Goal: Task Accomplishment & Management: Use online tool/utility

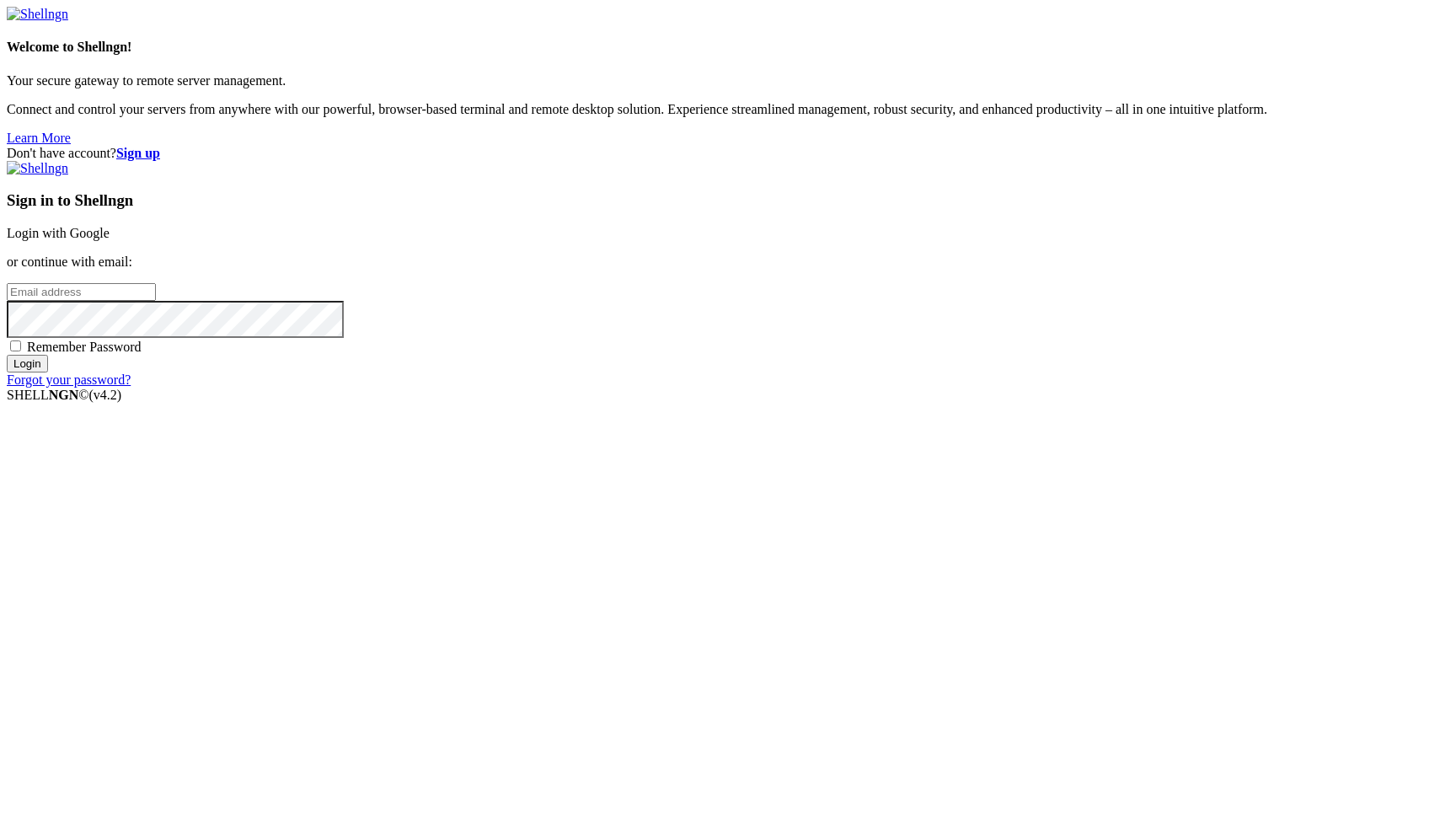
click at [110, 240] on link "Login with Google" at bounding box center [58, 233] width 103 height 14
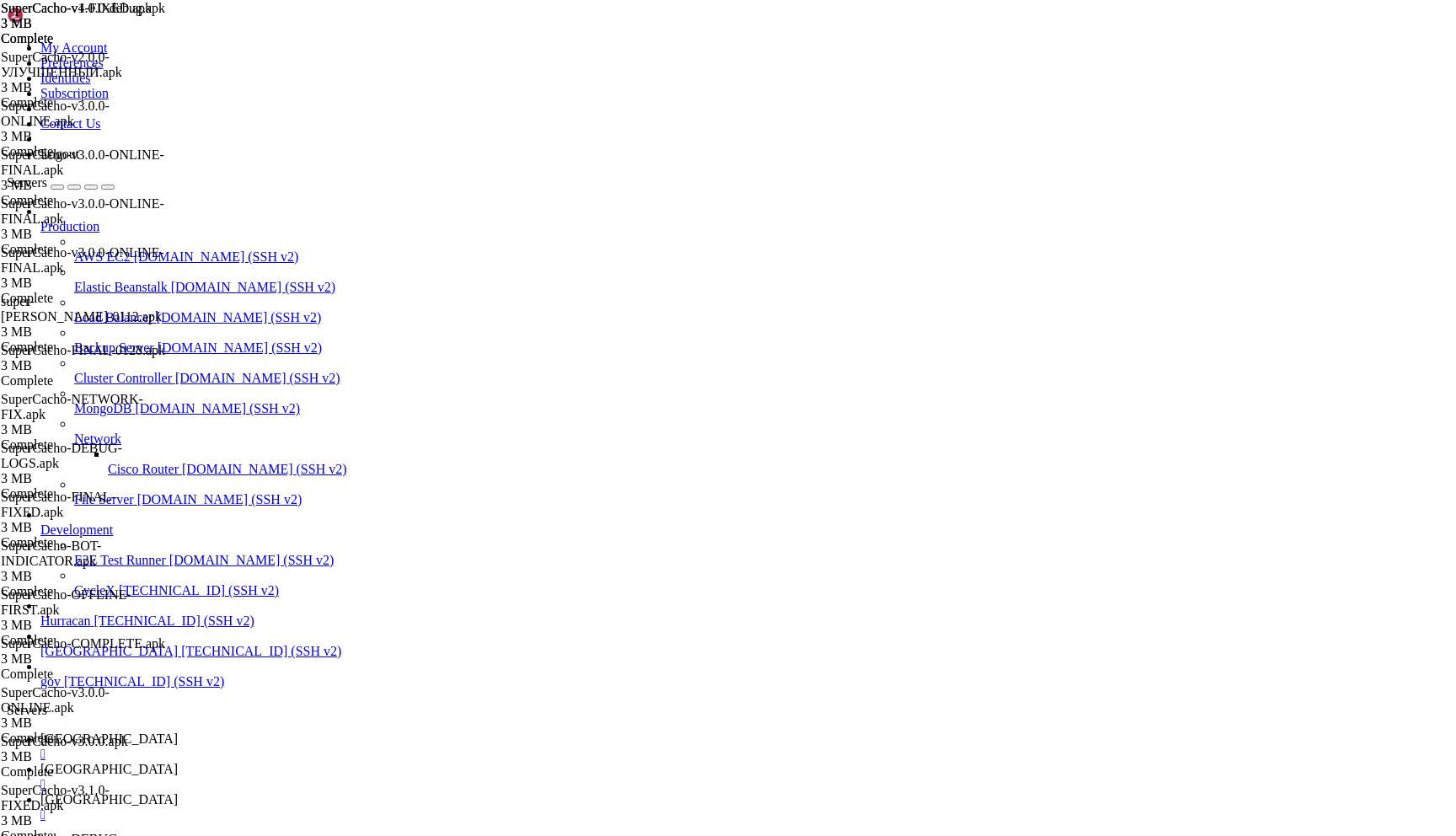
scroll to position [5963, 0]
click at [289, 747] on div "" at bounding box center [744, 755] width 1409 height 15
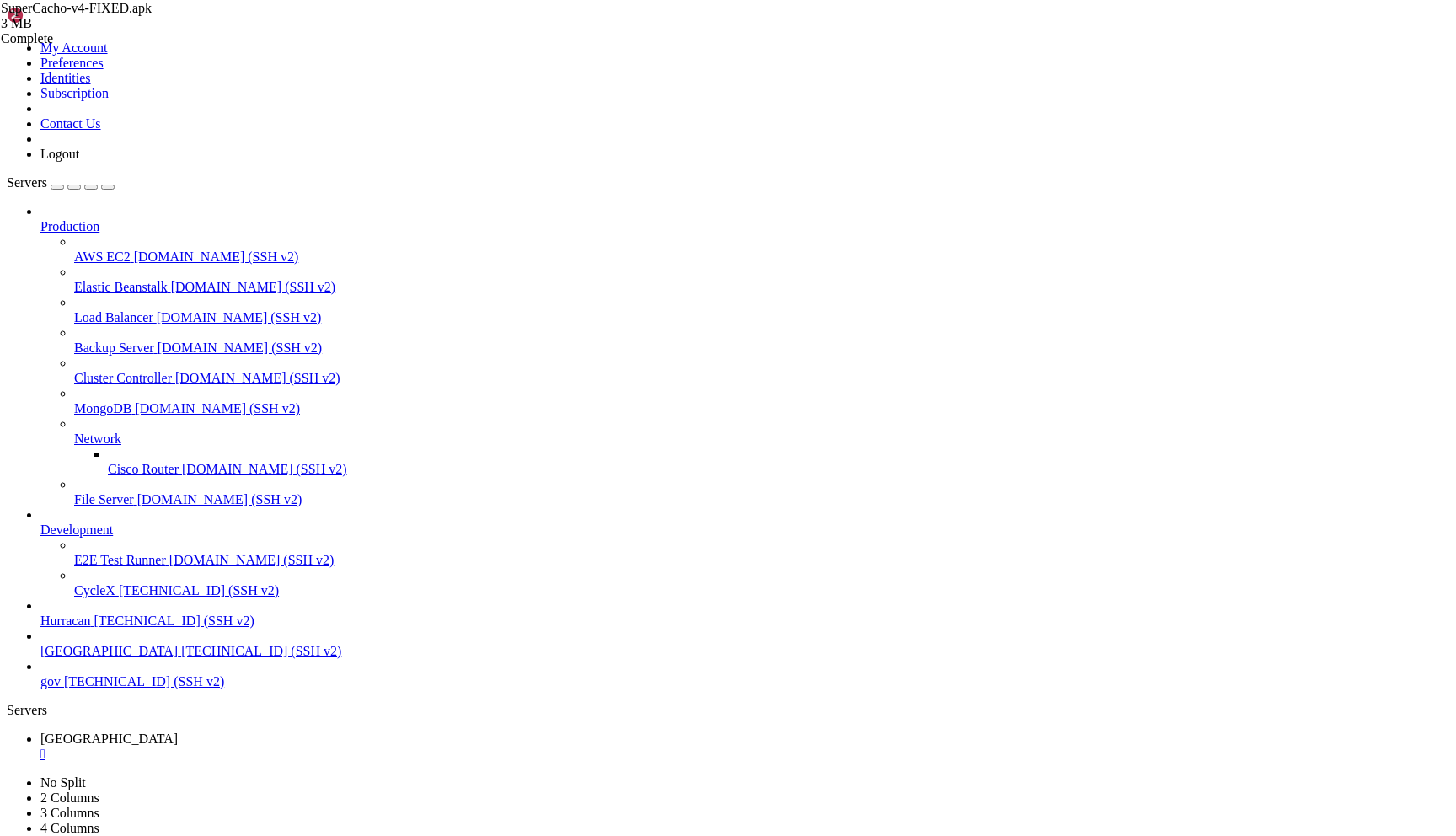
click at [289, 747] on div "" at bounding box center [744, 755] width 1409 height 15
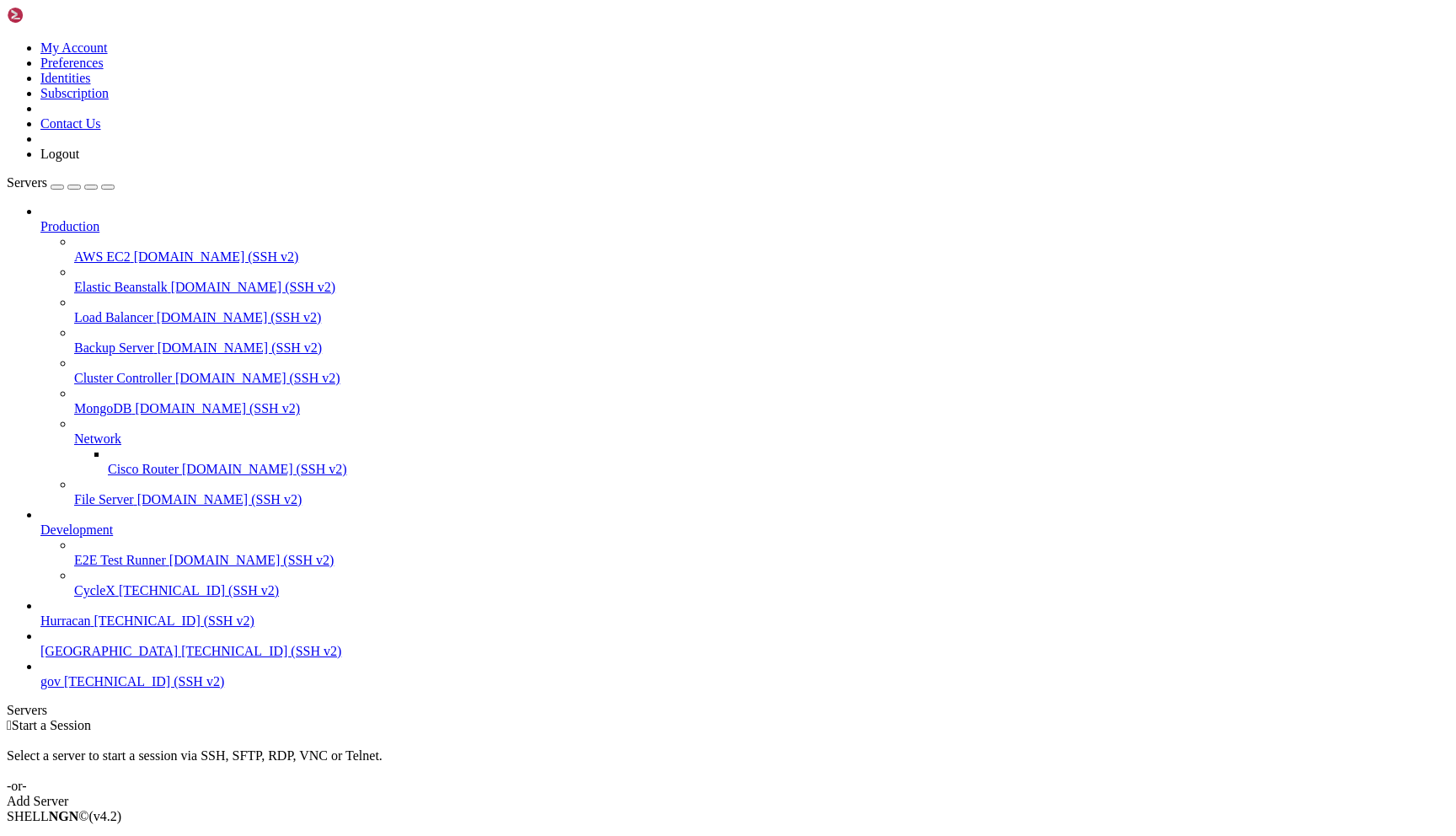
click at [181, 659] on span "92.113.150.176 (SSH v2)" at bounding box center [261, 651] width 160 height 14
click at [128, 628] on span "193.181.209.173 (SSH v2)" at bounding box center [174, 621] width 160 height 14
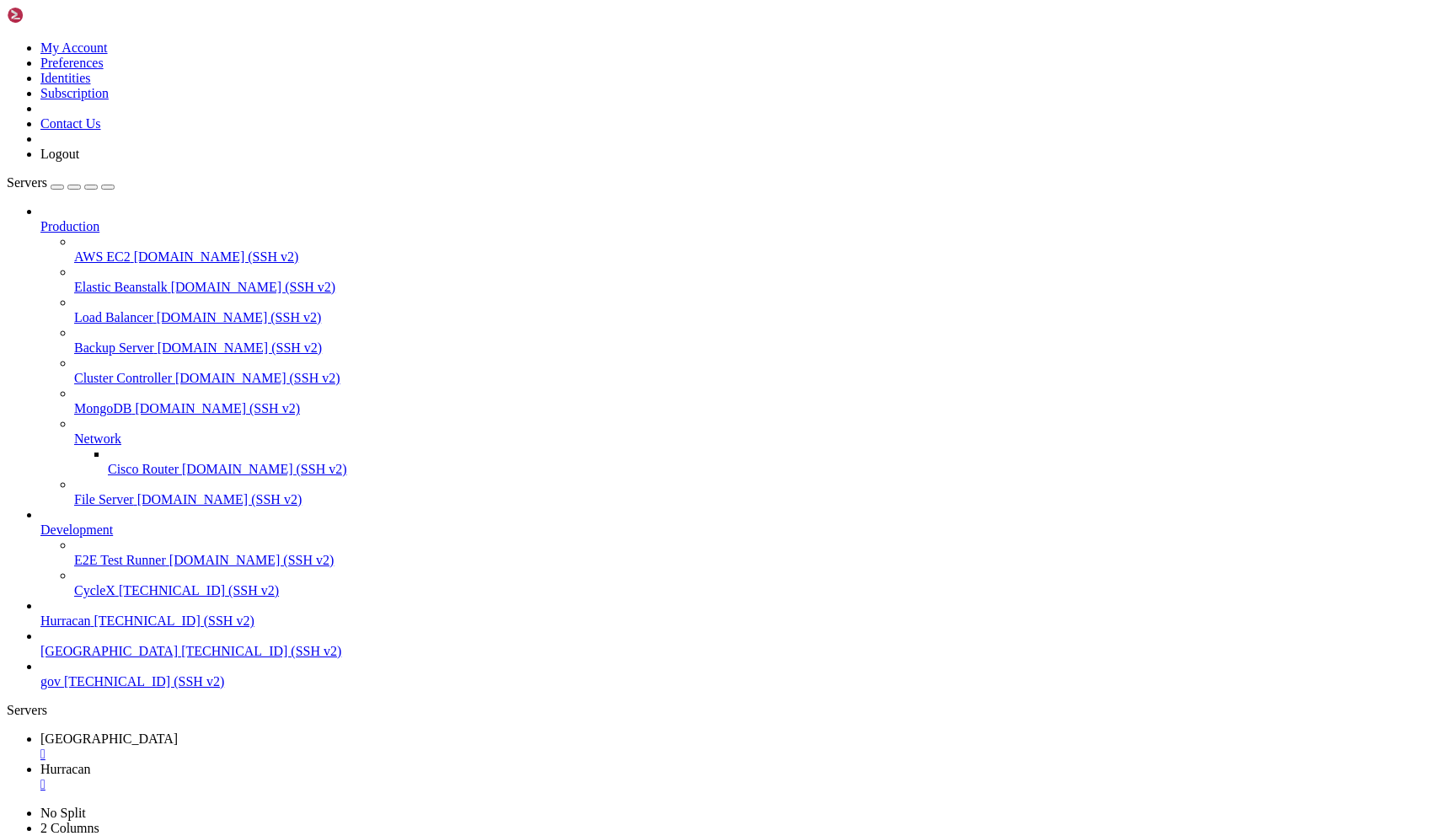
click at [178, 732] on span "[GEOGRAPHIC_DATA]" at bounding box center [109, 739] width 137 height 14
click at [107, 659] on span "bolivia" at bounding box center [109, 651] width 137 height 14
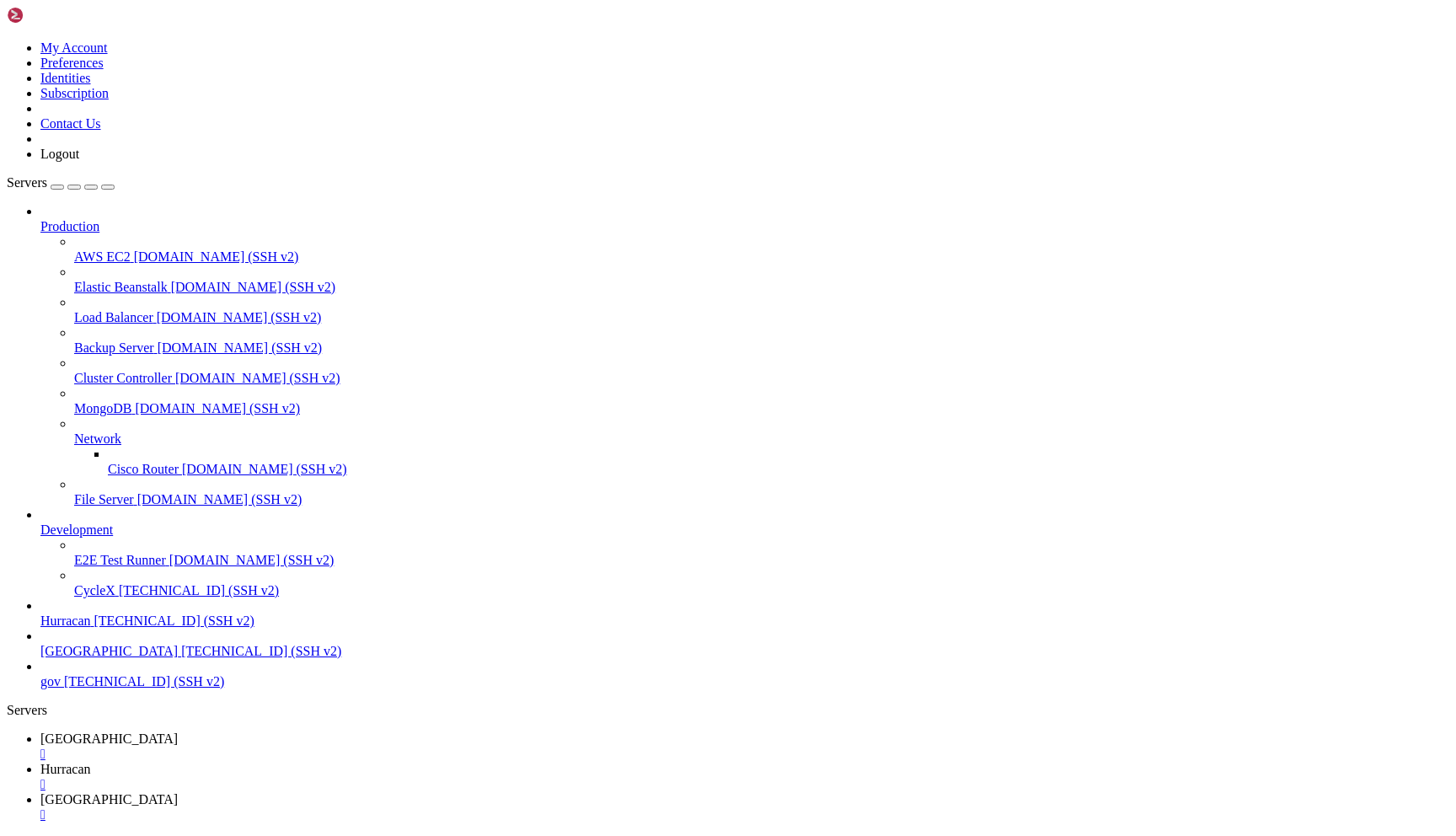
click at [495, 807] on div "" at bounding box center [744, 815] width 1409 height 15
click at [45, 660] on link "[GEOGRAPHIC_DATA] [TECHNICAL_ID] (SSH v2)" at bounding box center [744, 652] width 1409 height 15
click at [45, 660] on link "bolivia 92.113.150.176 (SSH v2)" at bounding box center [744, 652] width 1409 height 15
click at [178, 732] on span "bolivia" at bounding box center [109, 739] width 137 height 14
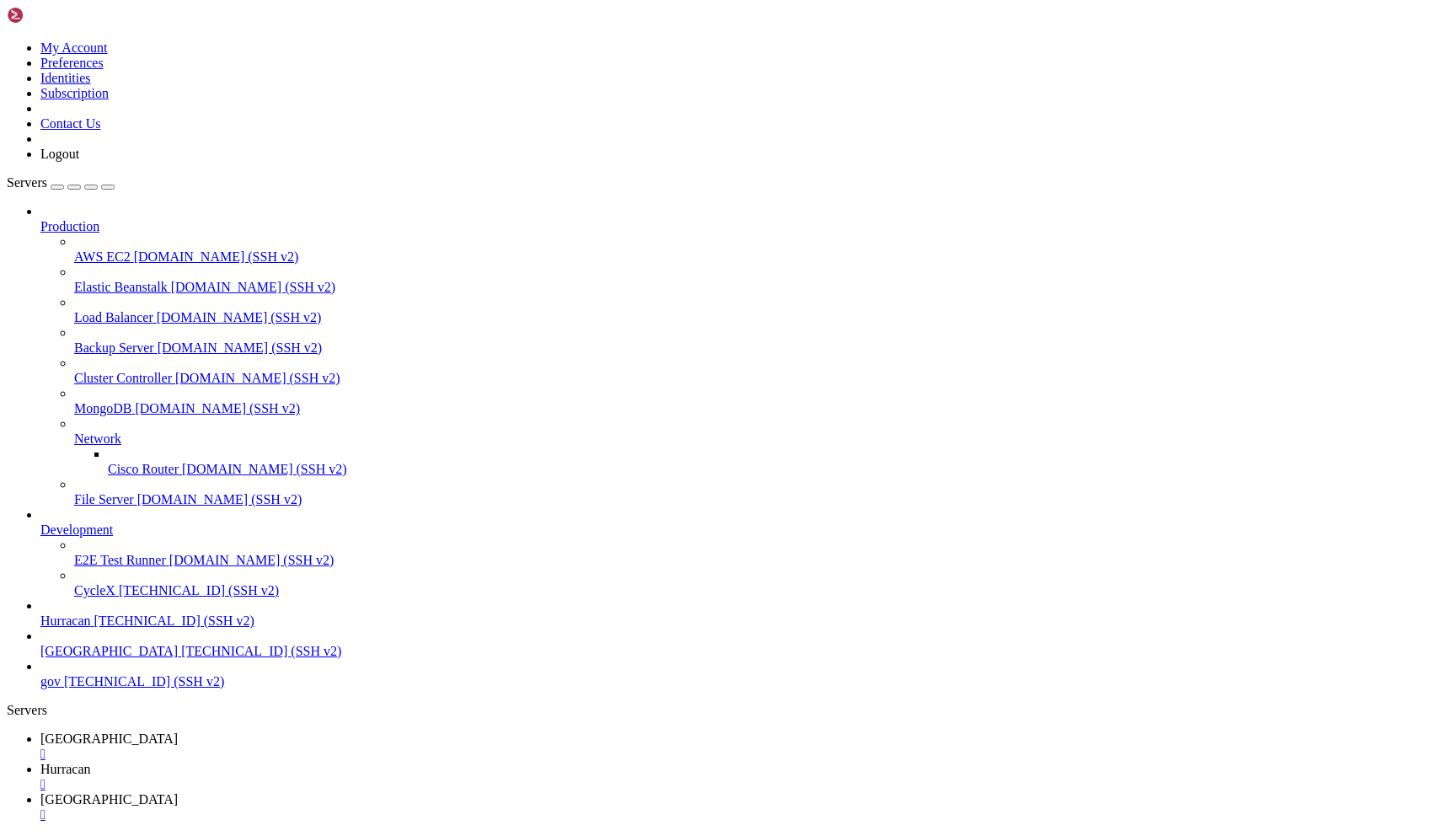
scroll to position [16677, 0]
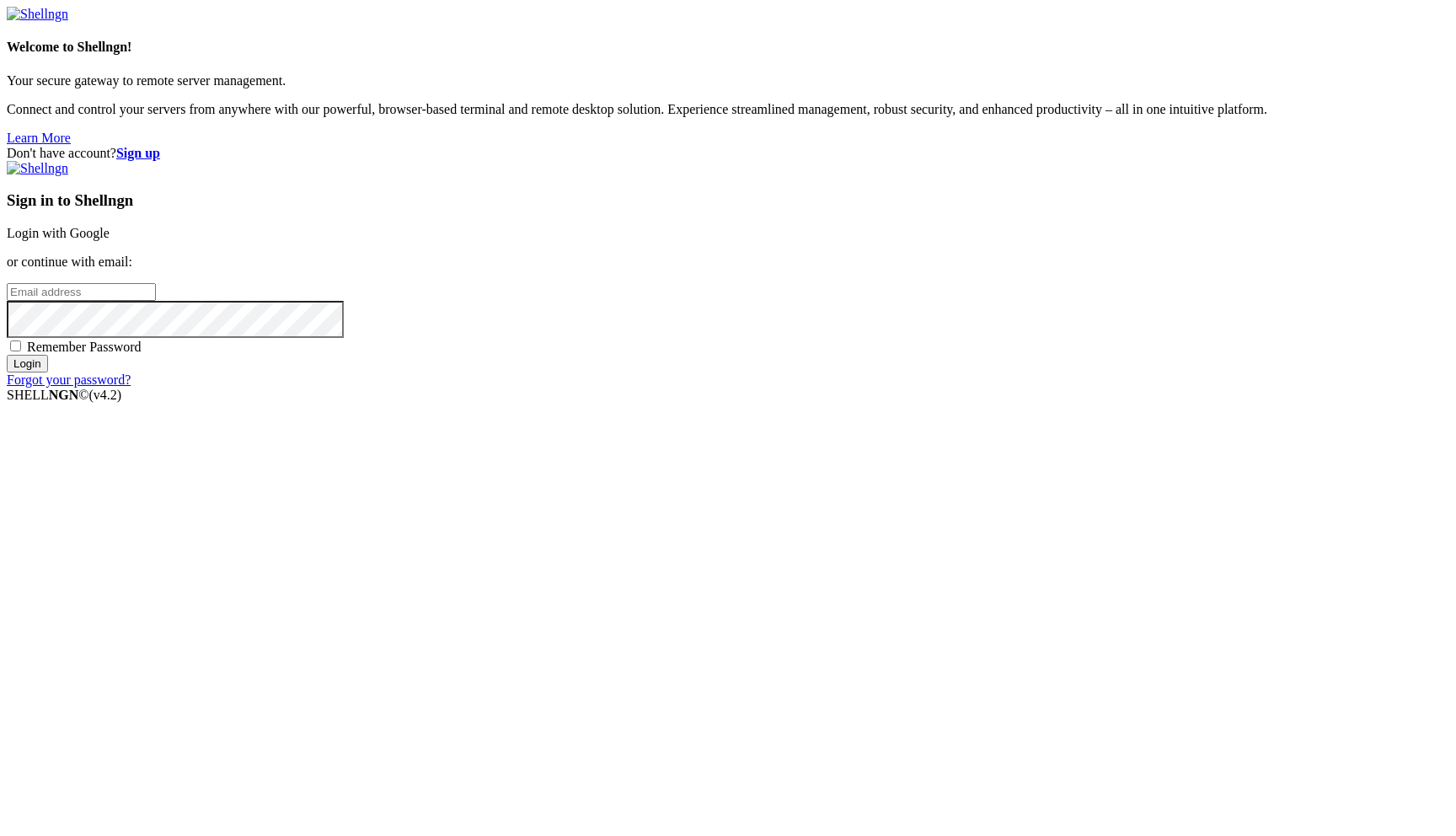
click at [110, 240] on link "Login with Google" at bounding box center [58, 233] width 103 height 14
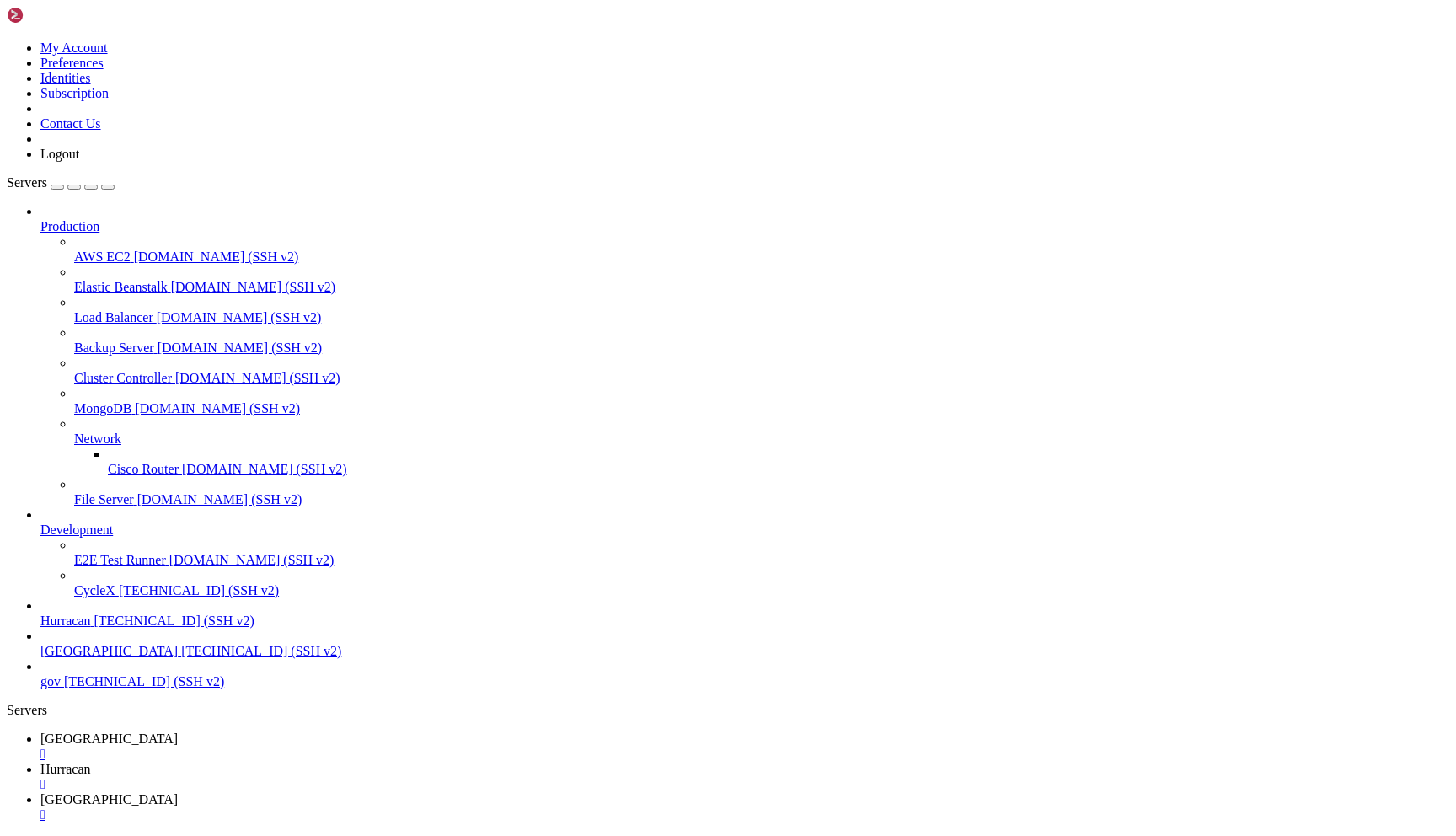
scroll to position [16716, 0]
click at [256, 732] on link "bolivia " at bounding box center [744, 747] width 1409 height 31
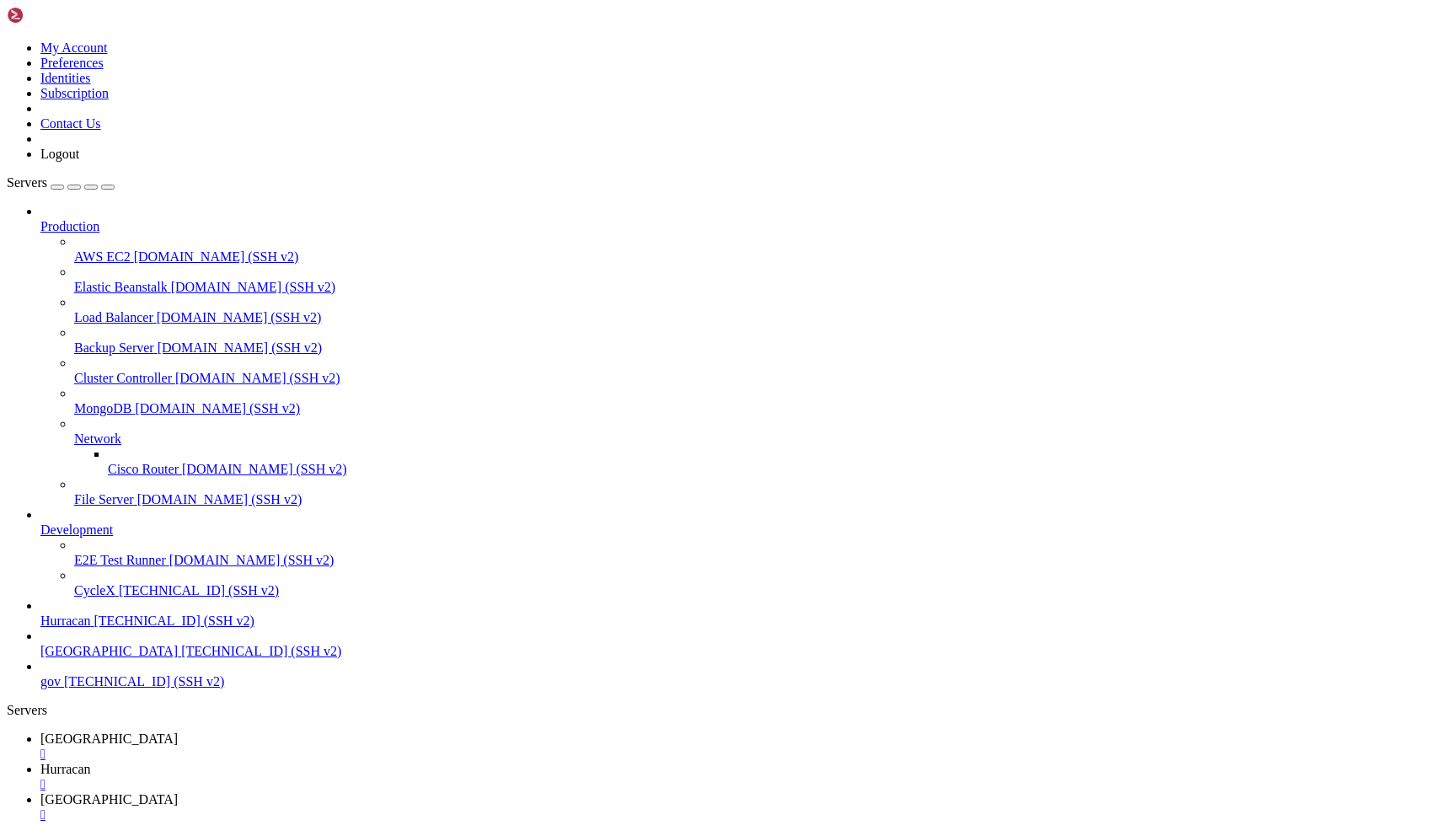
scroll to position [26416, 0]
click at [407, 762] on link "Hurracan " at bounding box center [744, 777] width 1409 height 31
click at [402, 777] on div "" at bounding box center [744, 785] width 1409 height 15
drag, startPoint x: 495, startPoint y: 1585, endPoint x: 618, endPoint y: 1580, distance: 123.1
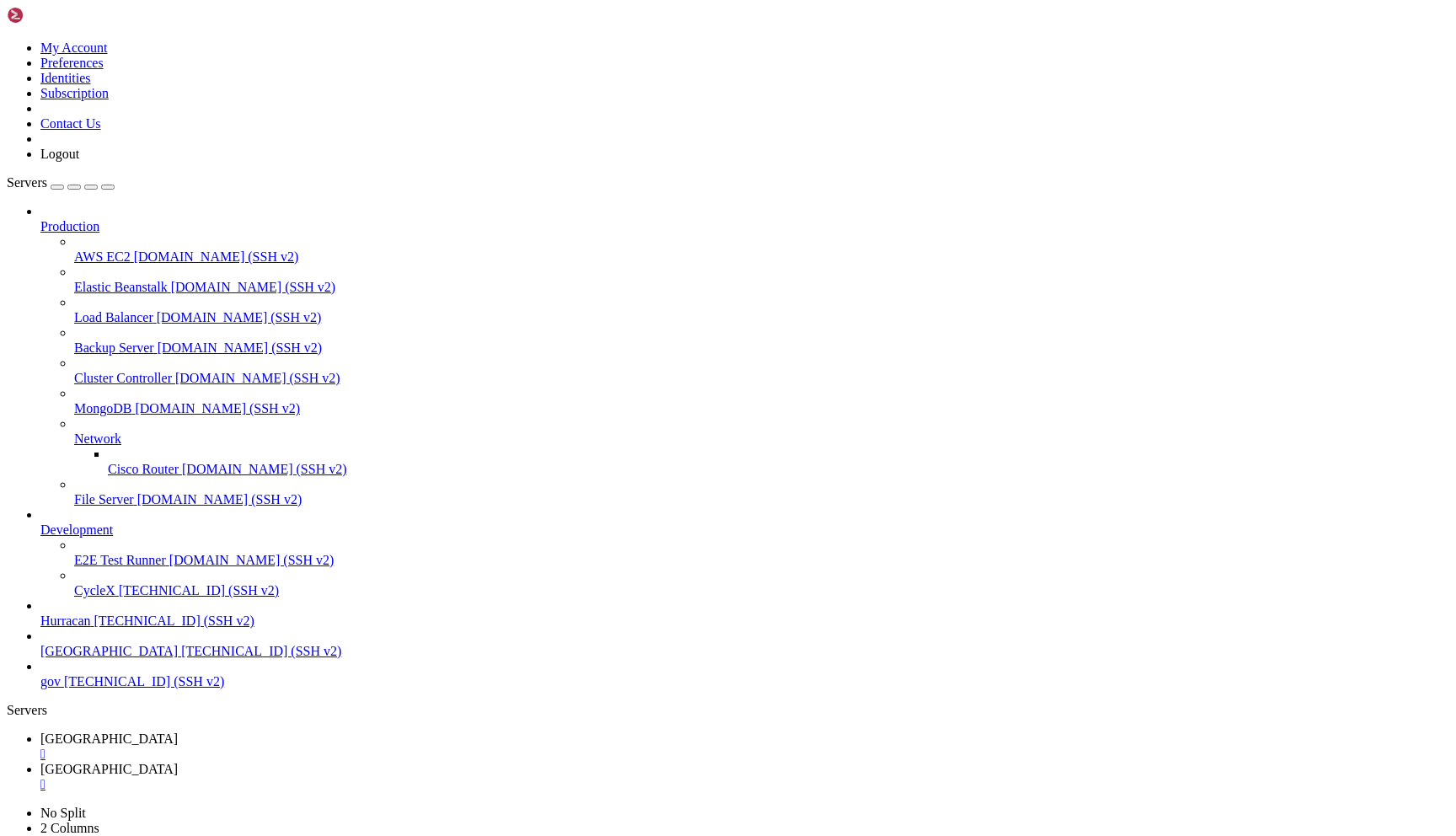
click at [350, 762] on link "bolivia " at bounding box center [744, 777] width 1409 height 31
click at [381, 777] on div "" at bounding box center [744, 785] width 1409 height 15
drag, startPoint x: 32, startPoint y: 1311, endPoint x: 152, endPoint y: 1346, distance: 125.0
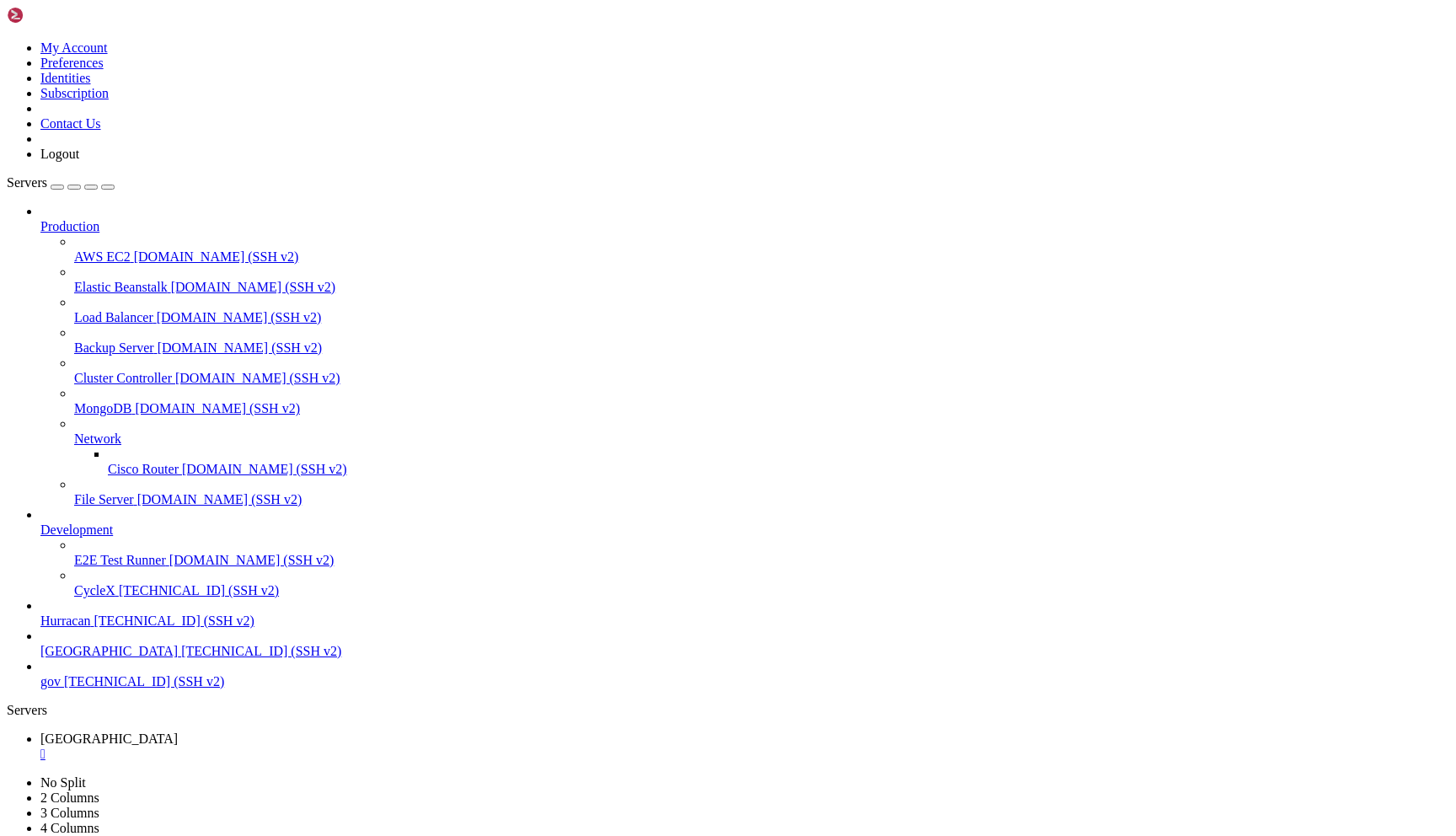
drag, startPoint x: 31, startPoint y: 1315, endPoint x: 329, endPoint y: 1349, distance: 299.9
drag, startPoint x: 370, startPoint y: 1356, endPoint x: 220, endPoint y: 1301, distance: 159.8
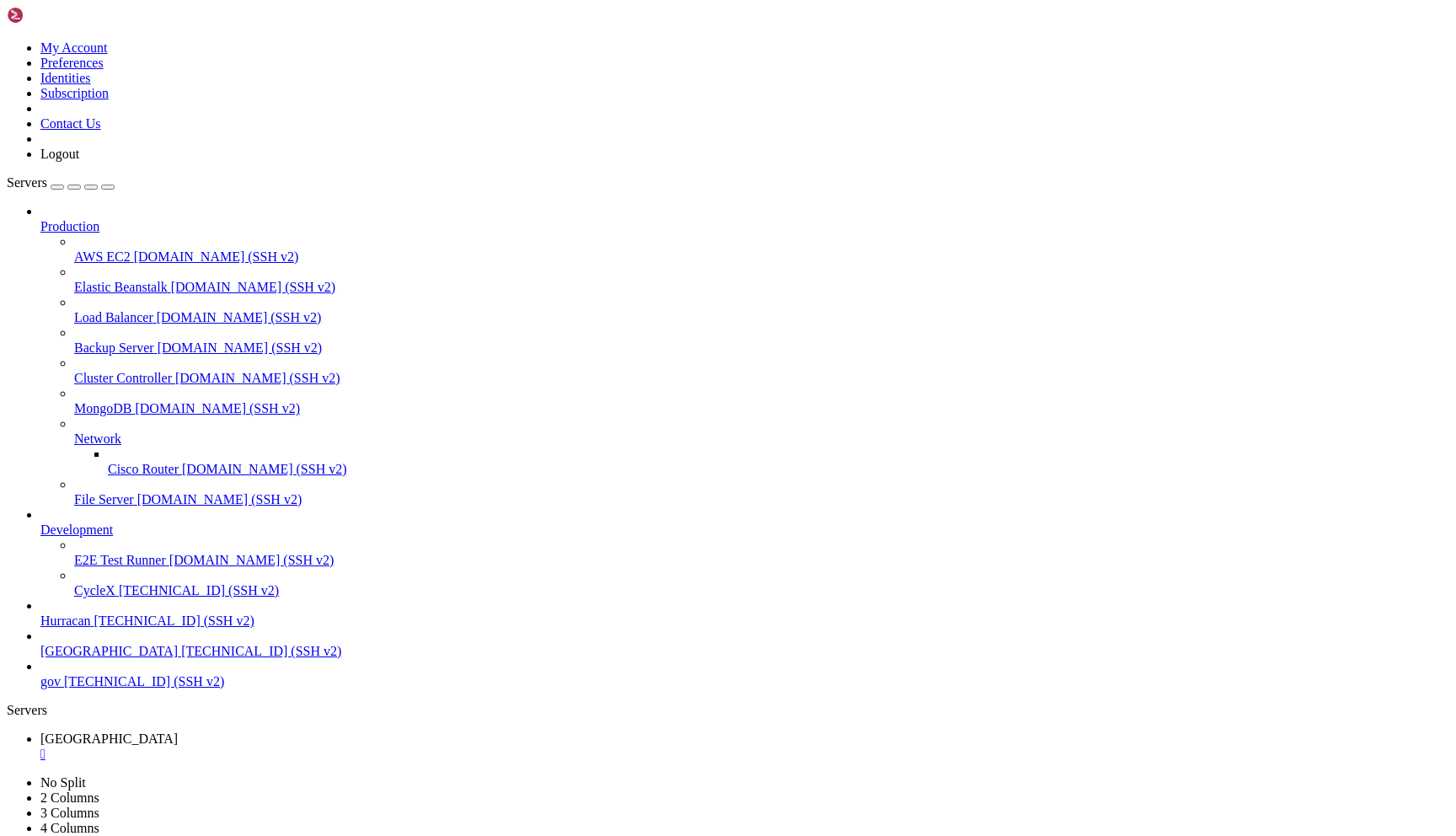
drag, startPoint x: 27, startPoint y: 1313, endPoint x: 382, endPoint y: 1367, distance: 359.1
drag, startPoint x: 50, startPoint y: 1267, endPoint x: 314, endPoint y: 1627, distance: 446.4
copy div "(cd /home/admin/SuperCacho && cordova build android --release) timeout: 3m 0s ⎿…"
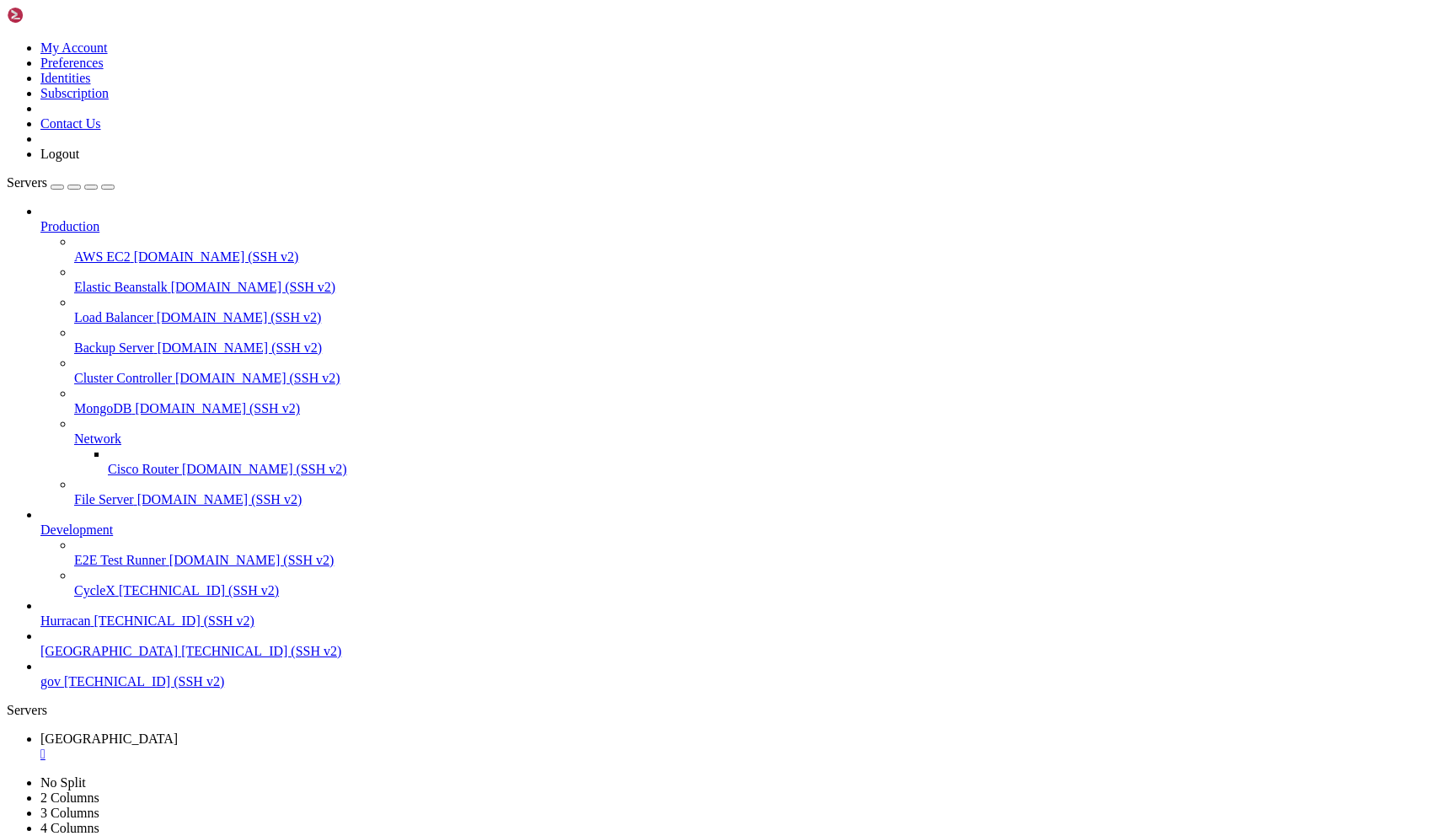
scroll to position [27041, 0]
click at [288, 747] on div "" at bounding box center [744, 755] width 1409 height 15
click at [145, 659] on span "[GEOGRAPHIC_DATA]" at bounding box center [109, 651] width 137 height 14
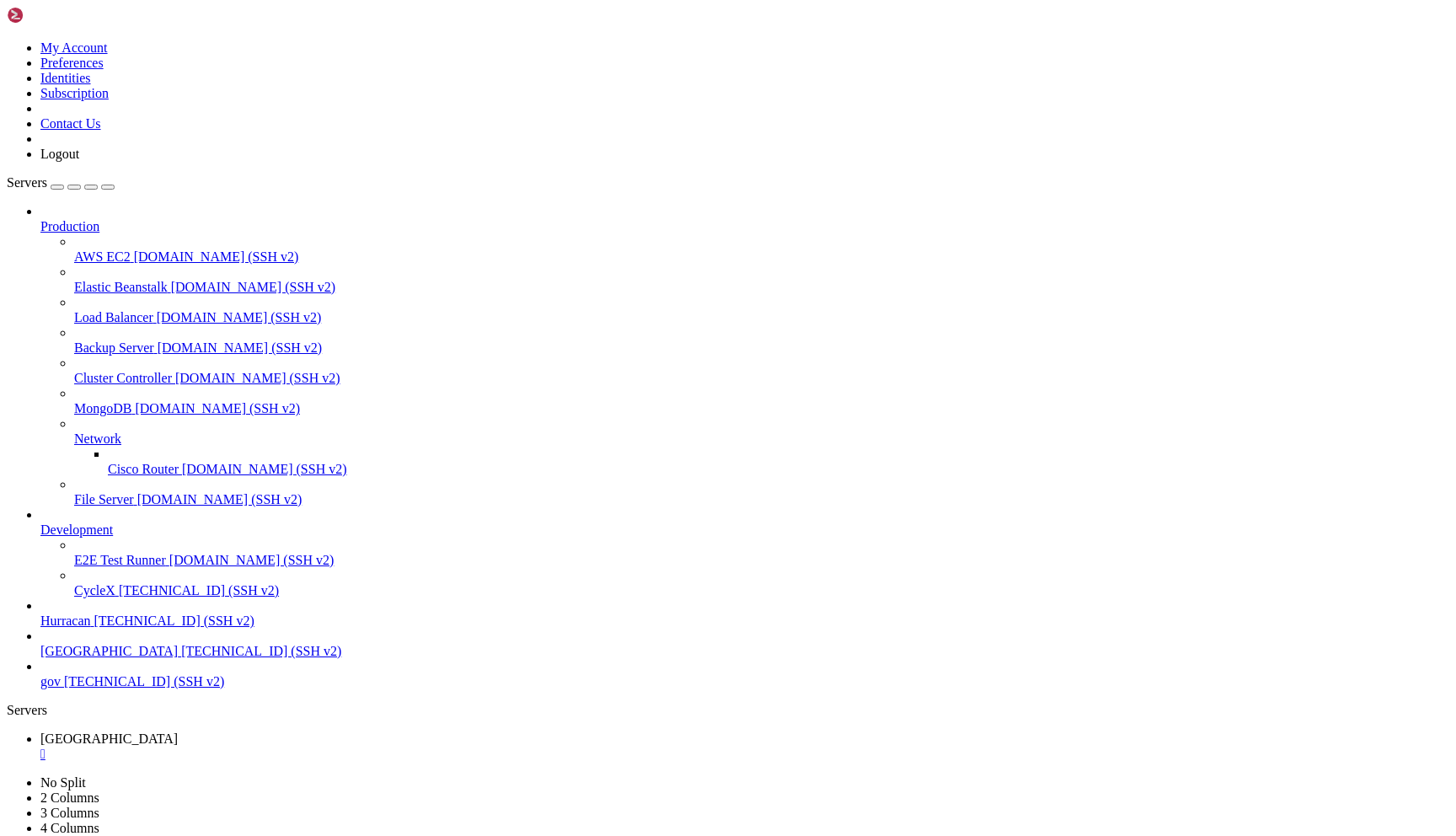
click at [291, 747] on div "" at bounding box center [744, 755] width 1409 height 15
click at [181, 659] on span "[TECHNICAL_ID] (SSH v2)" at bounding box center [261, 651] width 160 height 14
click at [289, 747] on div "" at bounding box center [744, 755] width 1409 height 15
click at [181, 659] on span "[TECHNICAL_ID] (SSH v2)" at bounding box center [261, 651] width 160 height 14
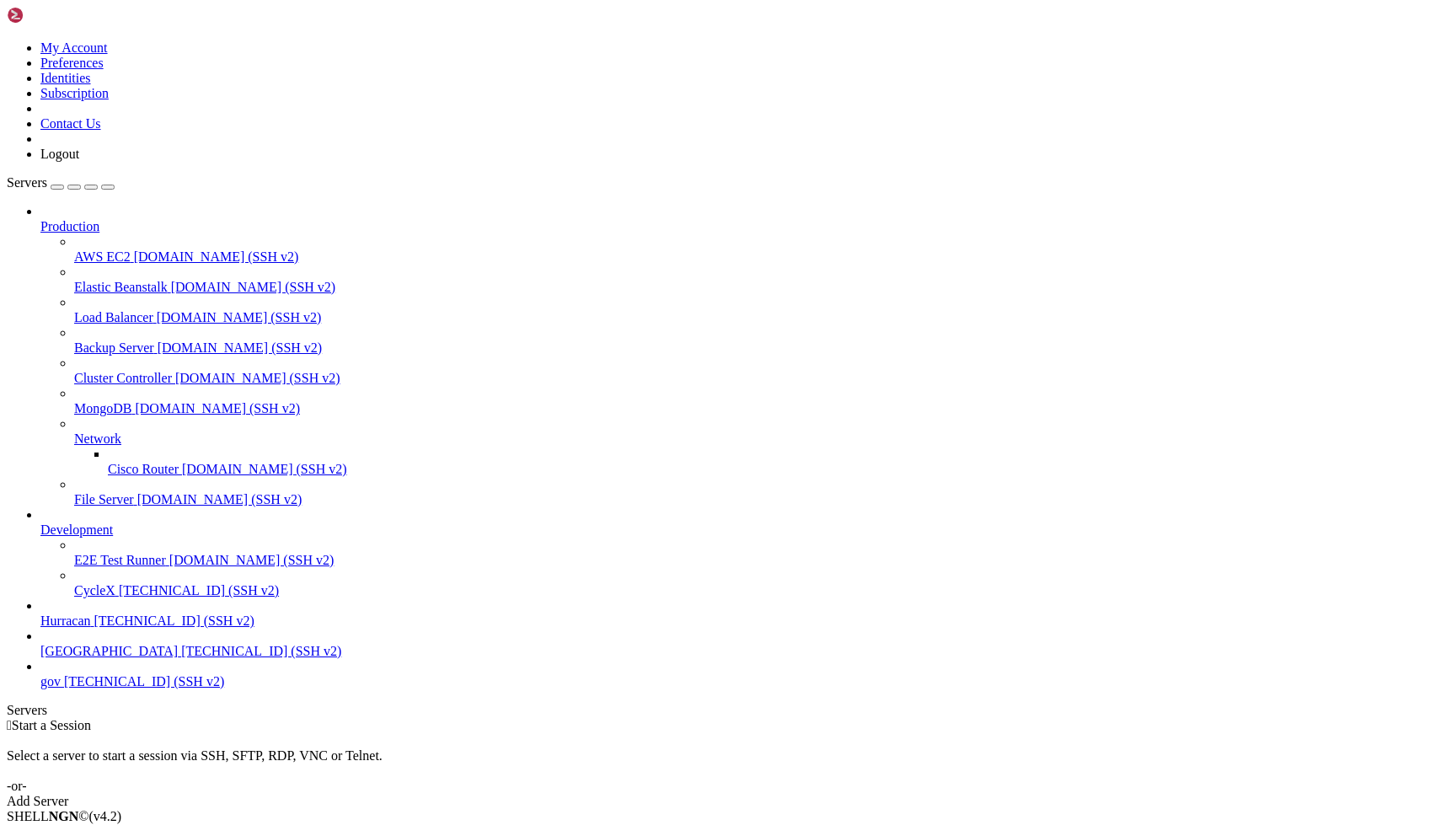
click at [181, 659] on span "[TECHNICAL_ID] (SSH v2)" at bounding box center [261, 651] width 160 height 14
click at [288, 747] on div "" at bounding box center [744, 755] width 1409 height 15
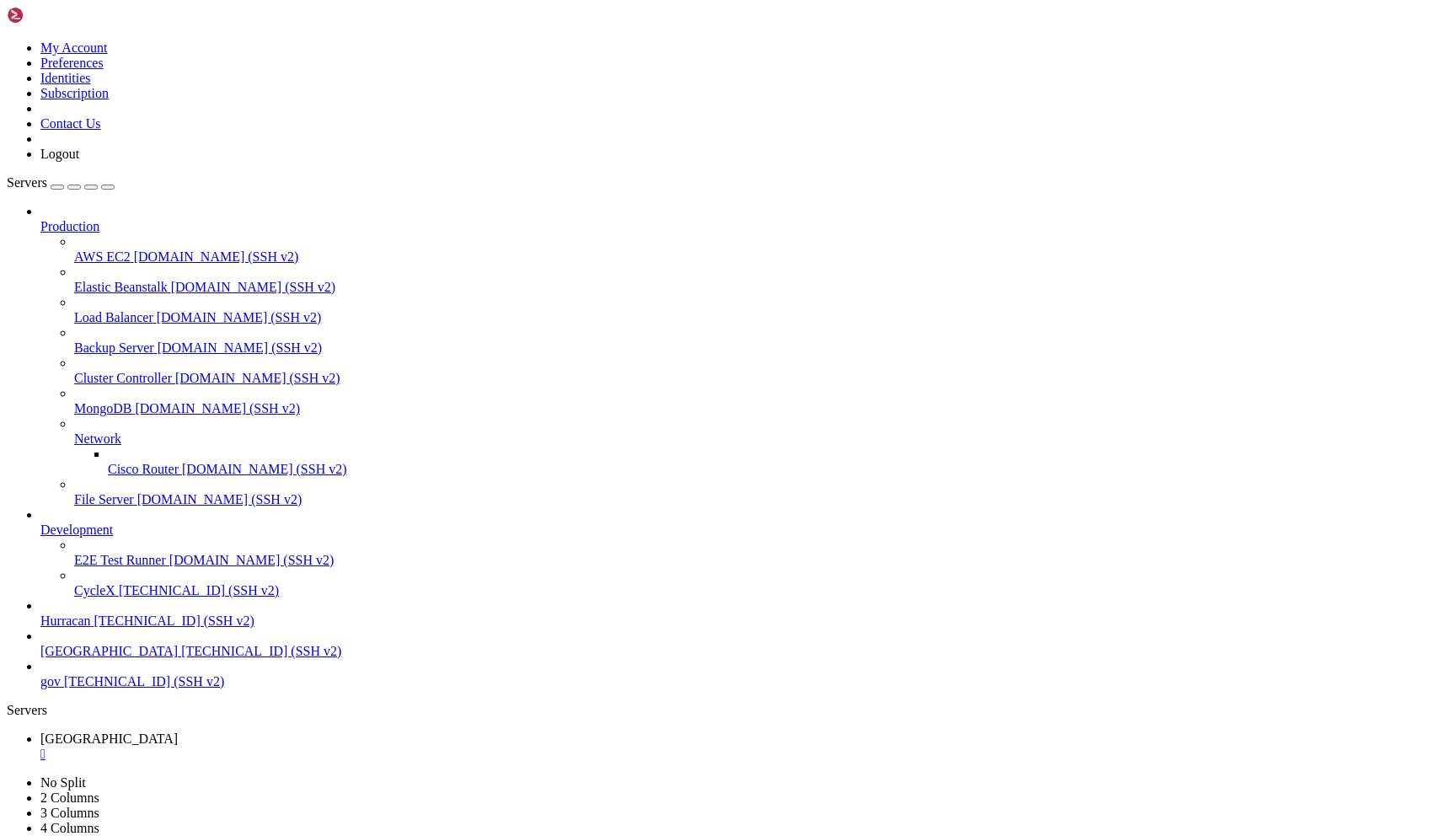
type input "/home/admin/SuperCacho"
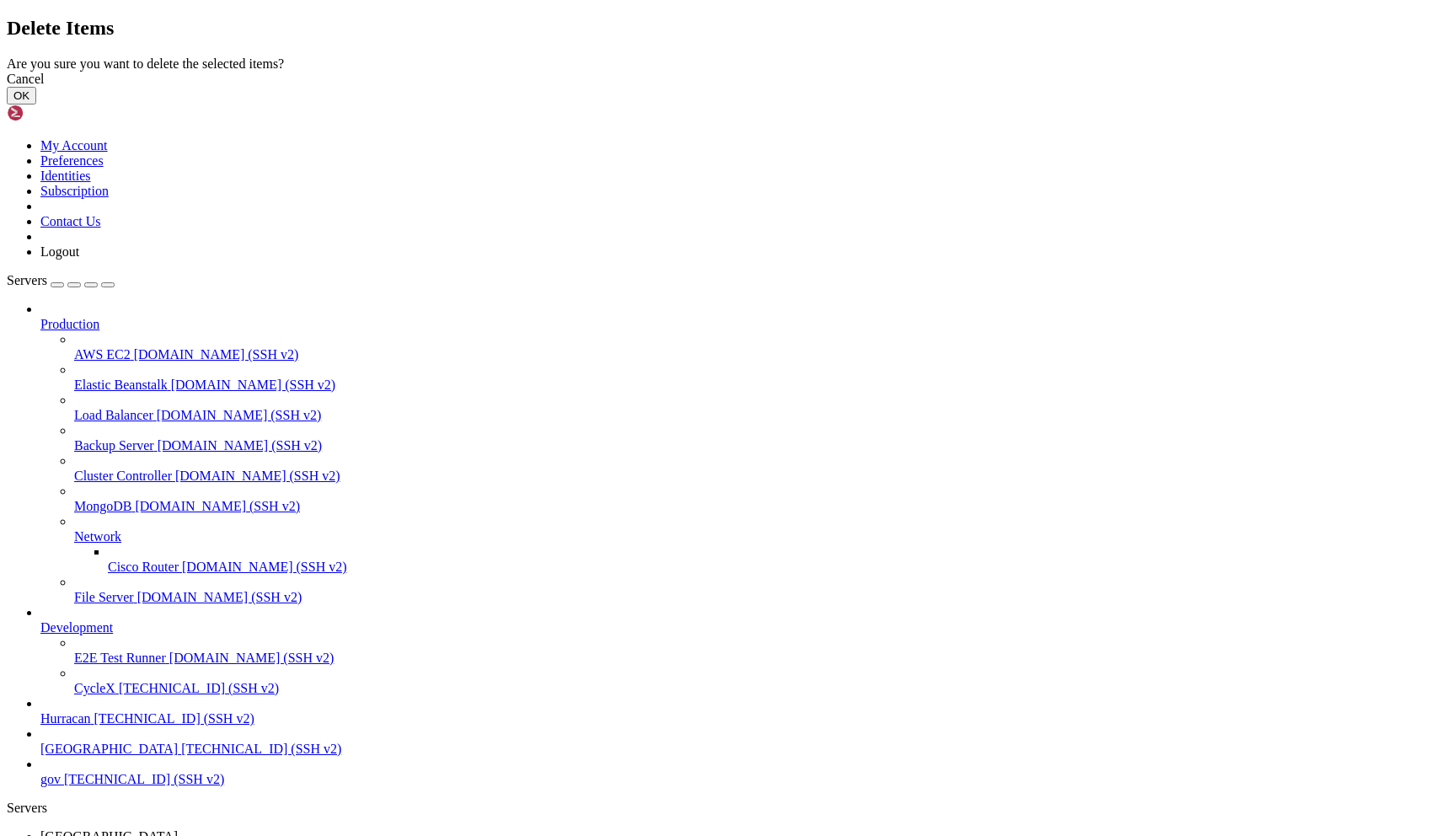
click at [36, 105] on button "OK" at bounding box center [21, 95] width 30 height 18
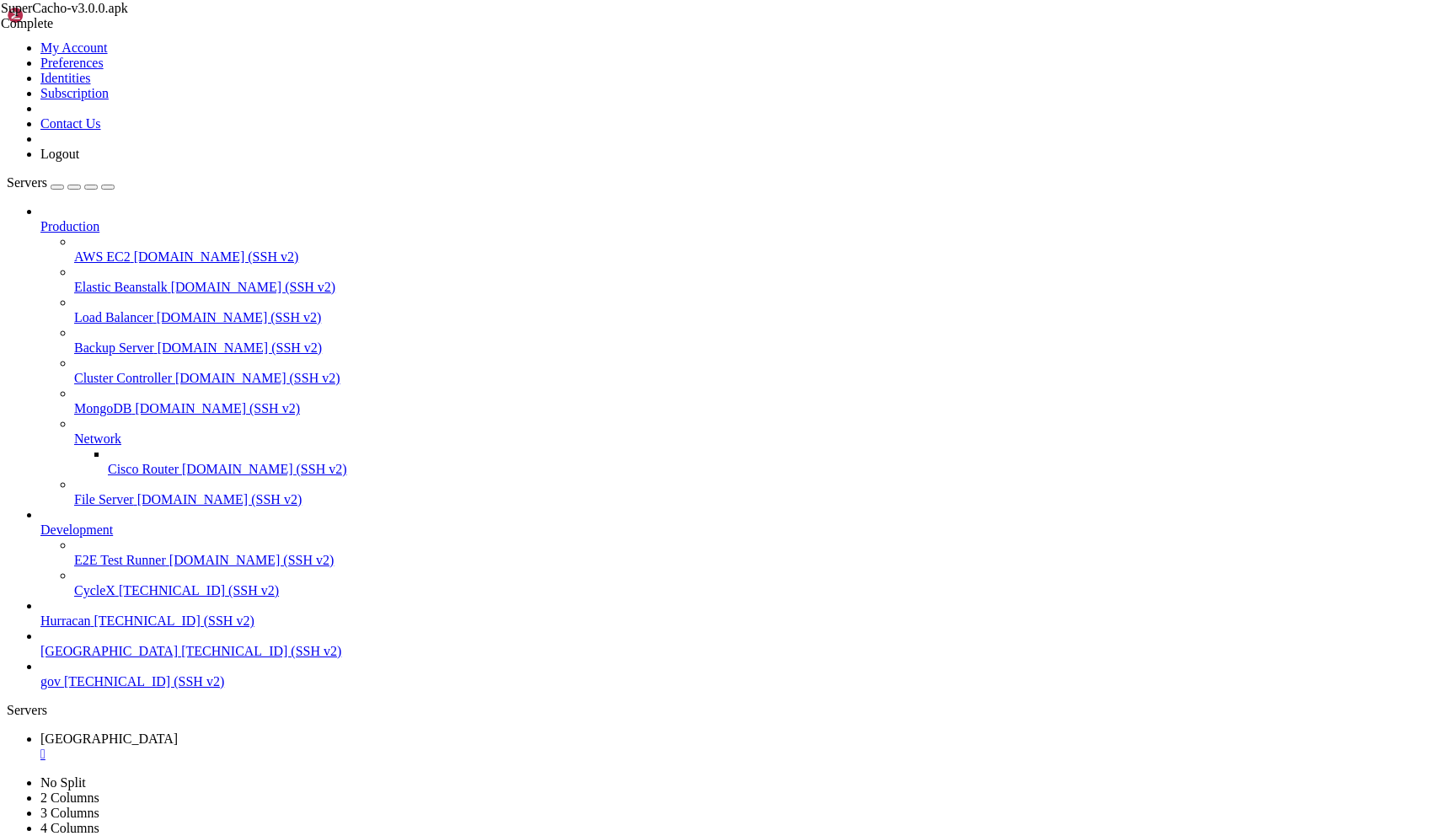
scroll to position [0, 0]
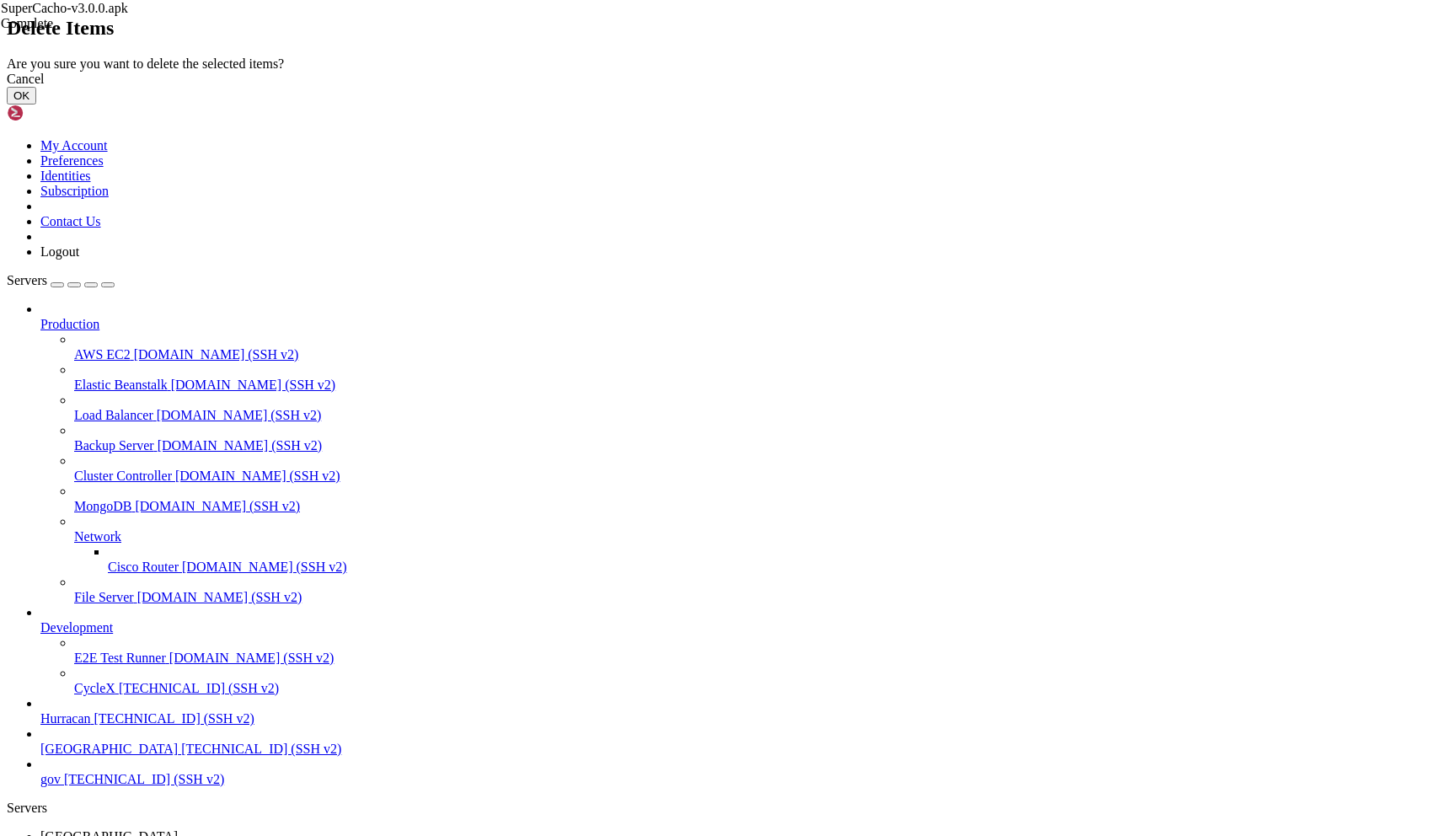
click at [36, 105] on button "OK" at bounding box center [21, 95] width 30 height 18
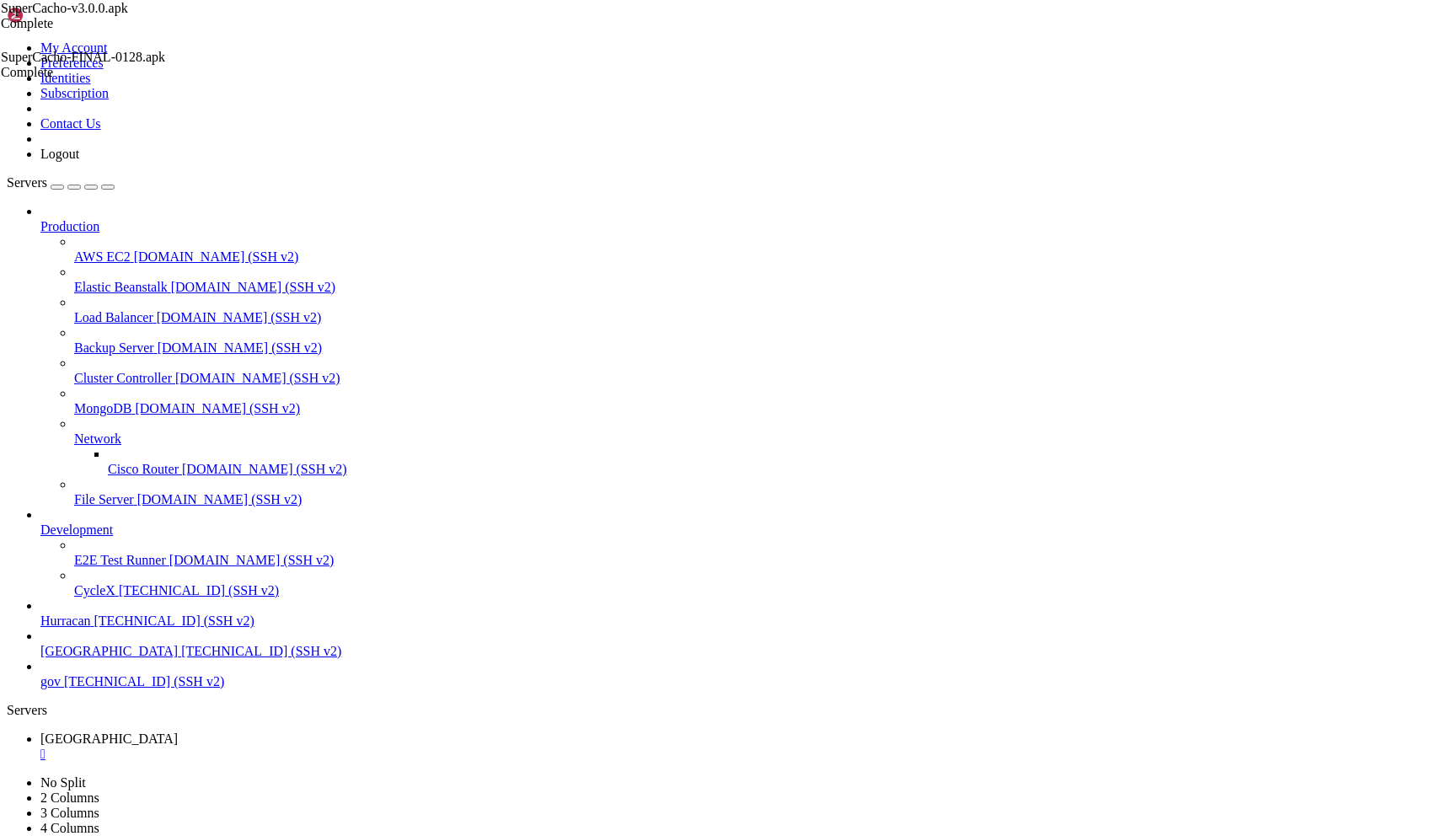
scroll to position [507, 0]
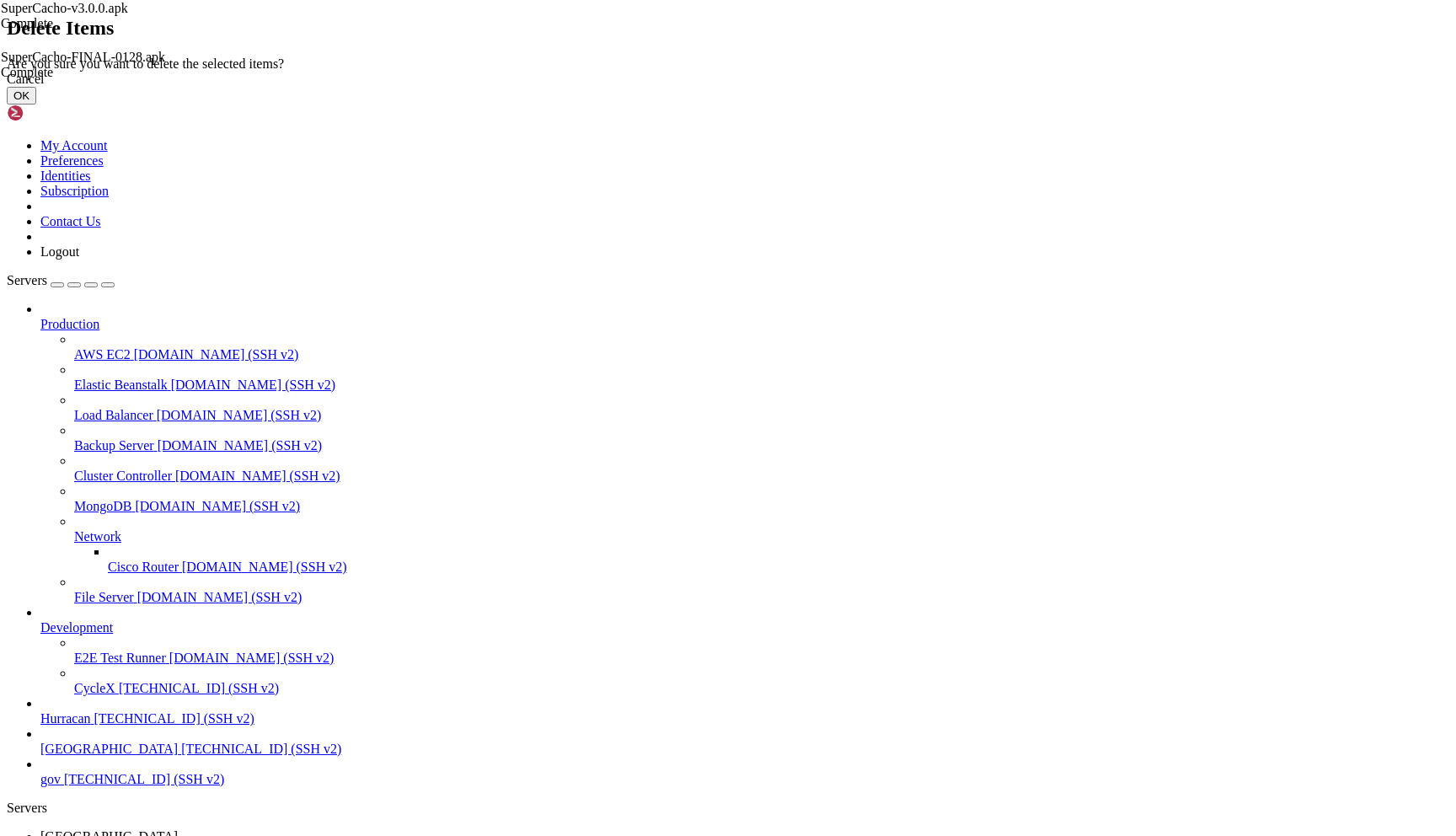
click at [36, 105] on button "OK" at bounding box center [21, 95] width 30 height 18
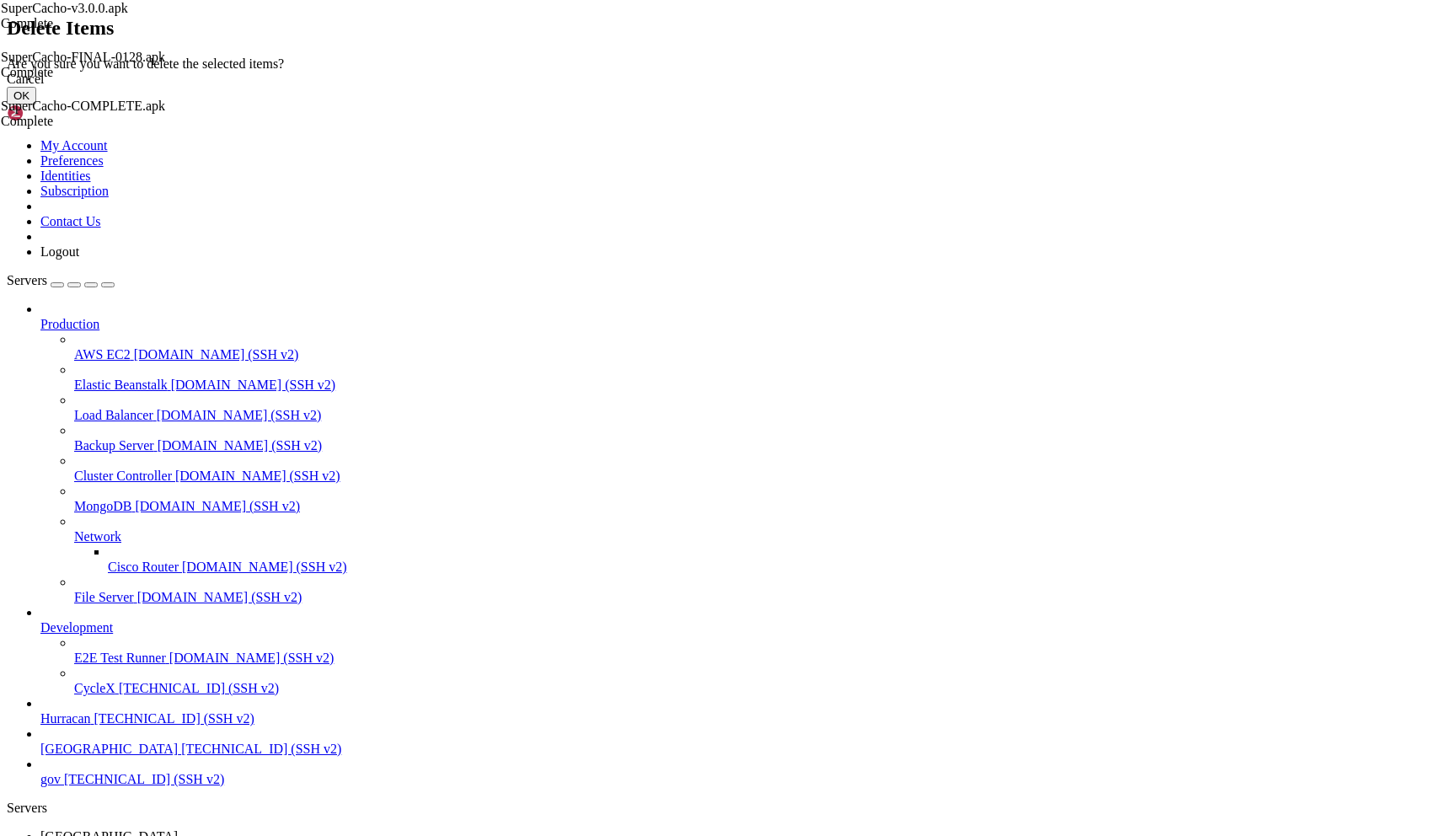
scroll to position [0, 0]
click at [36, 105] on button "OK" at bounding box center [21, 95] width 30 height 18
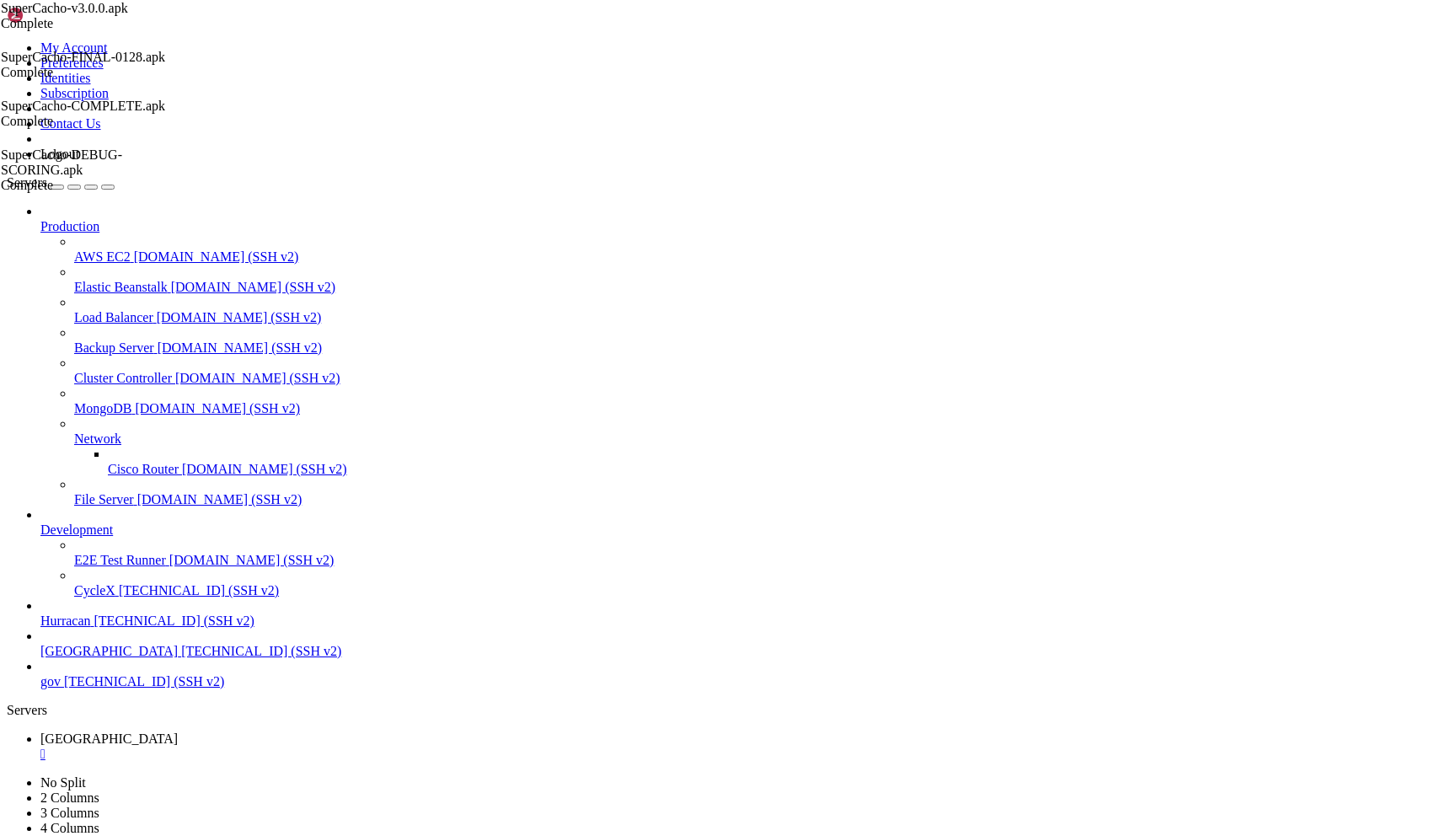
scroll to position [432, 0]
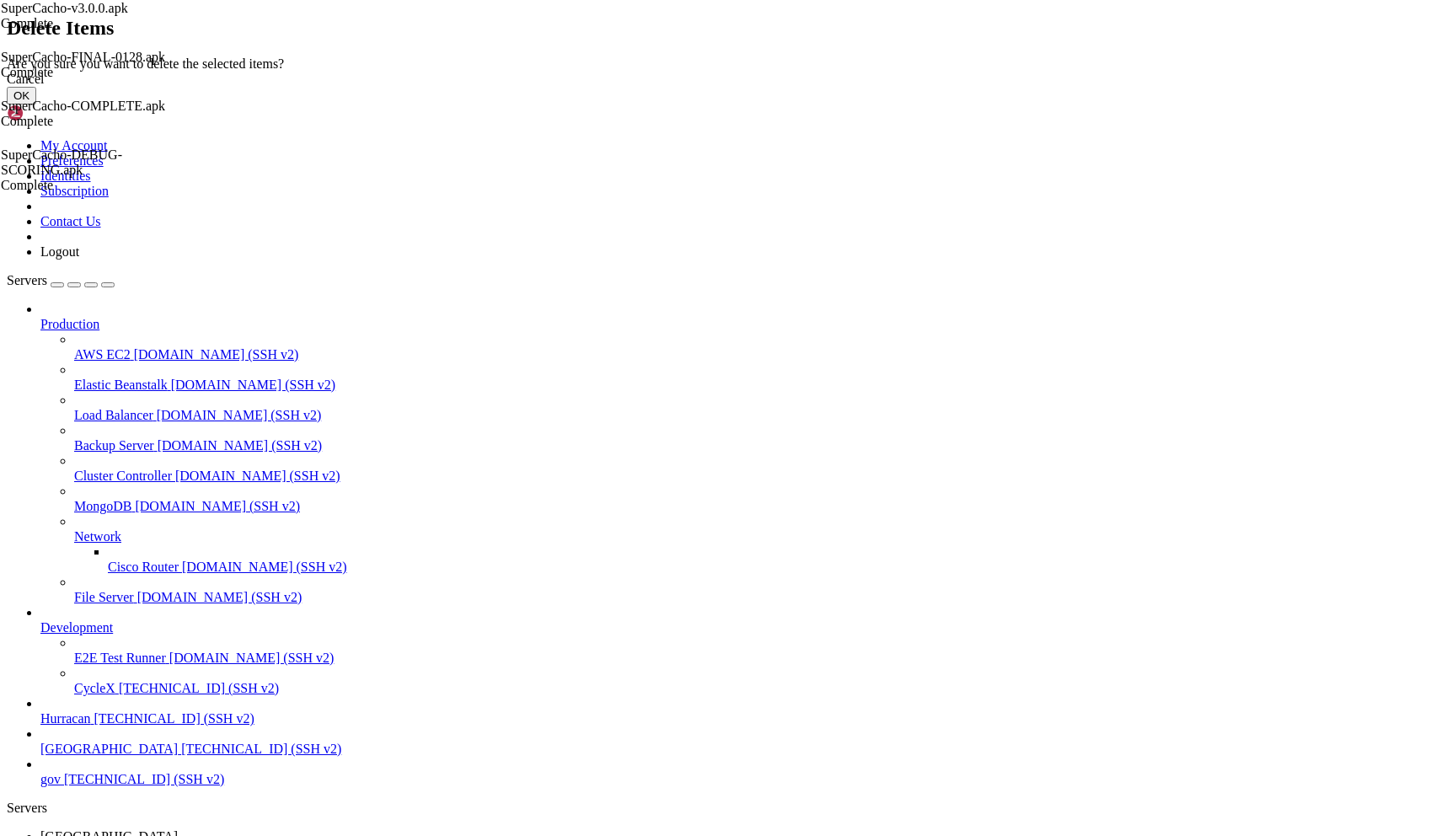
click at [36, 105] on button "OK" at bounding box center [21, 95] width 30 height 18
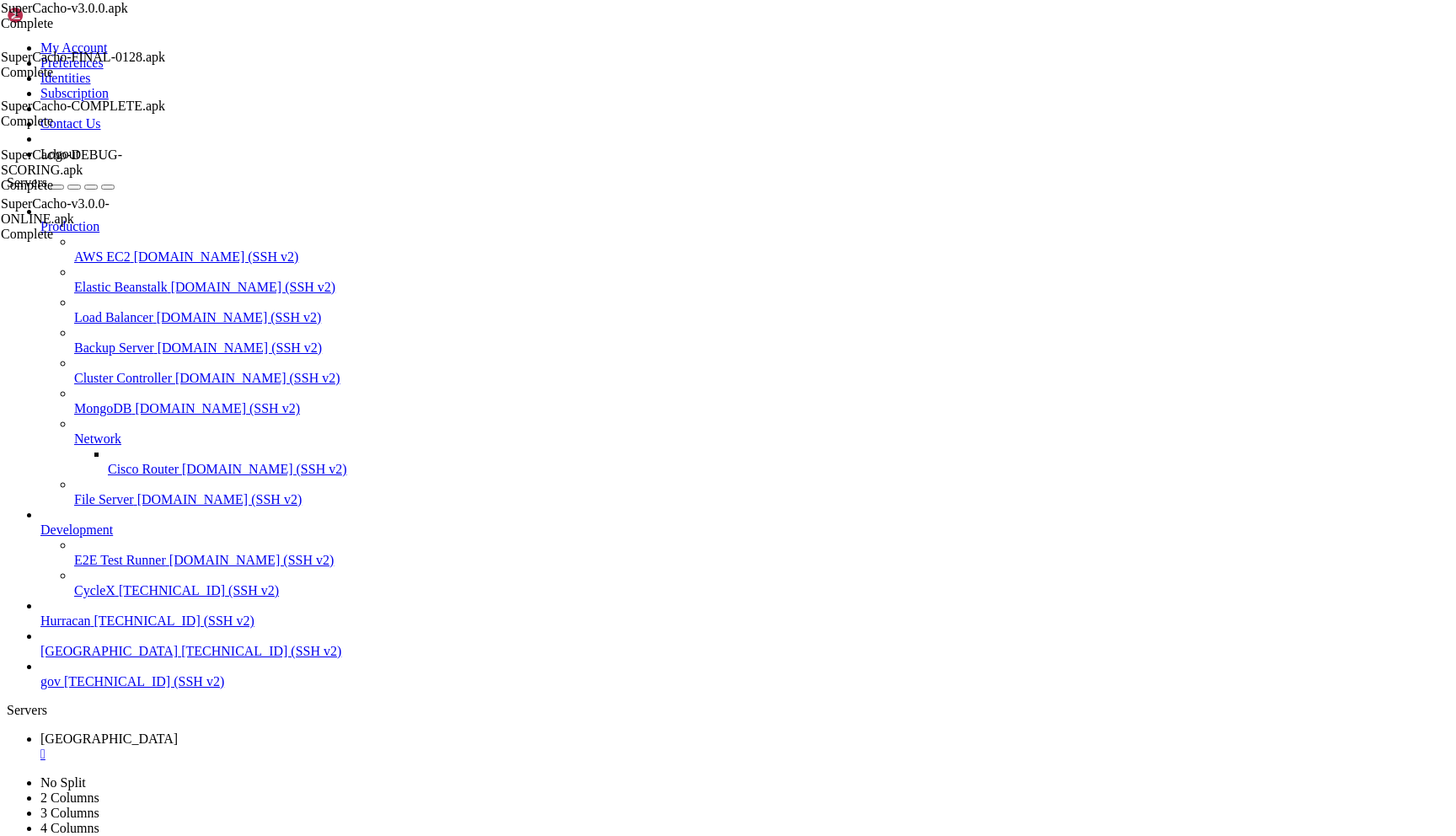
scroll to position [394, 0]
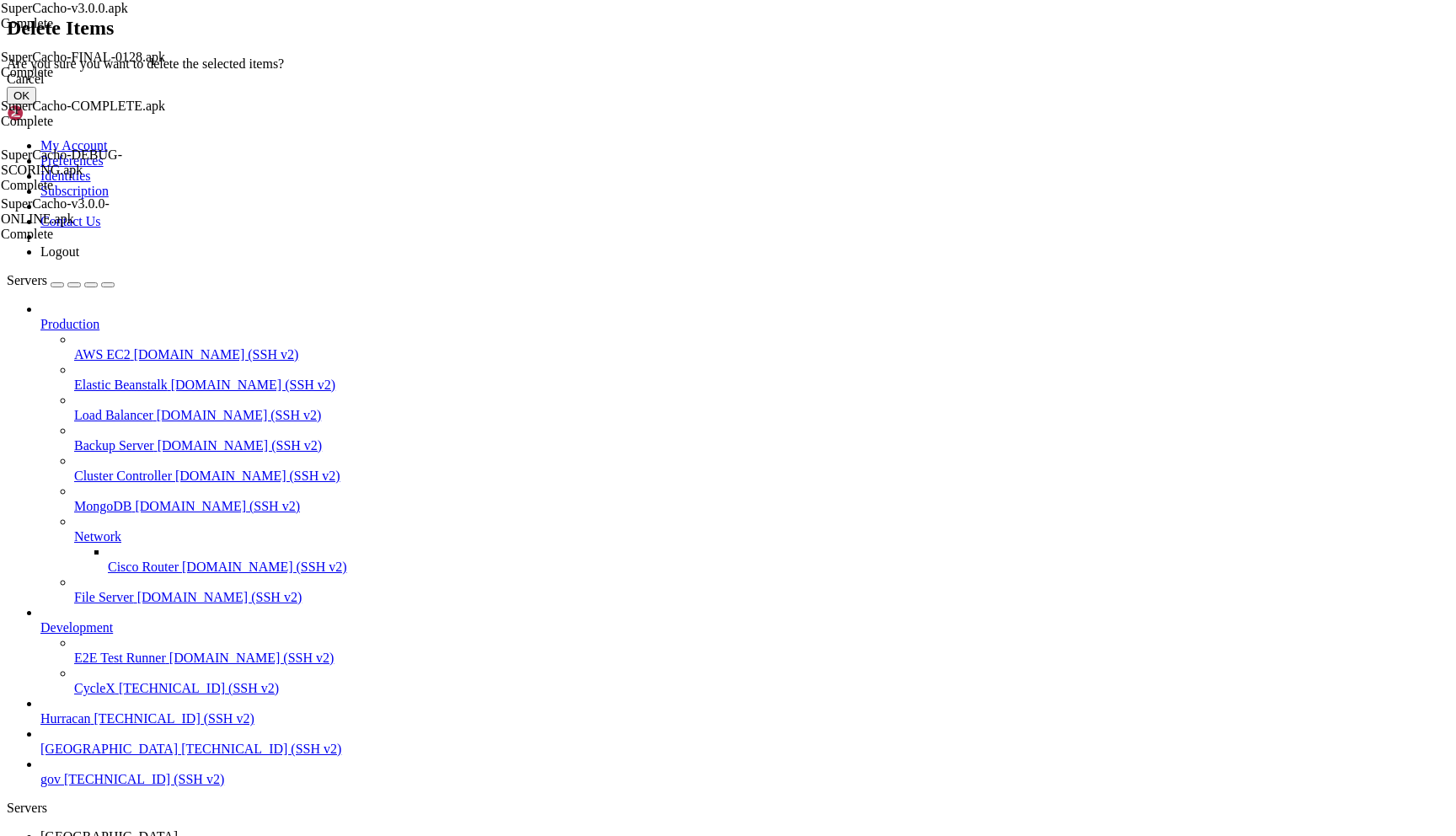
click at [36, 105] on button "OK" at bounding box center [21, 95] width 30 height 18
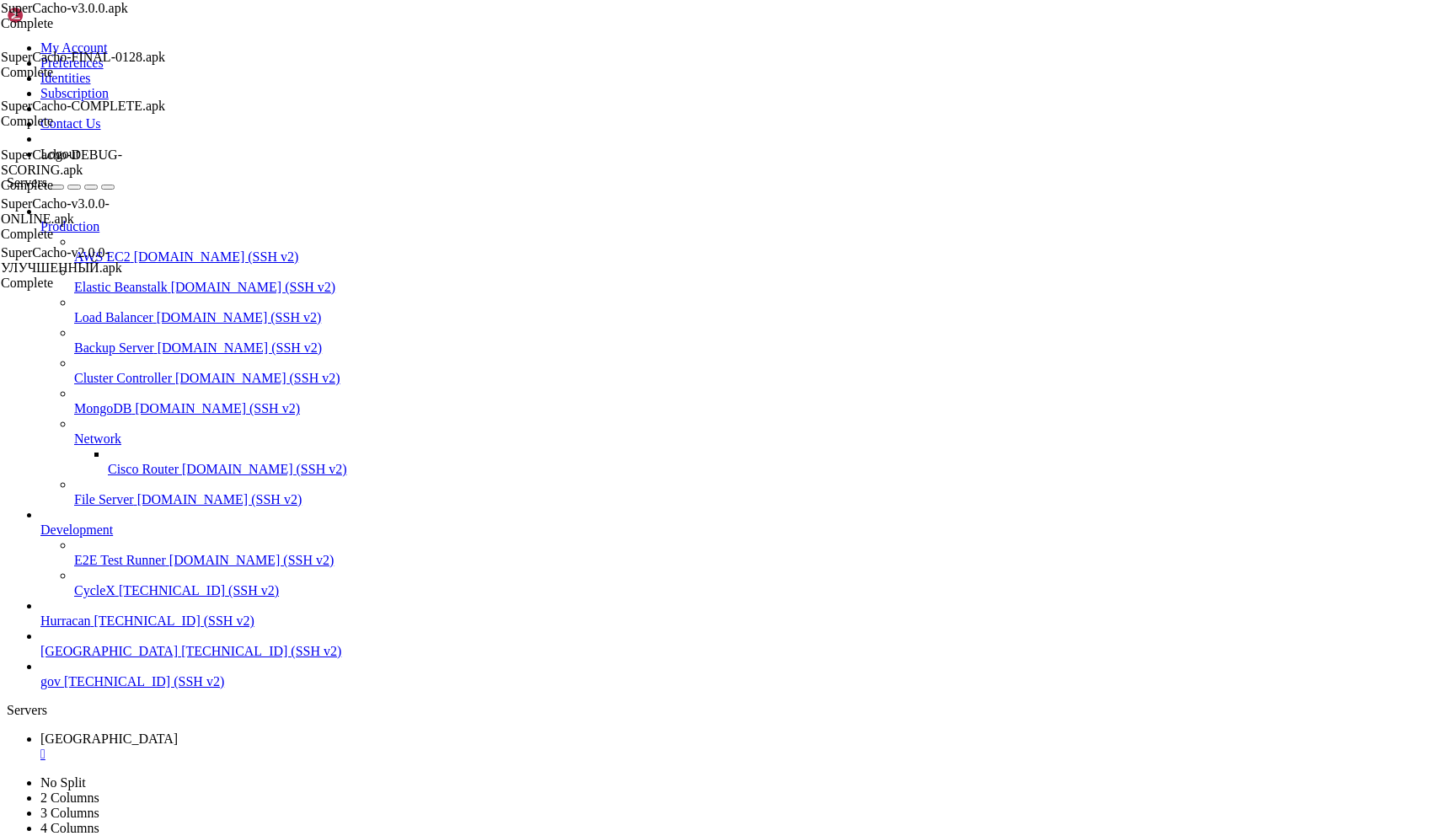
scroll to position [0, 0]
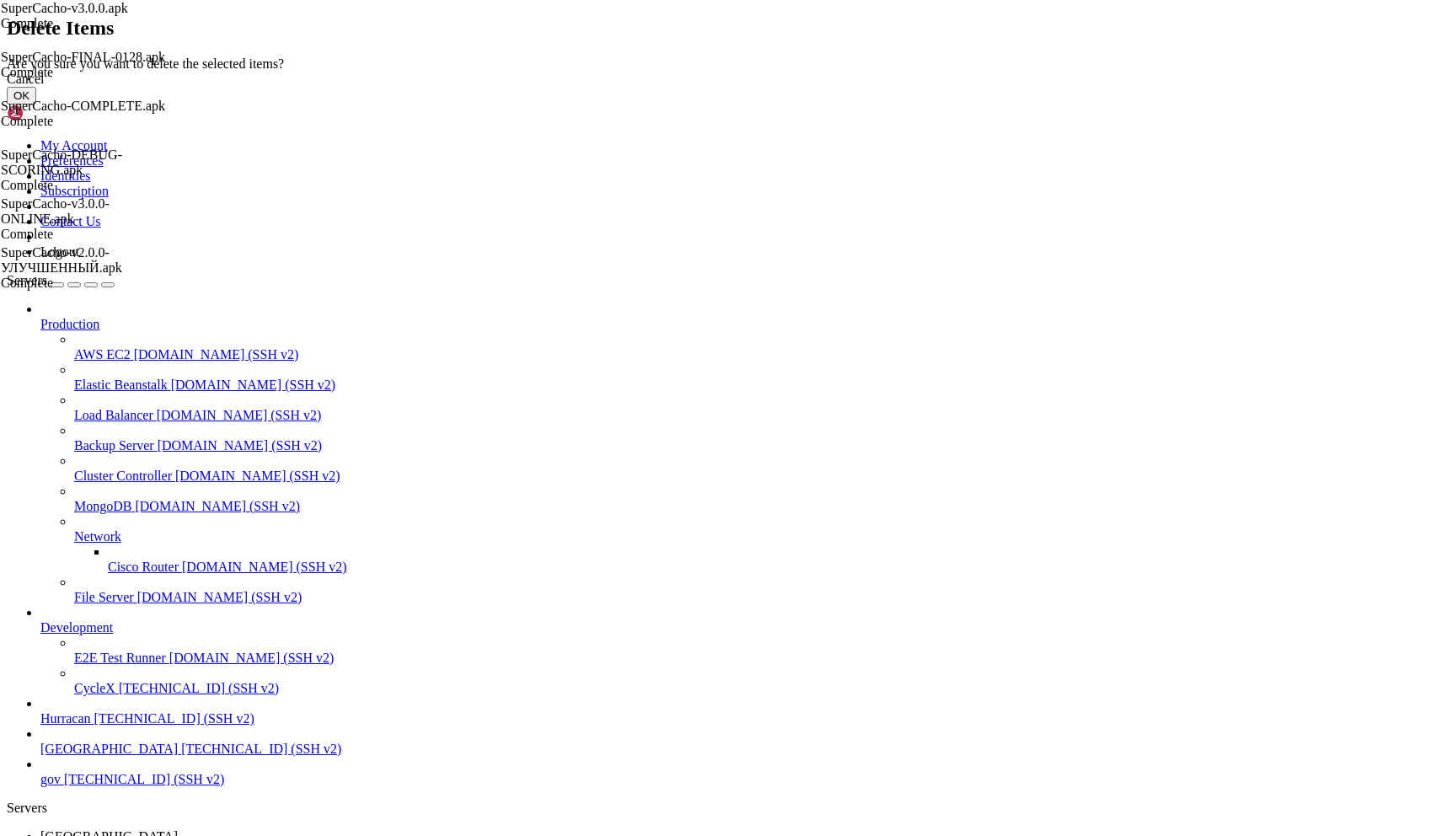
click at [36, 105] on button "OK" at bounding box center [21, 95] width 30 height 18
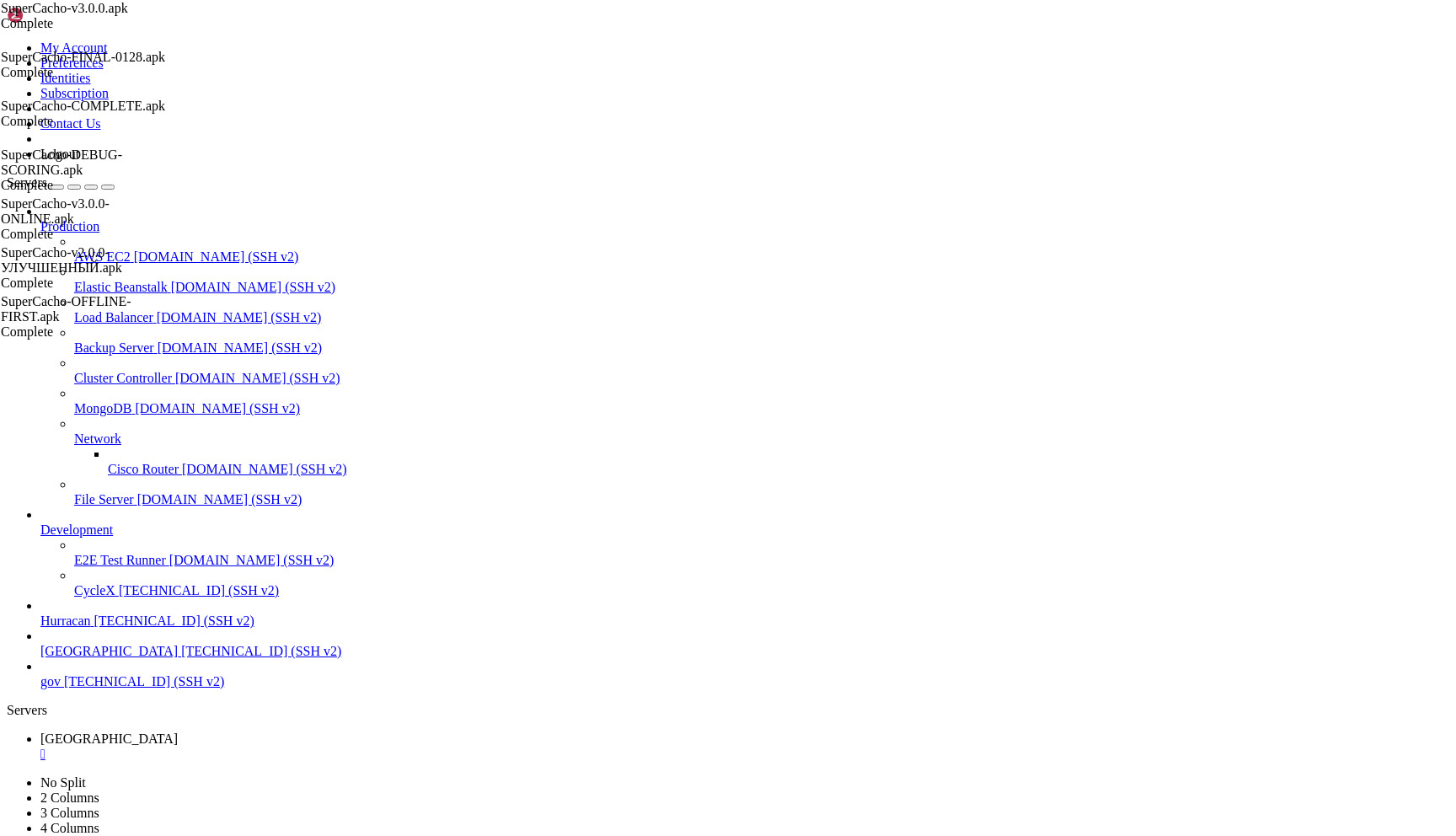
scroll to position [317, 0]
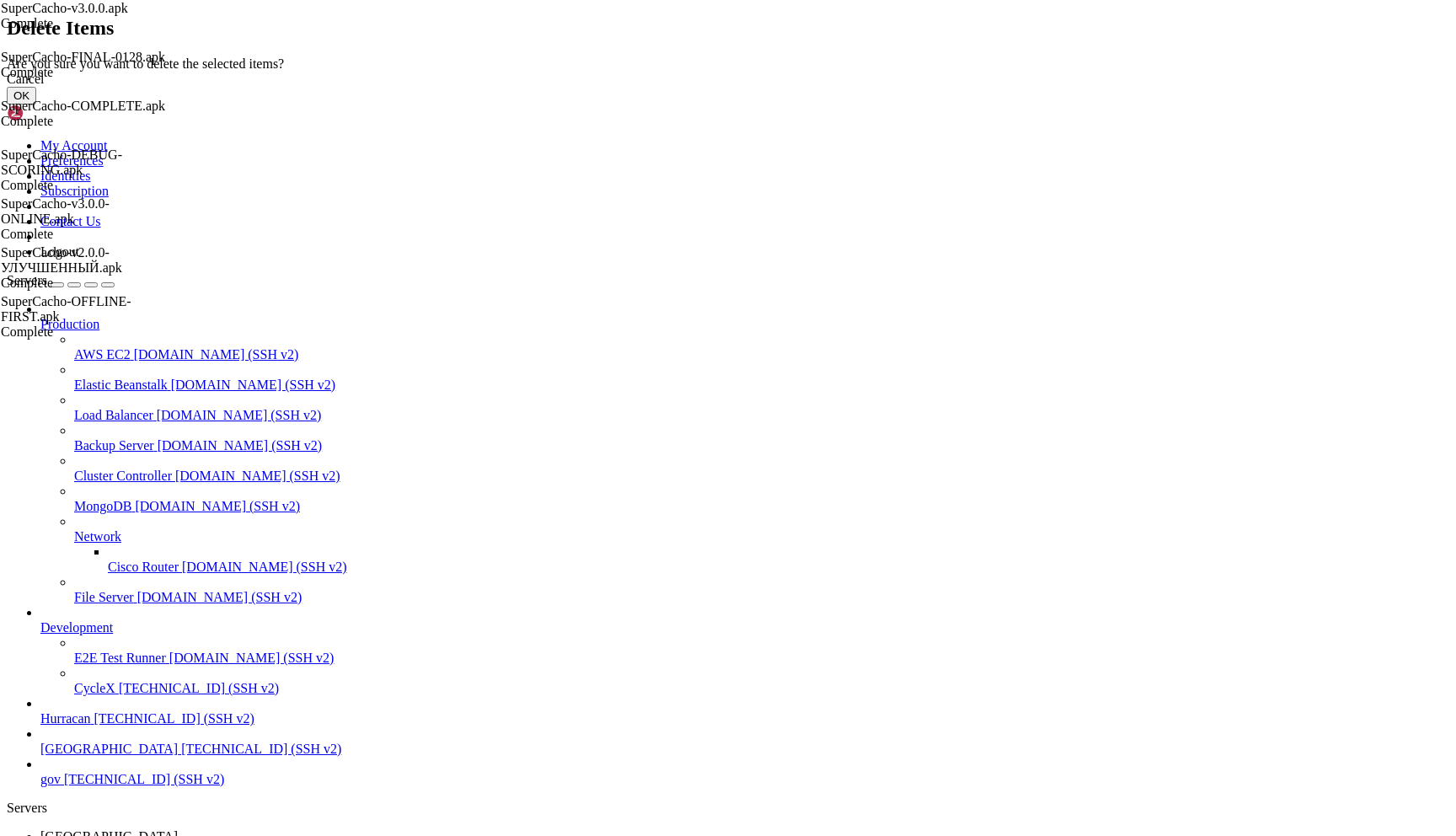
click at [36, 105] on button "OK" at bounding box center [21, 95] width 30 height 18
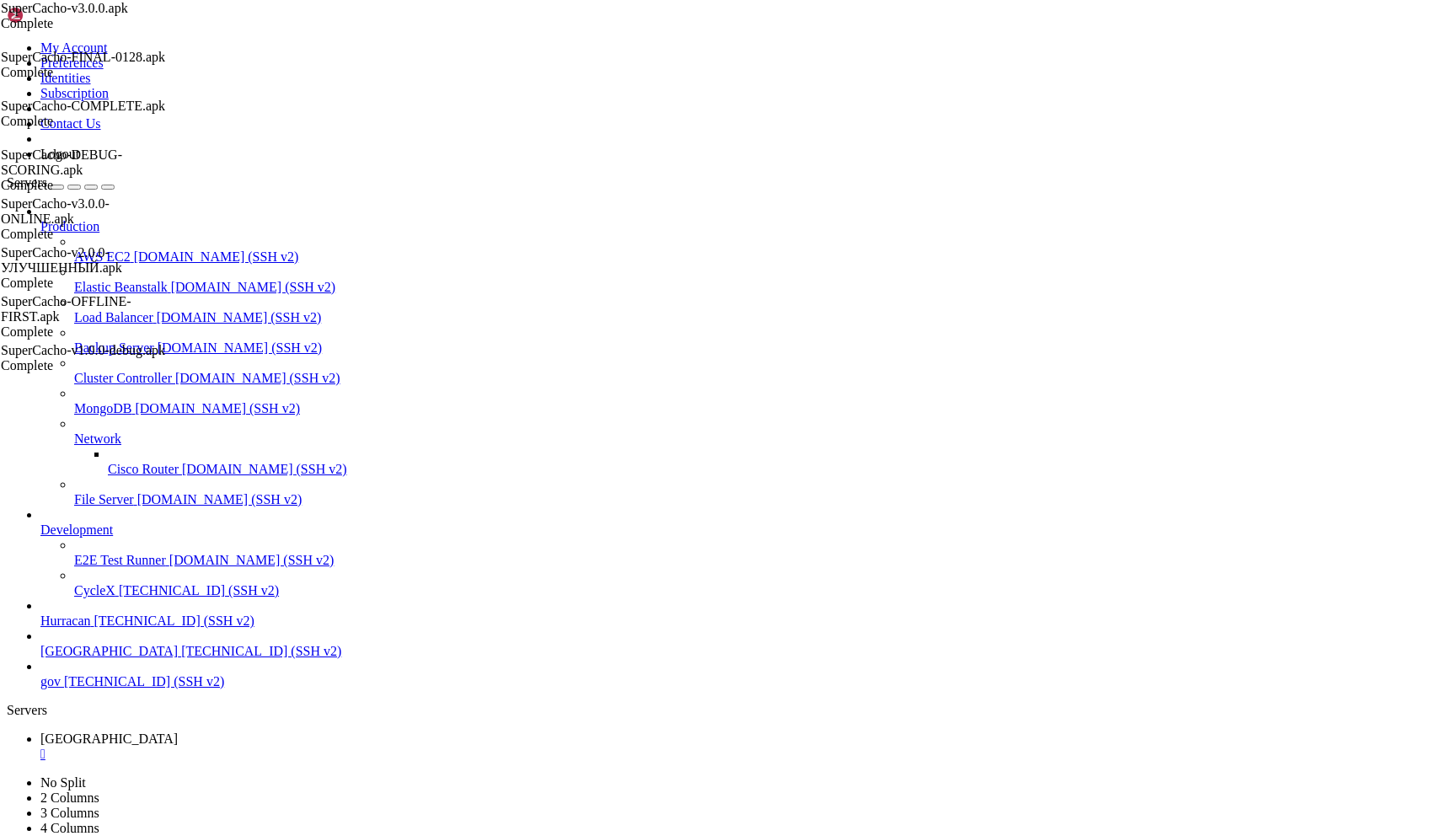
scroll to position [280, 0]
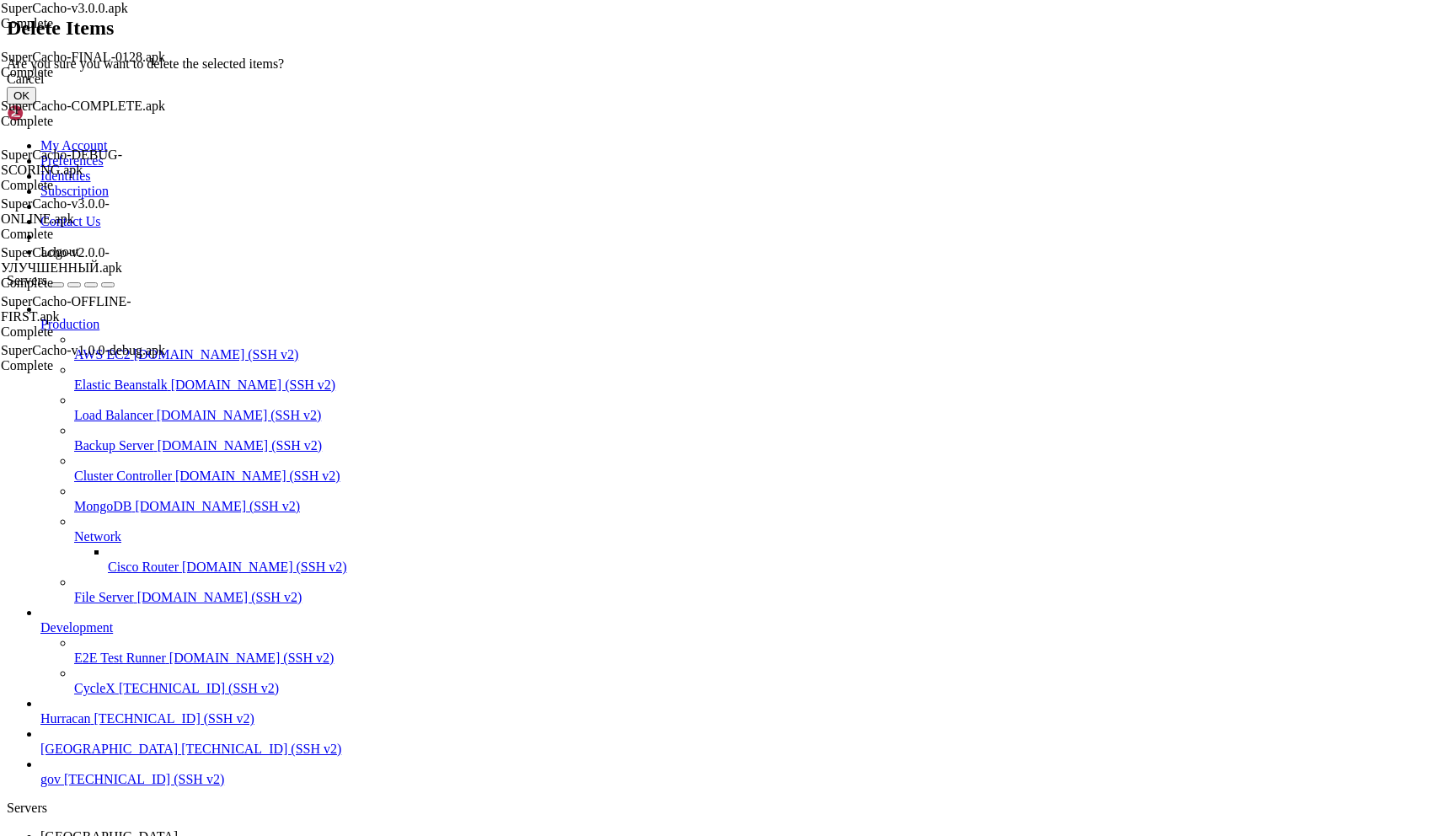
click at [36, 105] on button "OK" at bounding box center [21, 95] width 30 height 18
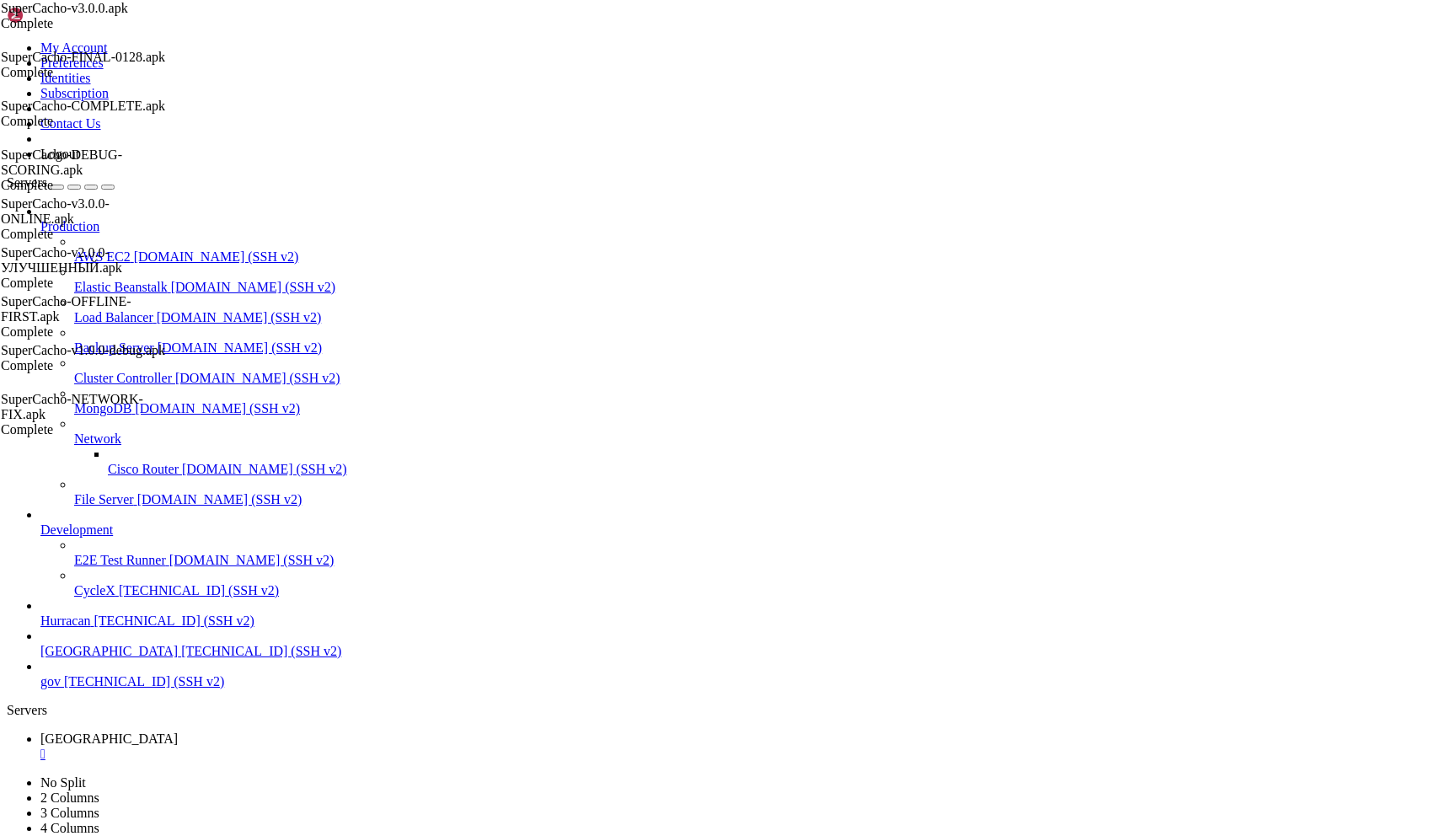
scroll to position [242, 0]
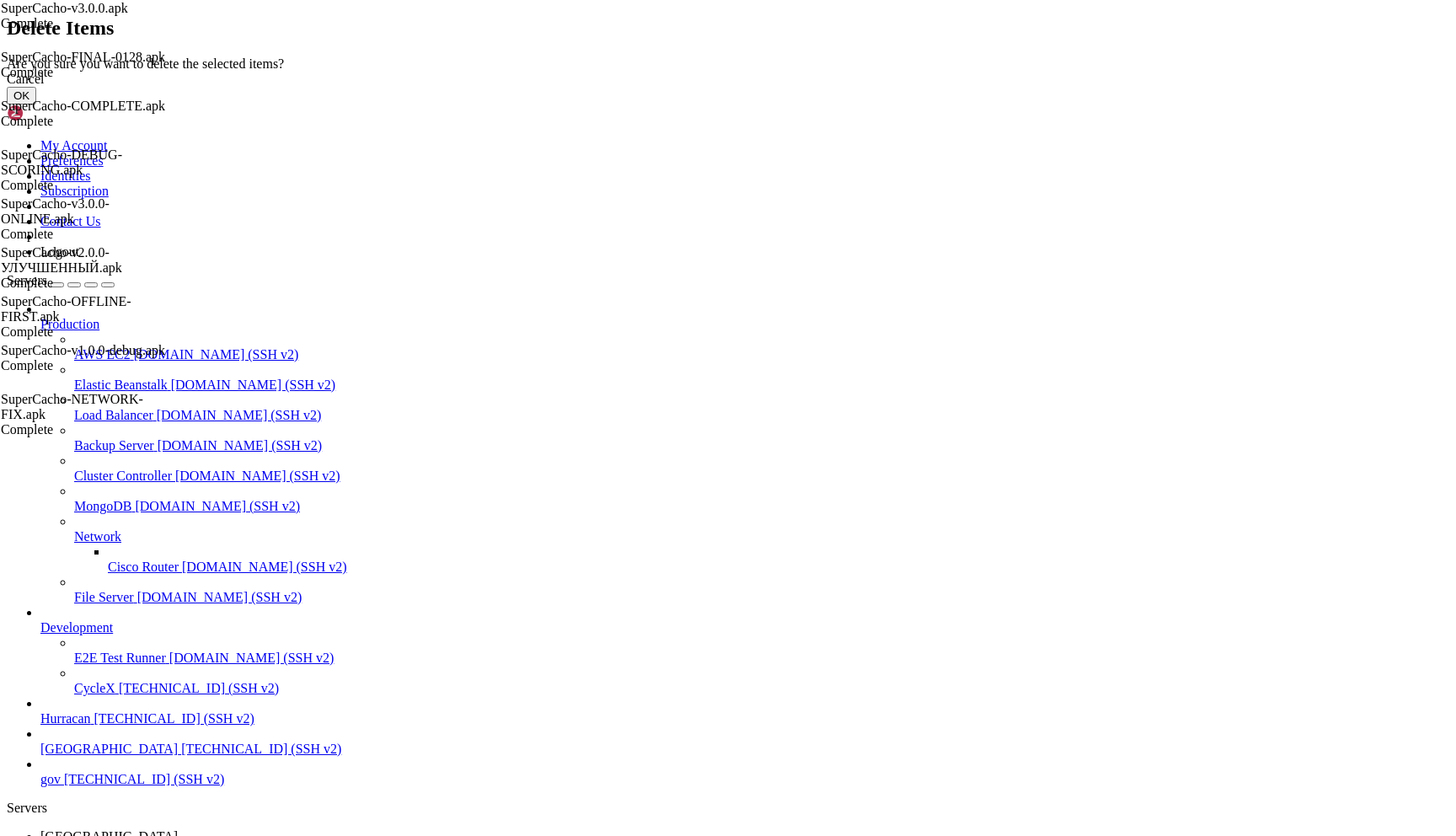
click at [36, 105] on button "OK" at bounding box center [21, 95] width 30 height 18
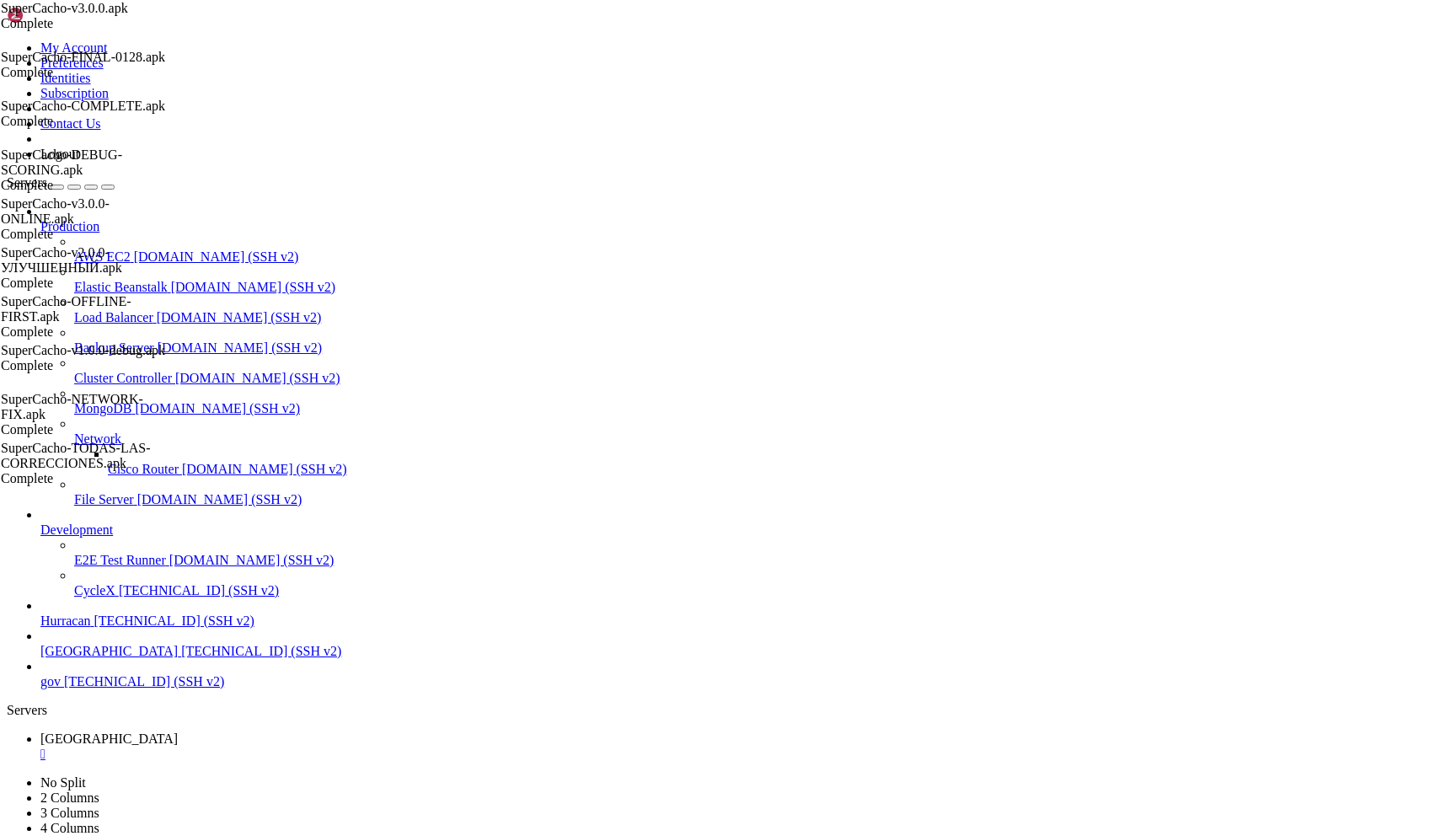
scroll to position [204, 0]
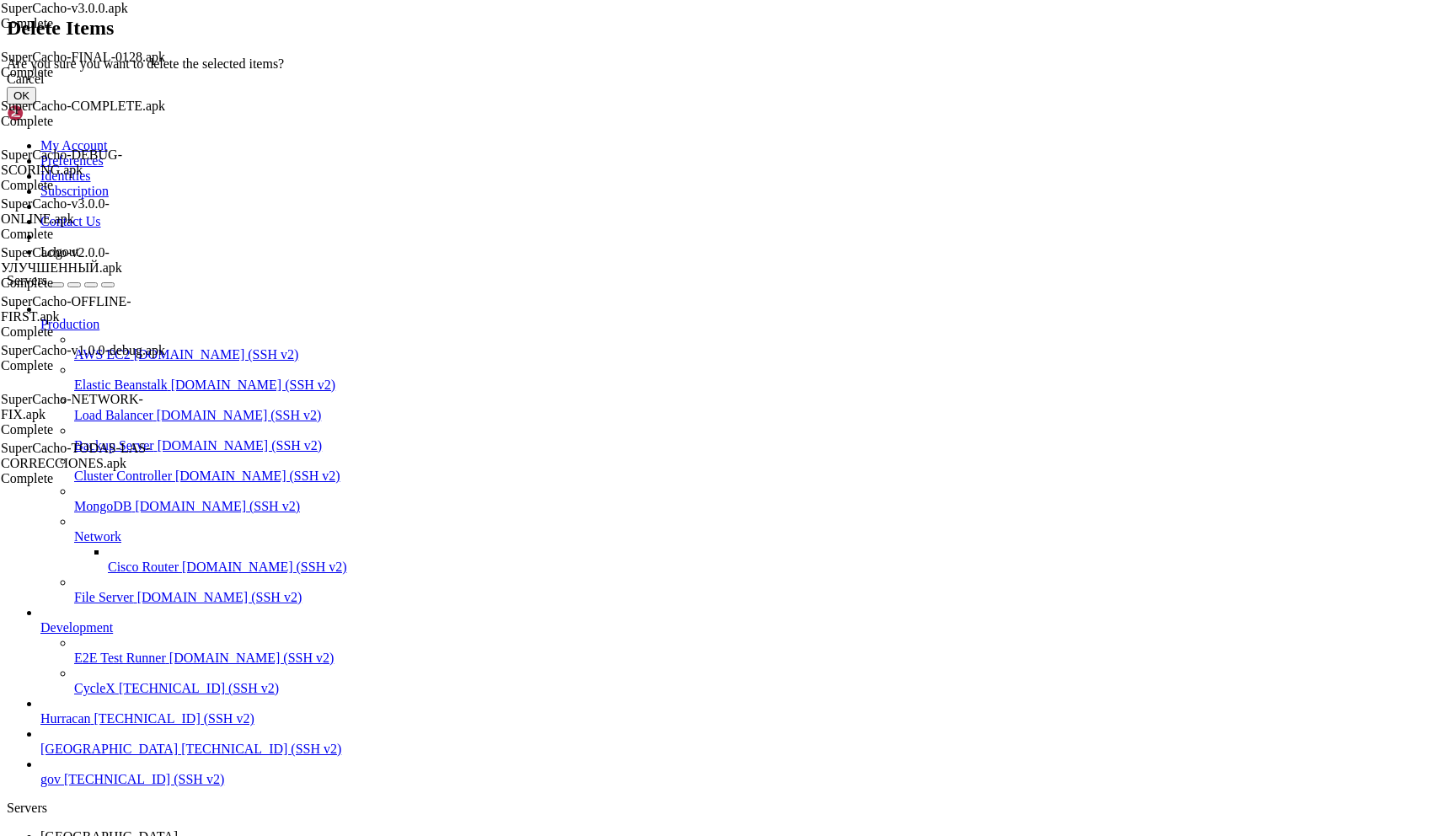
click at [36, 105] on button "OK" at bounding box center [21, 95] width 30 height 18
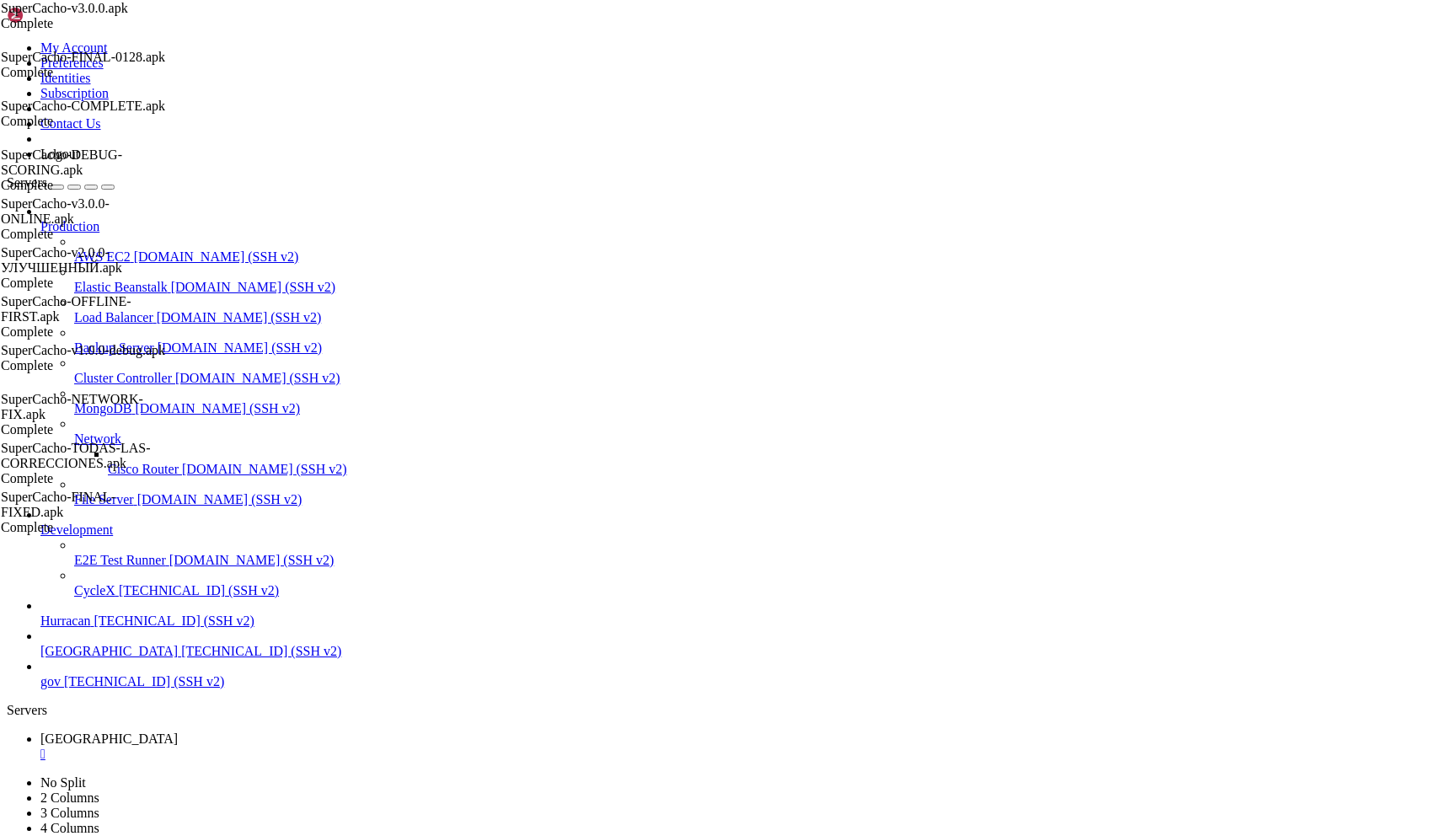
scroll to position [166, 0]
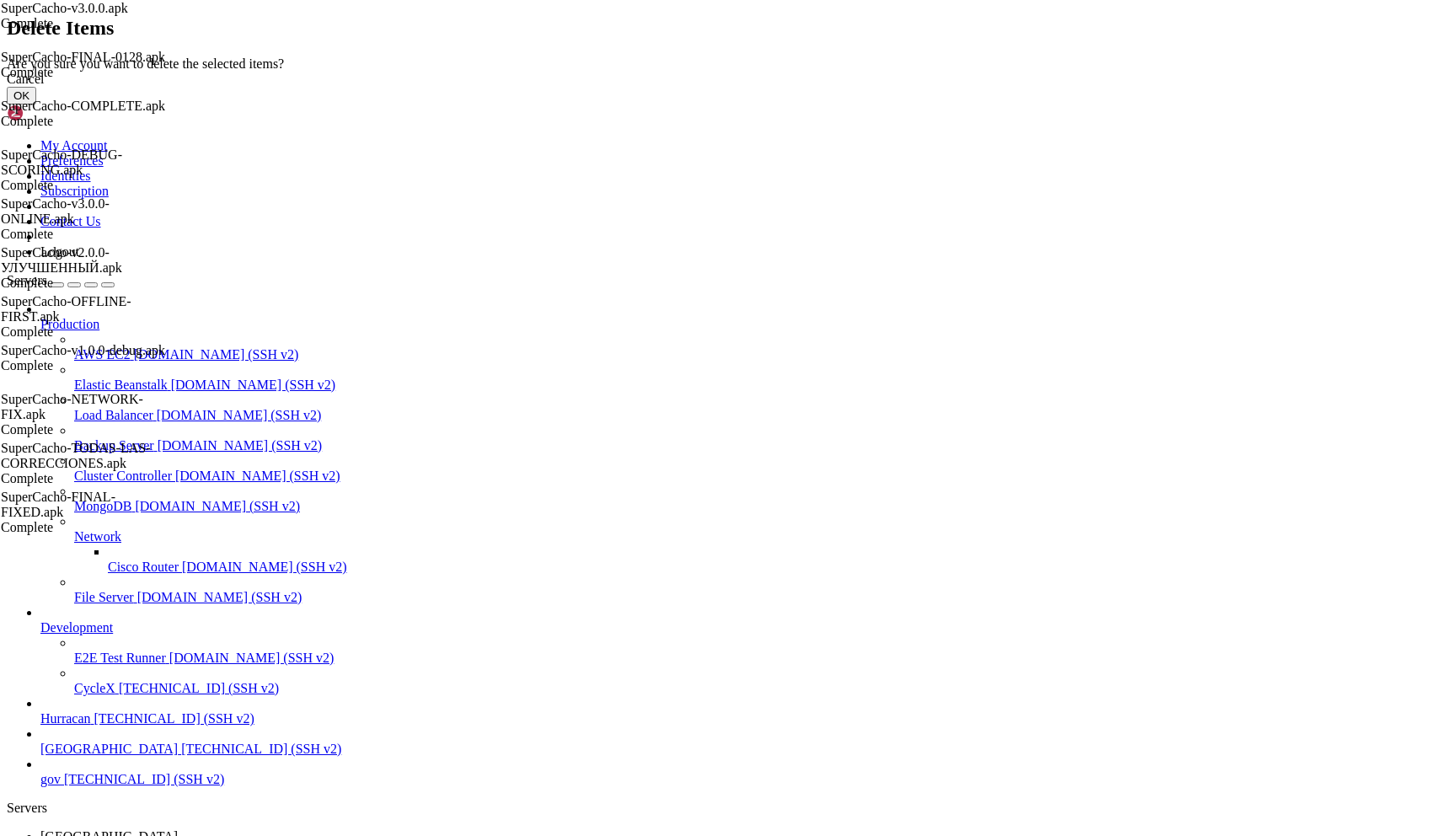
click at [36, 105] on button "OK" at bounding box center [21, 95] width 30 height 18
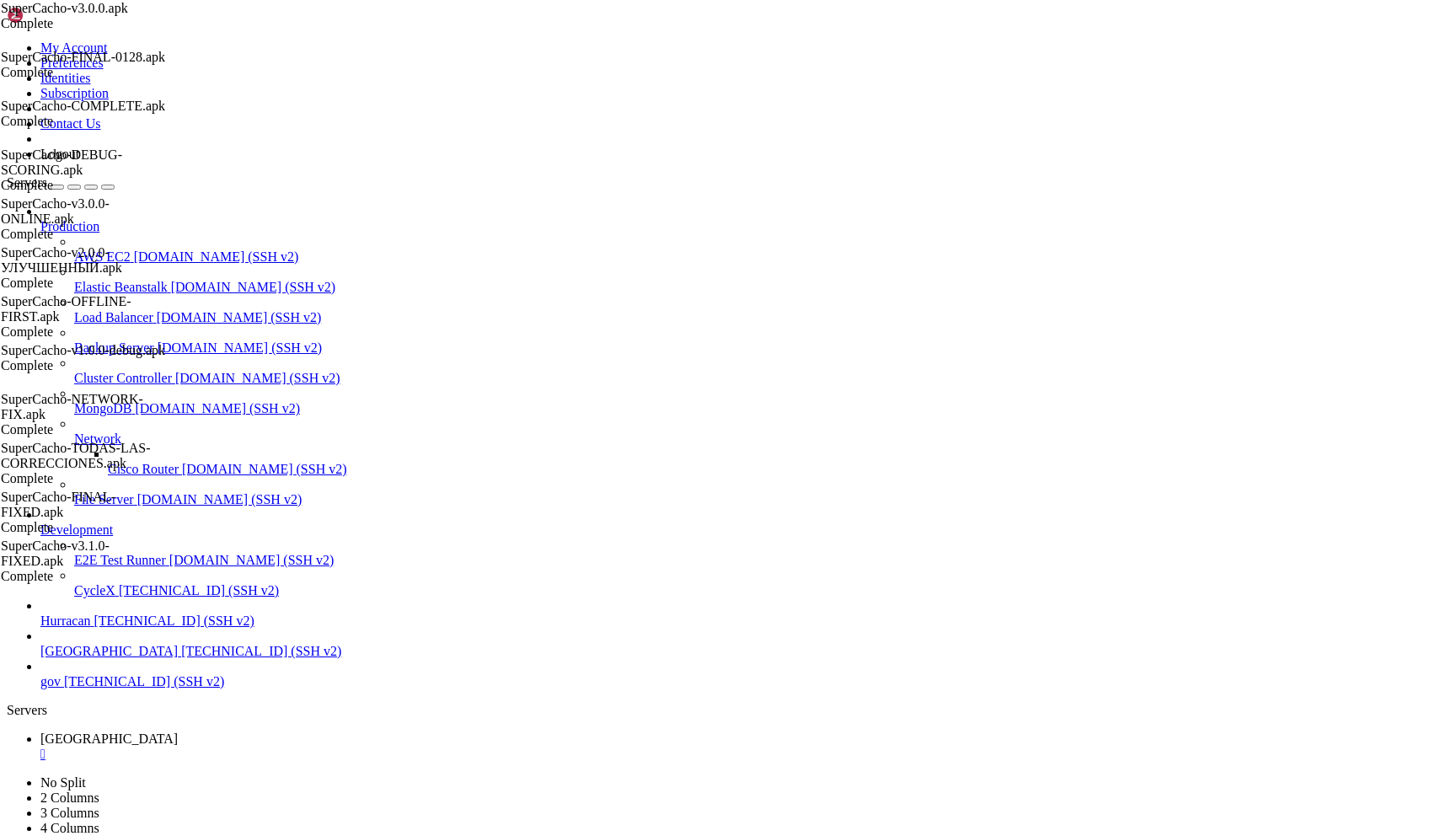
scroll to position [128, 0]
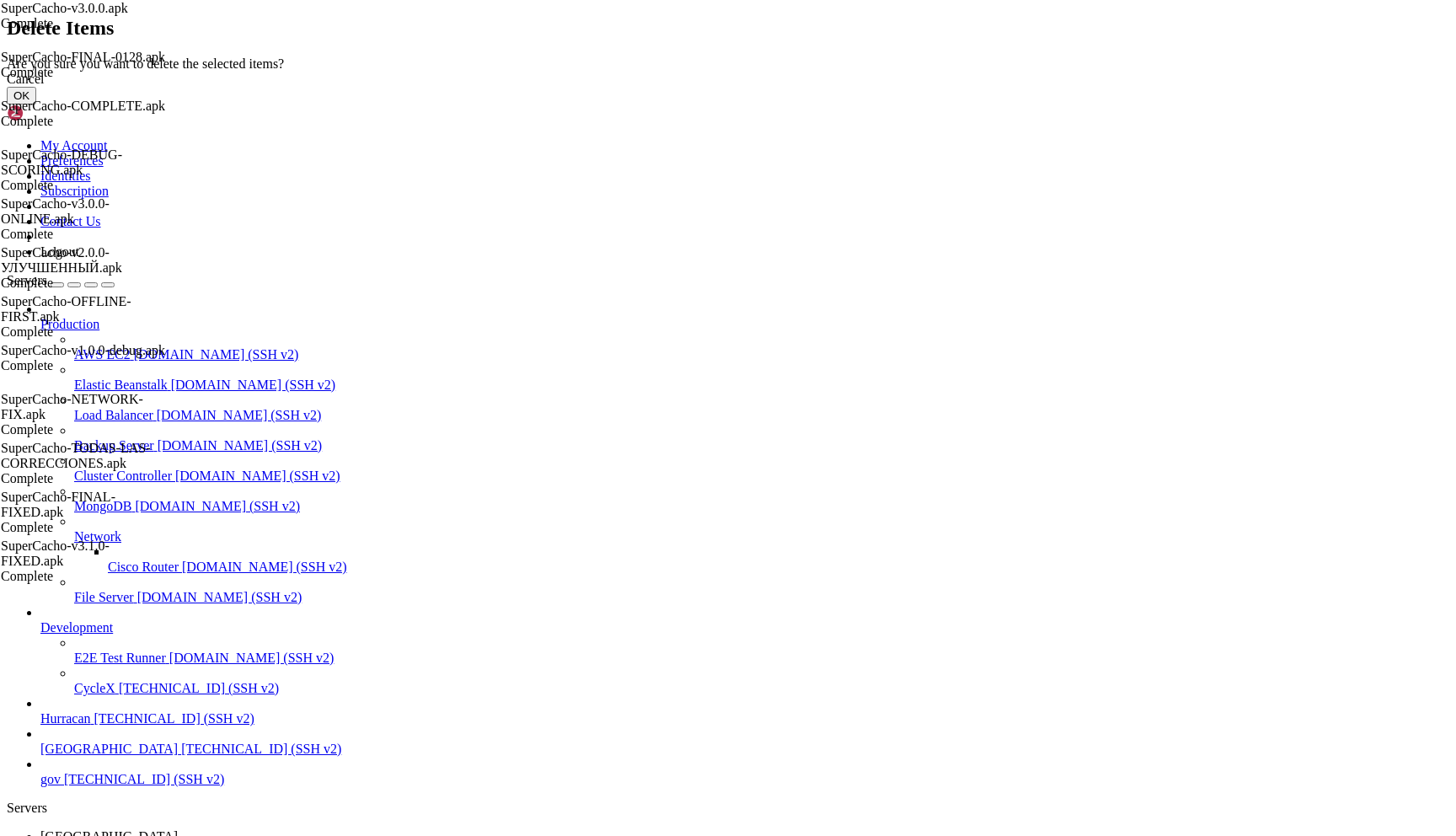
click at [945, 105] on div "Cancel OK" at bounding box center [728, 88] width 1443 height 32
click at [36, 105] on button "OK" at bounding box center [21, 95] width 30 height 18
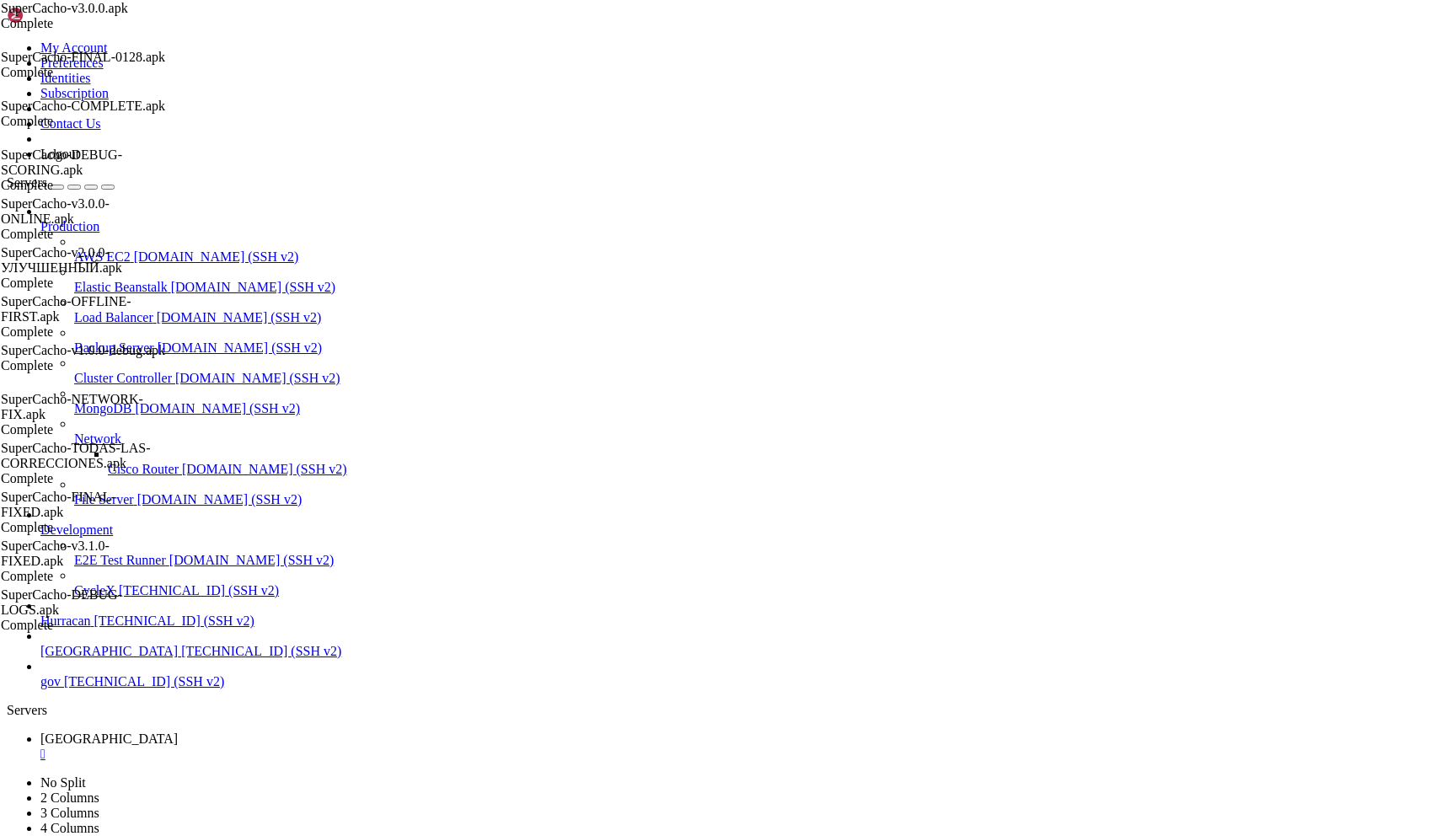
scroll to position [91, 0]
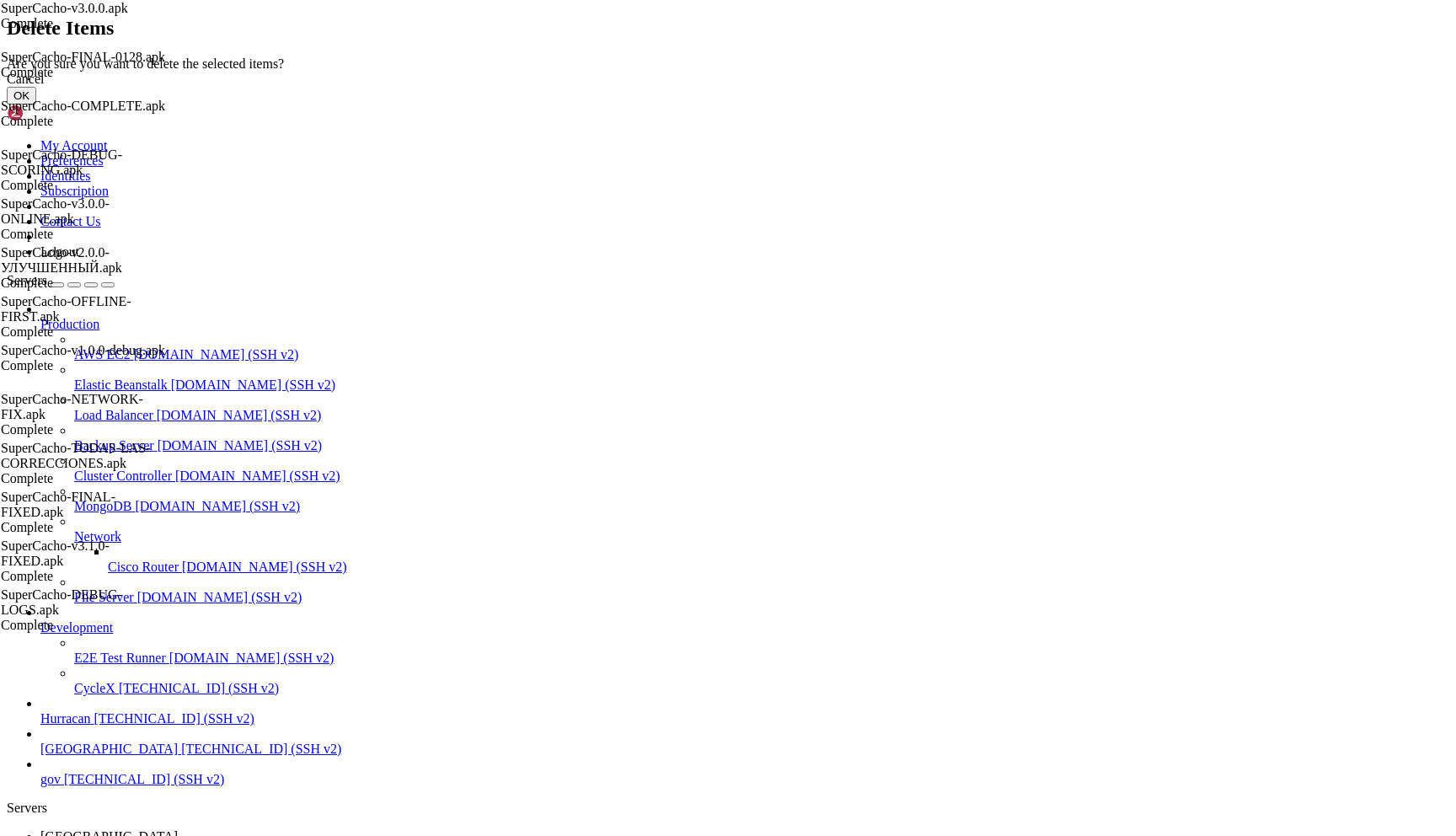
click at [36, 105] on button "OK" at bounding box center [21, 95] width 30 height 18
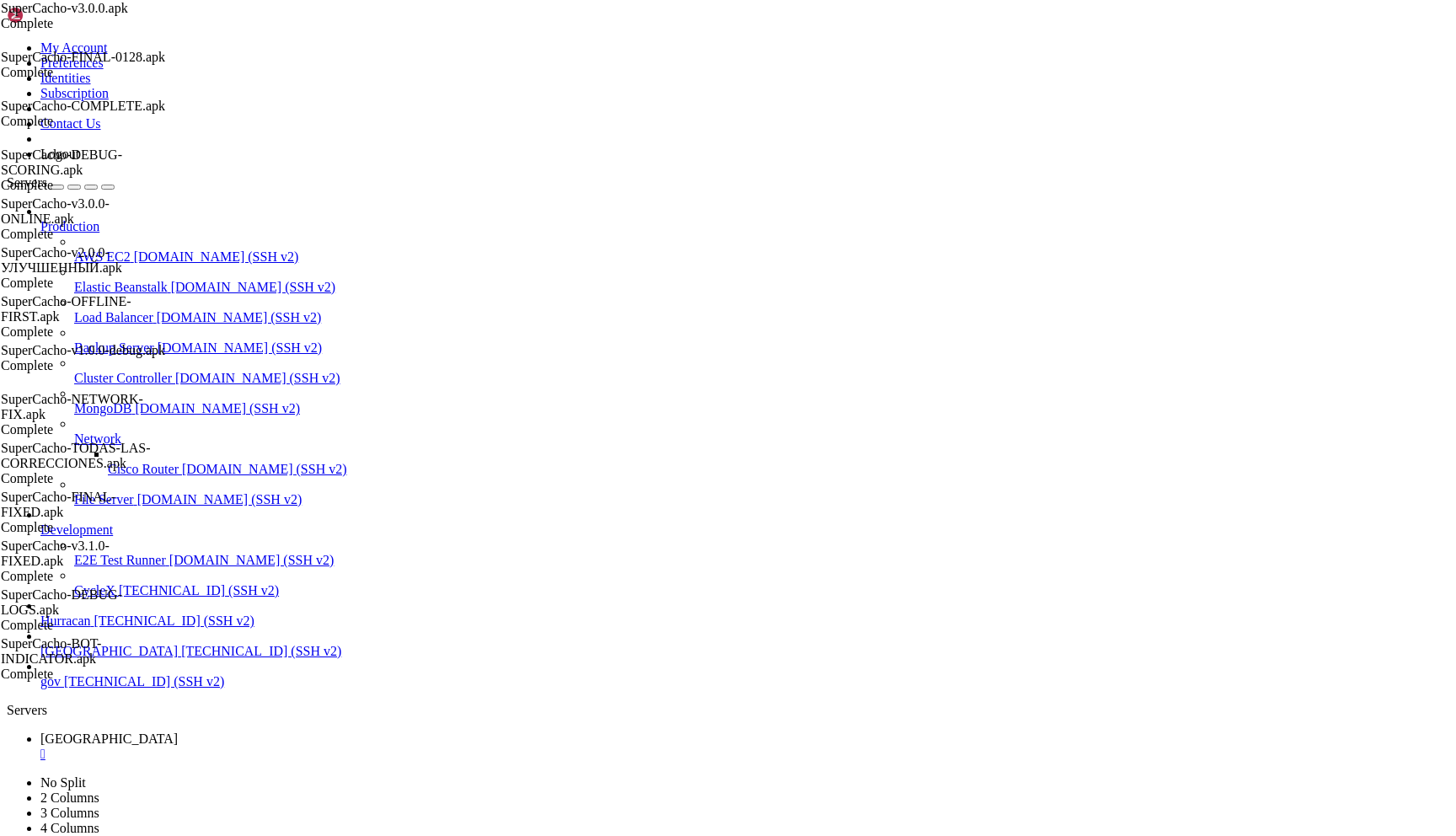
scroll to position [52, 0]
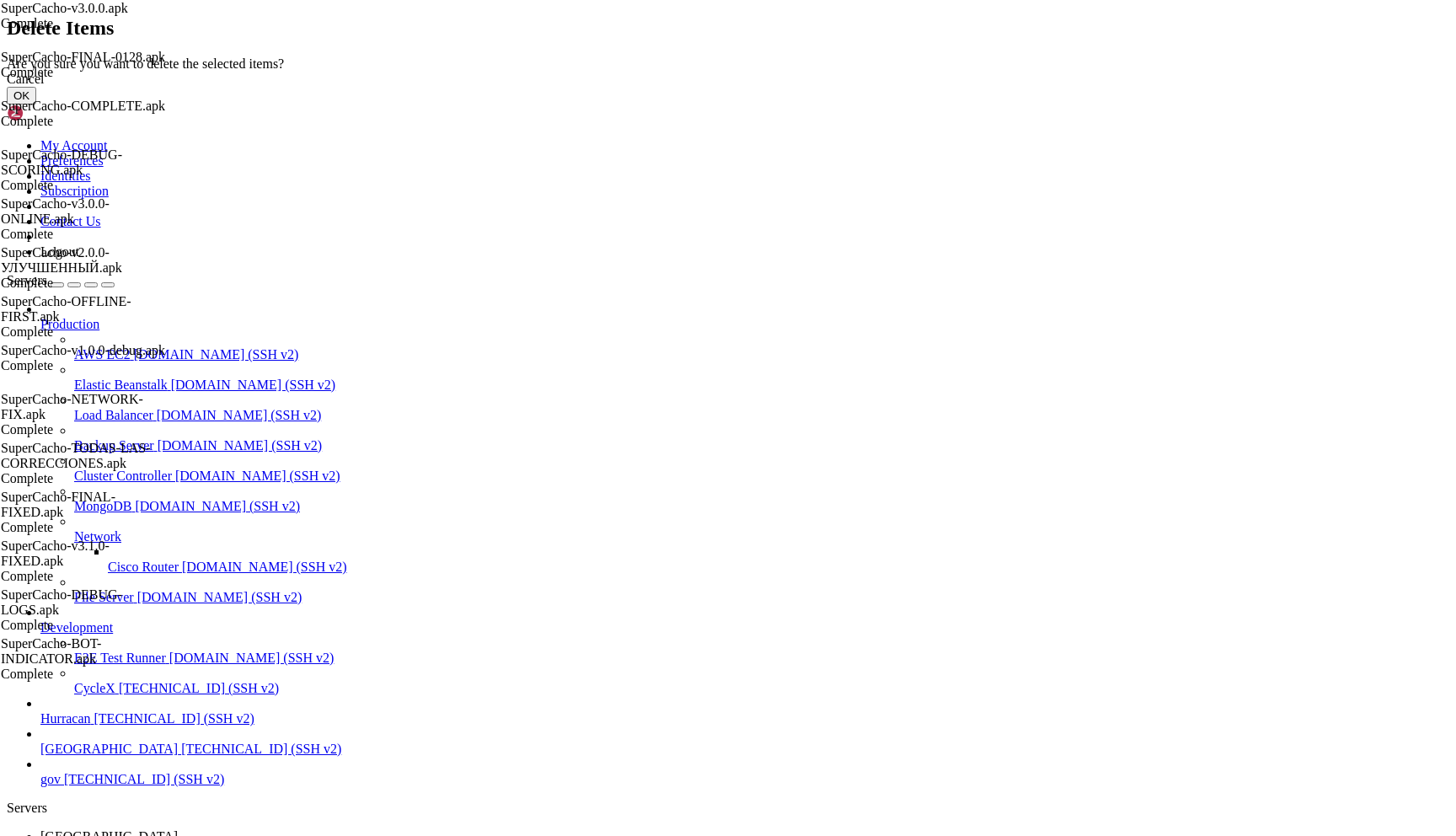
click at [36, 105] on button "OK" at bounding box center [21, 95] width 30 height 18
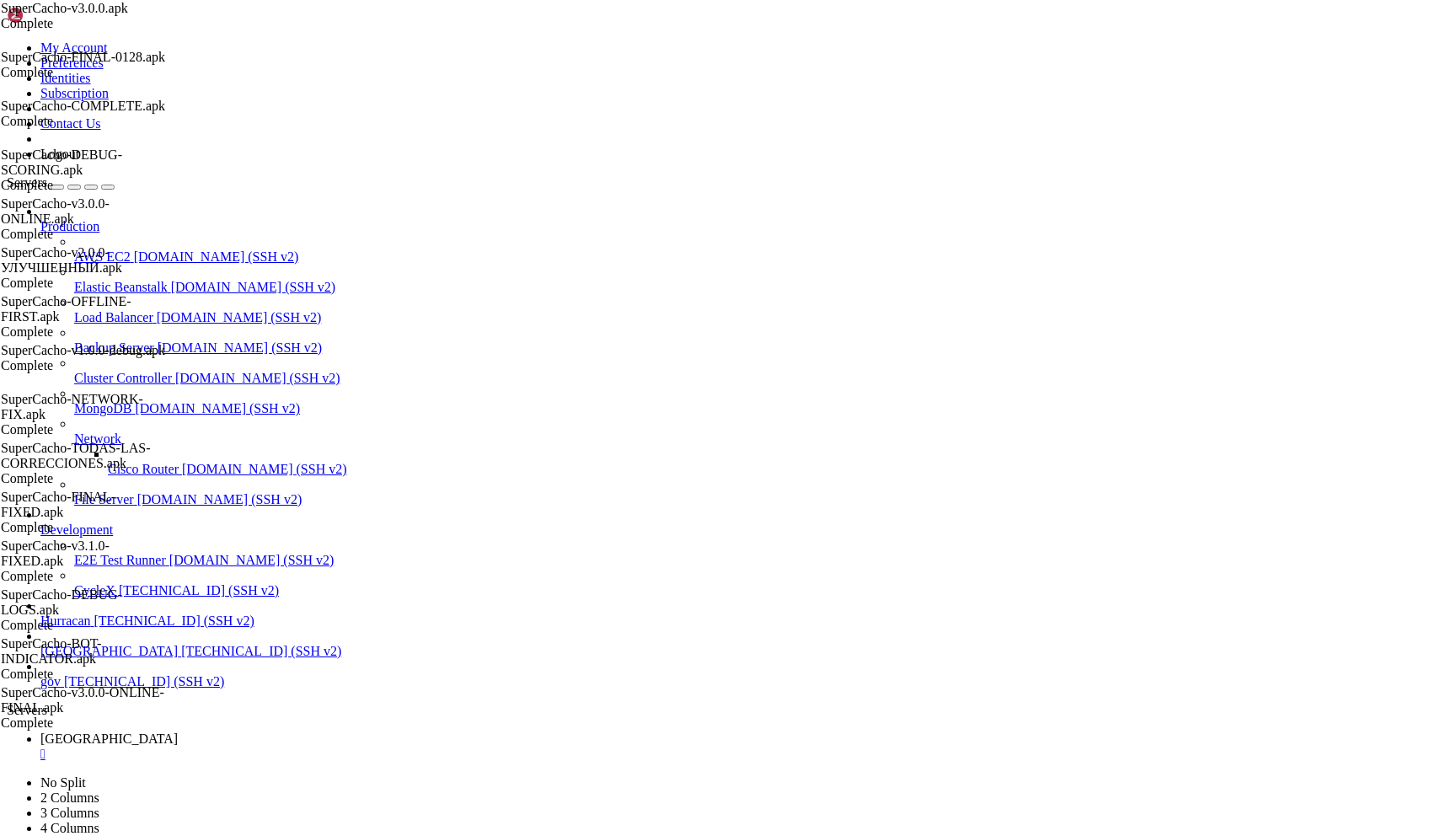
scroll to position [14, 0]
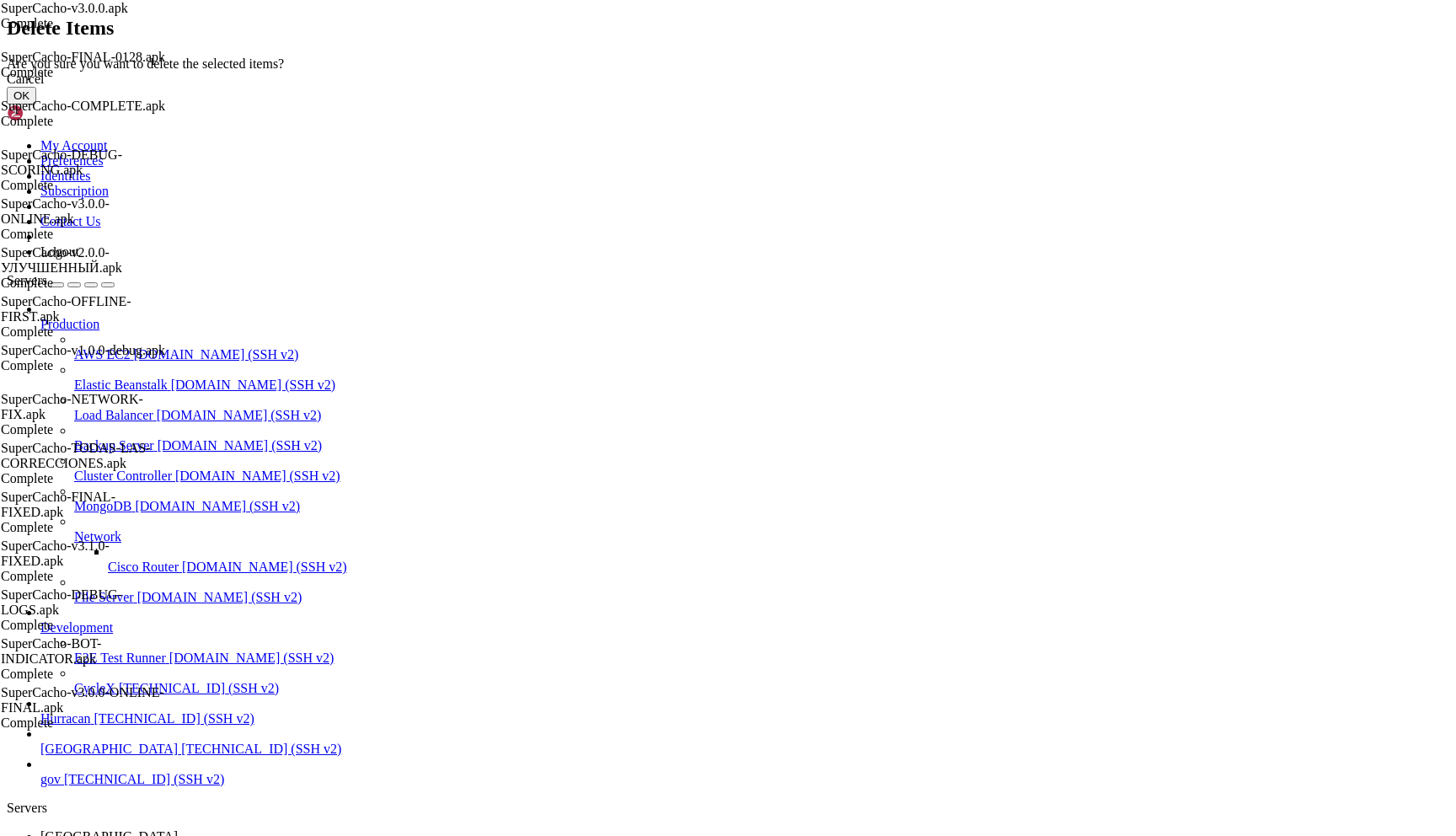
click at [36, 105] on button "OK" at bounding box center [21, 95] width 30 height 18
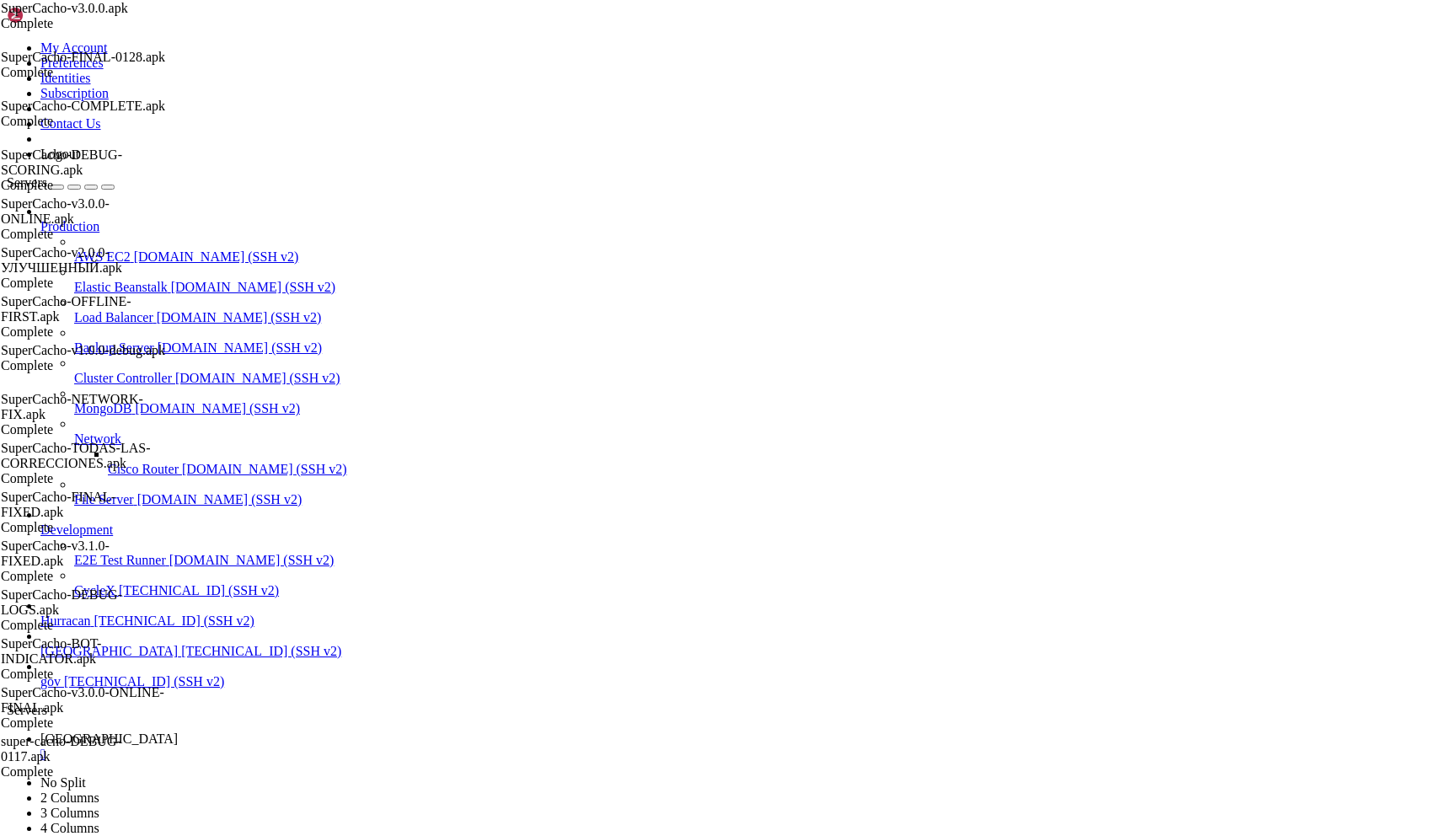
scroll to position [0, 0]
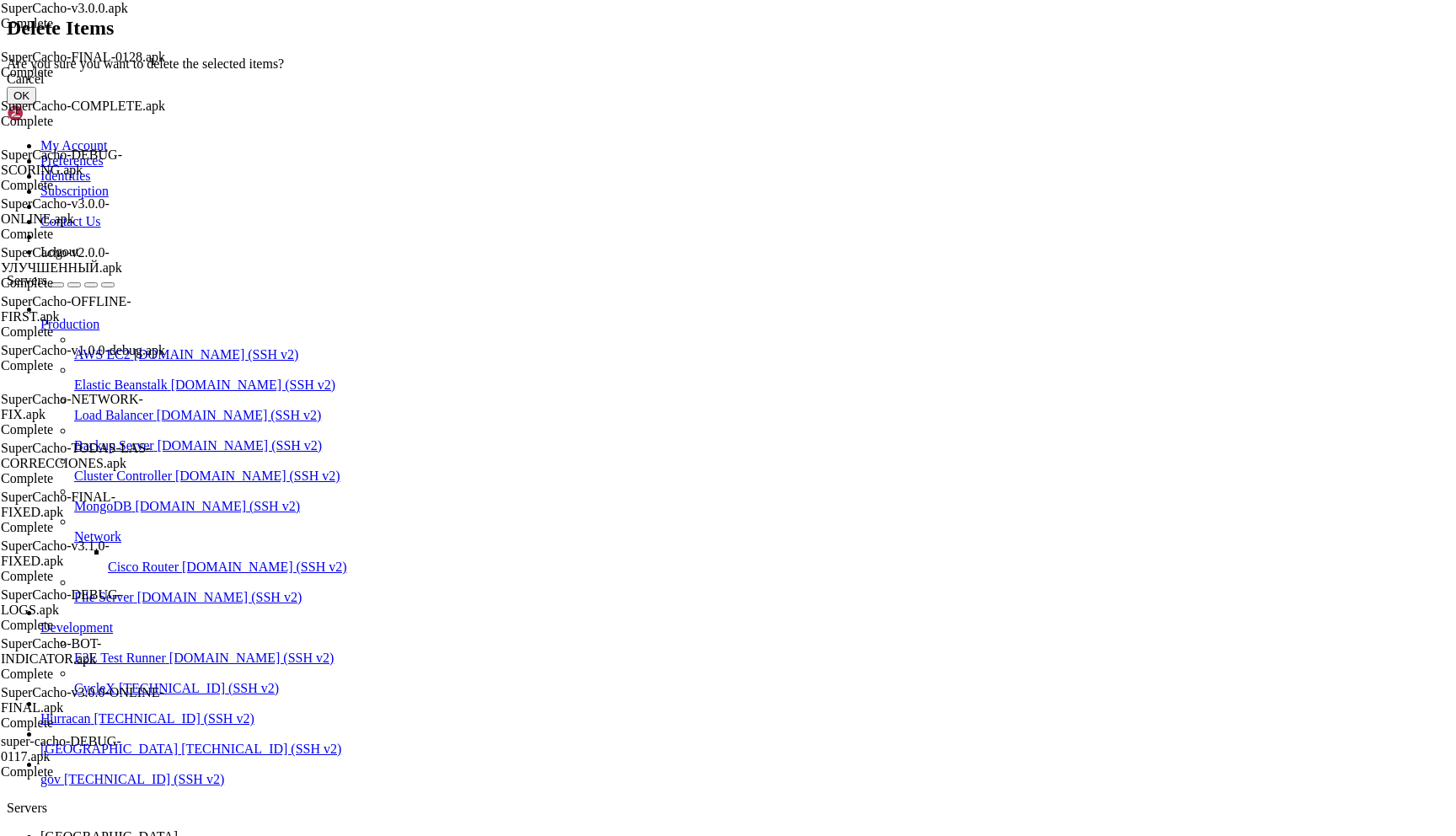
click at [36, 105] on button "OK" at bounding box center [21, 95] width 30 height 18
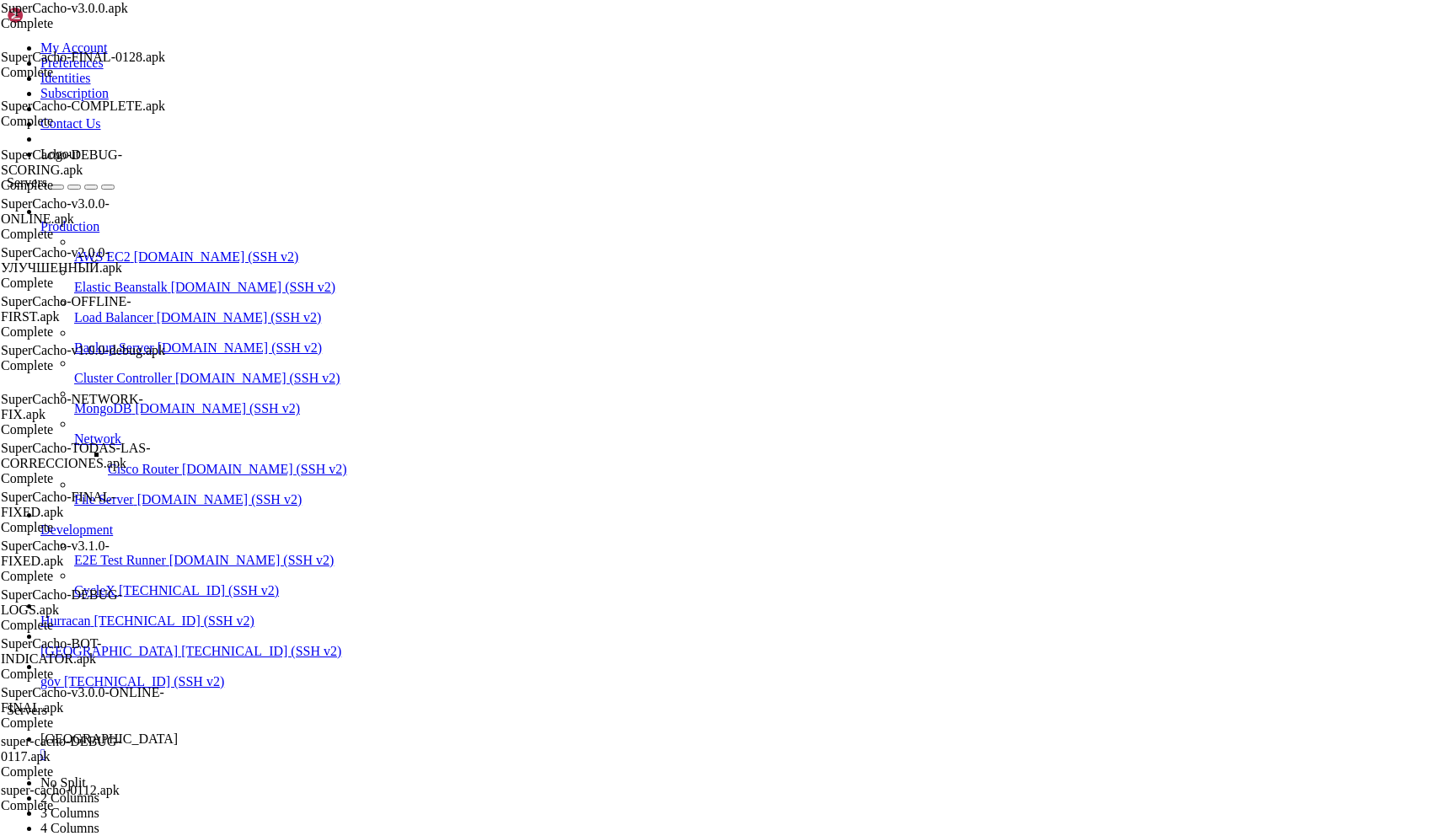
click at [181, 659] on span "92.113.150.176 (SSH v2)" at bounding box center [261, 651] width 160 height 14
click at [291, 747] on div "" at bounding box center [744, 755] width 1409 height 15
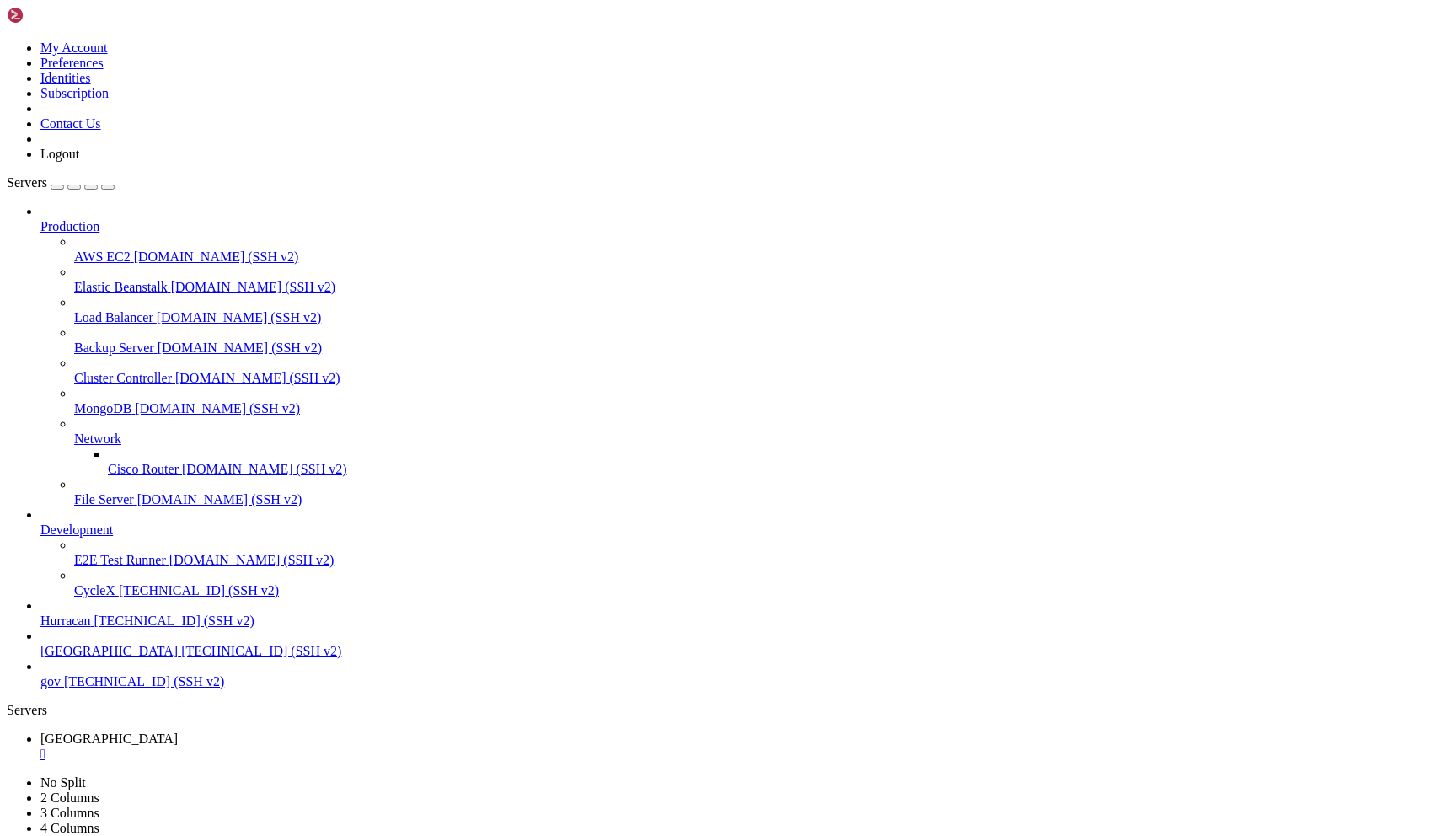
scroll to position [716, 0]
click at [119, 659] on span "bolivia" at bounding box center [109, 651] width 137 height 14
click at [119, 659] on span "[GEOGRAPHIC_DATA]" at bounding box center [109, 651] width 137 height 14
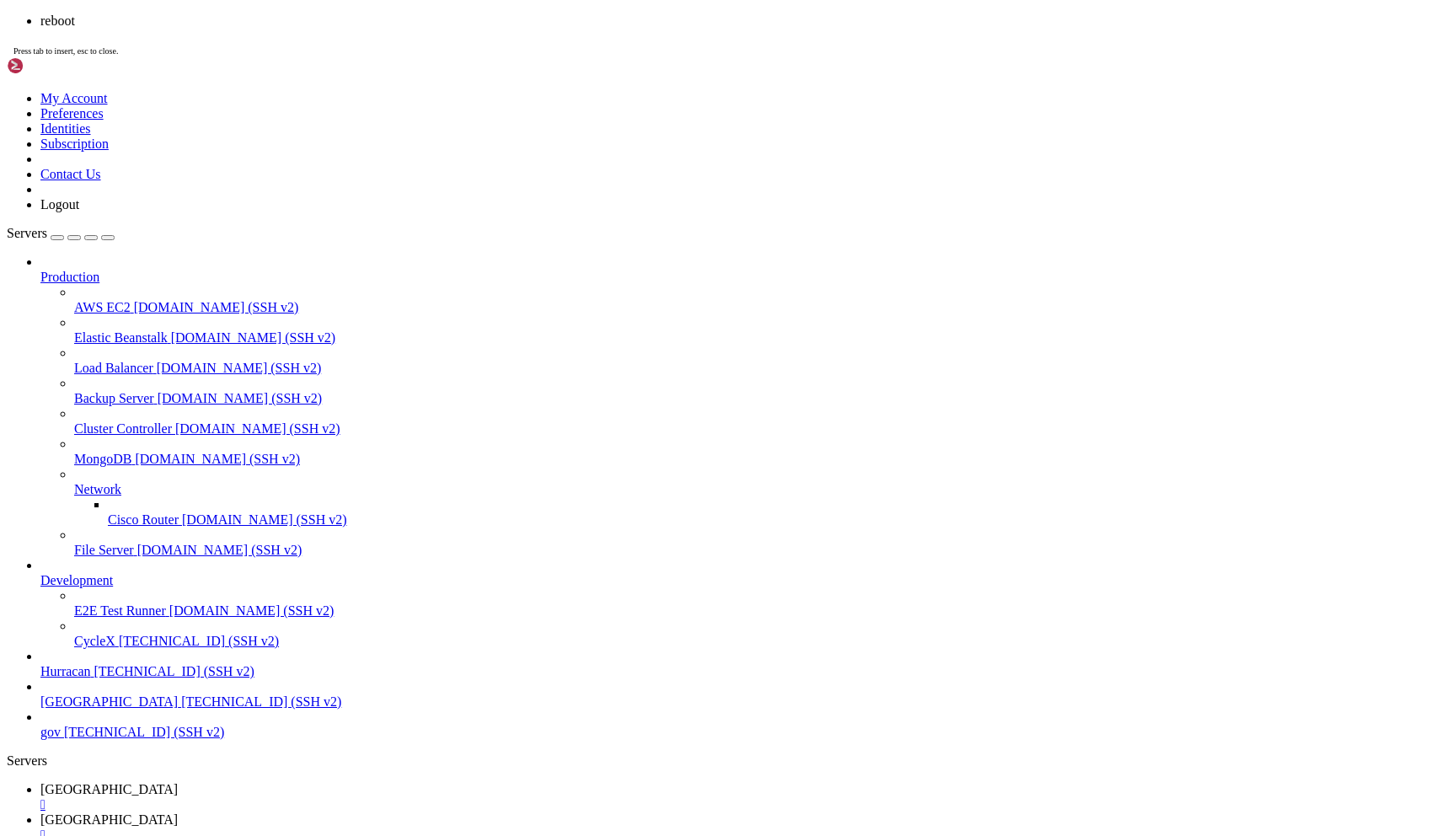
scroll to position [768, 0]
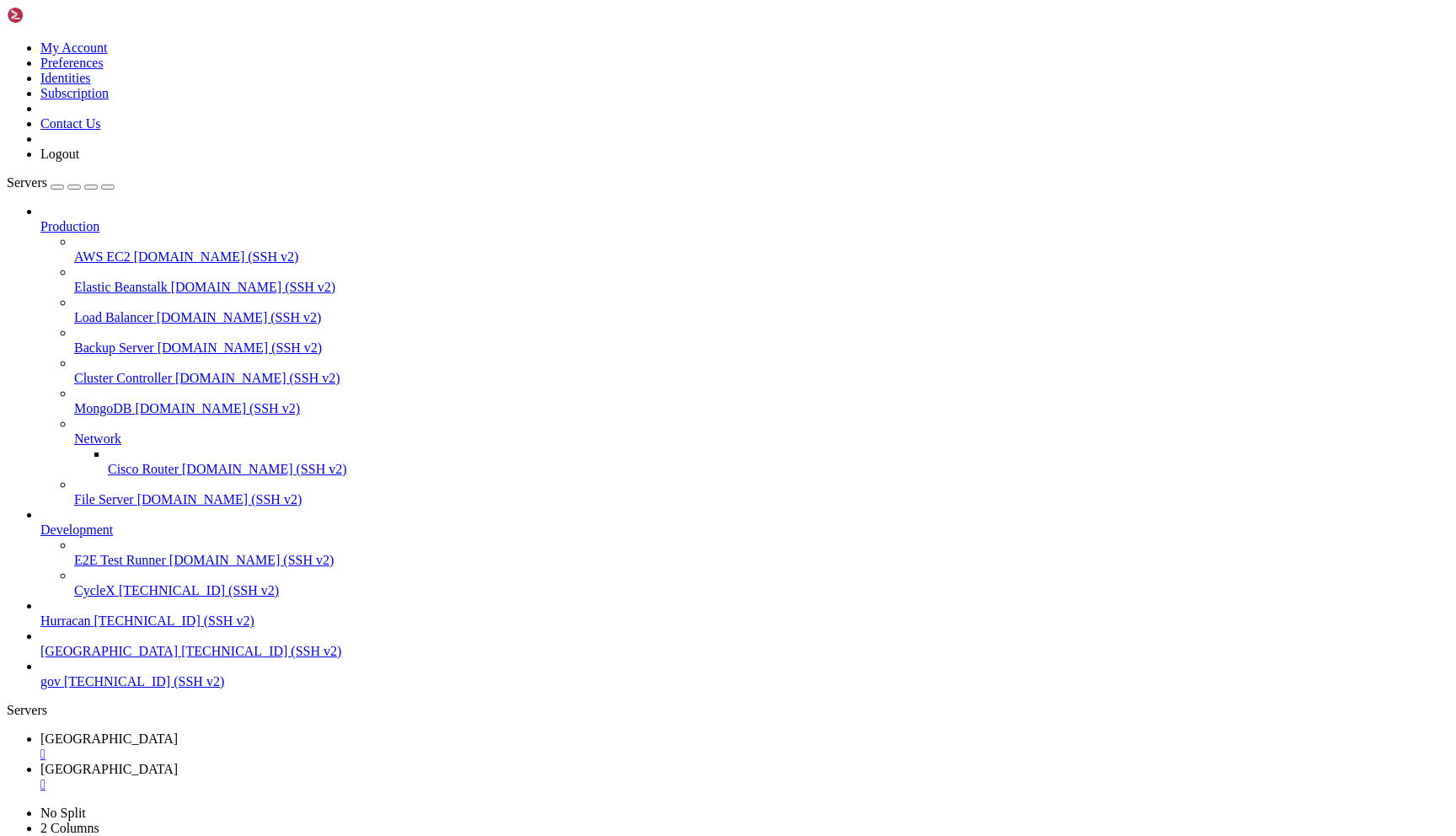
click at [295, 747] on div "" at bounding box center [744, 755] width 1409 height 15
click at [292, 747] on div "" at bounding box center [744, 755] width 1409 height 15
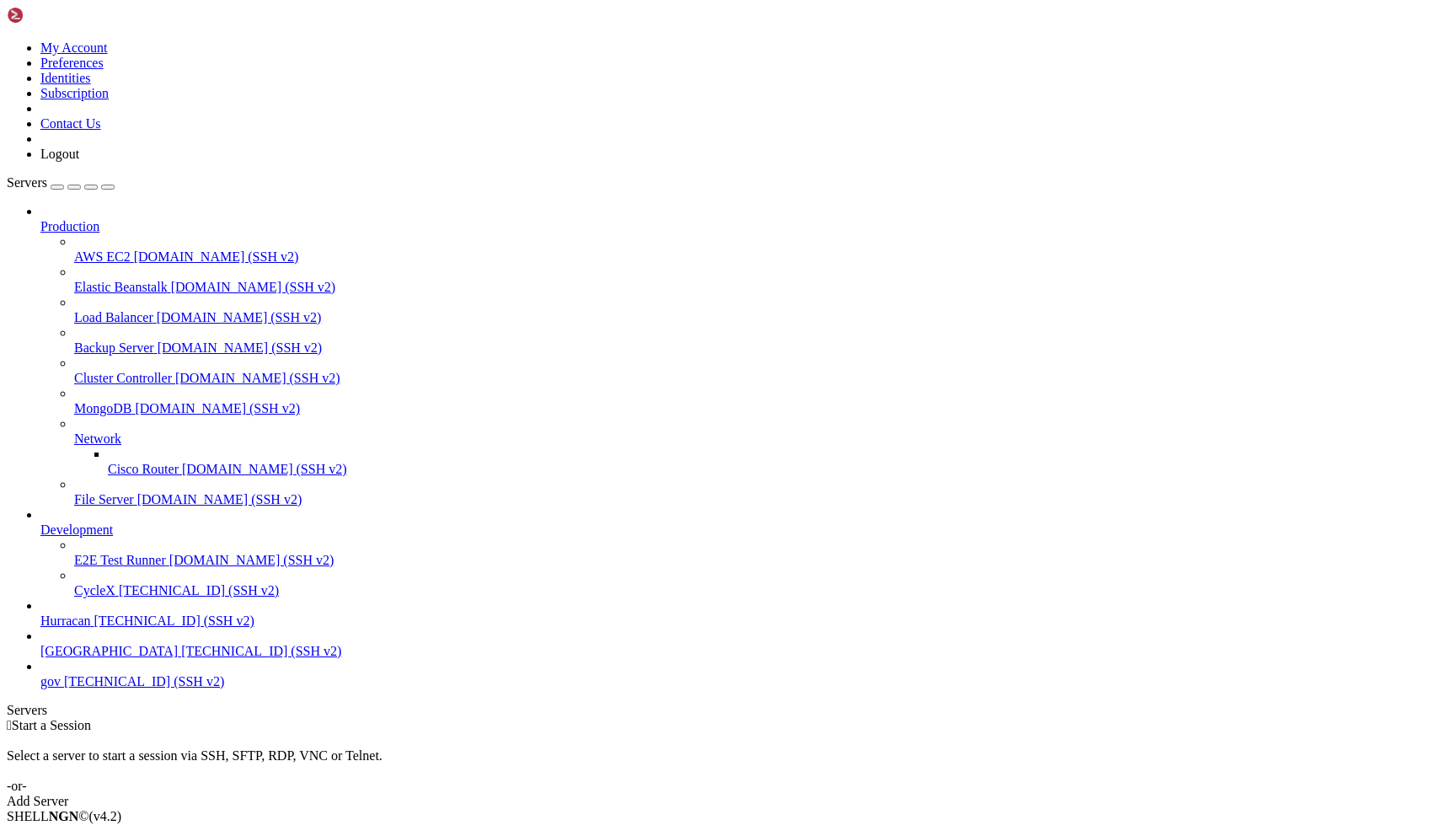
click at [128, 659] on span "[GEOGRAPHIC_DATA]" at bounding box center [109, 651] width 137 height 14
click at [293, 747] on div "" at bounding box center [744, 755] width 1409 height 15
click at [181, 659] on span "[TECHNICAL_ID] (SSH v2)" at bounding box center [261, 651] width 160 height 14
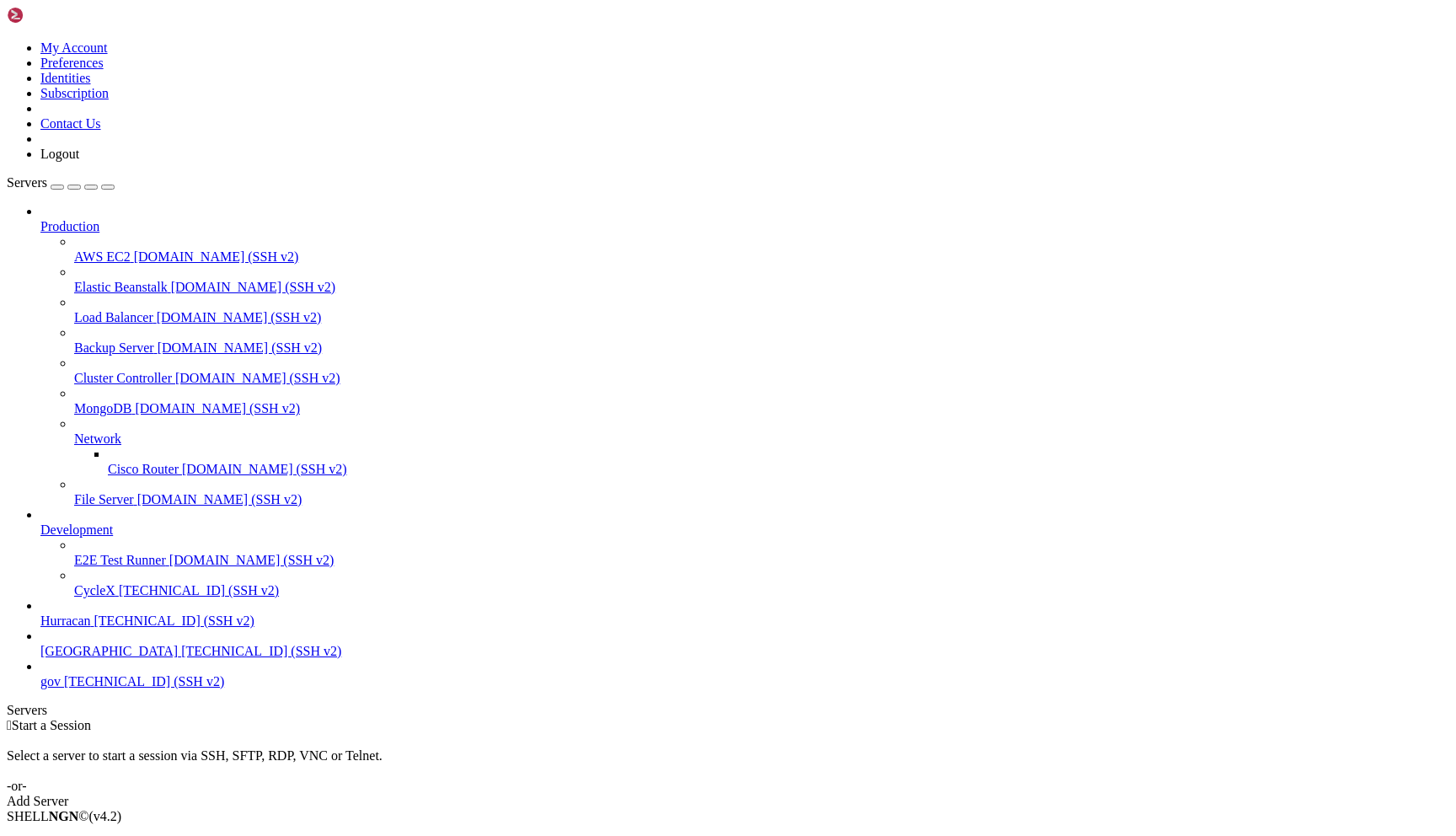
click at [181, 659] on span "92.113.150.176 (SSH v2)" at bounding box center [261, 651] width 160 height 14
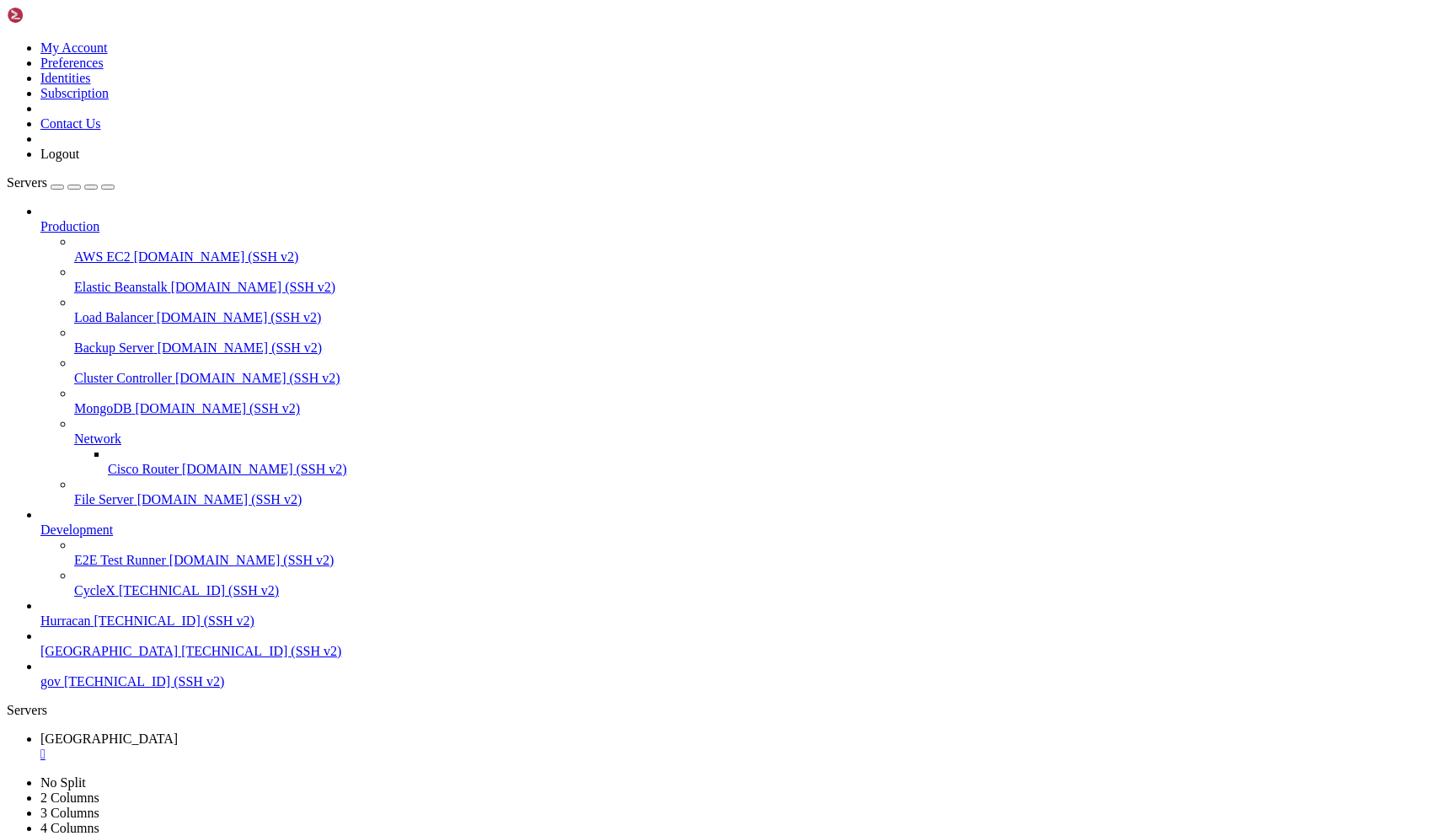
copy div "https://claude.ai/oauth/authorize?code=true&client_id=9d1c250a-e61b-44d9-88ed-5…"
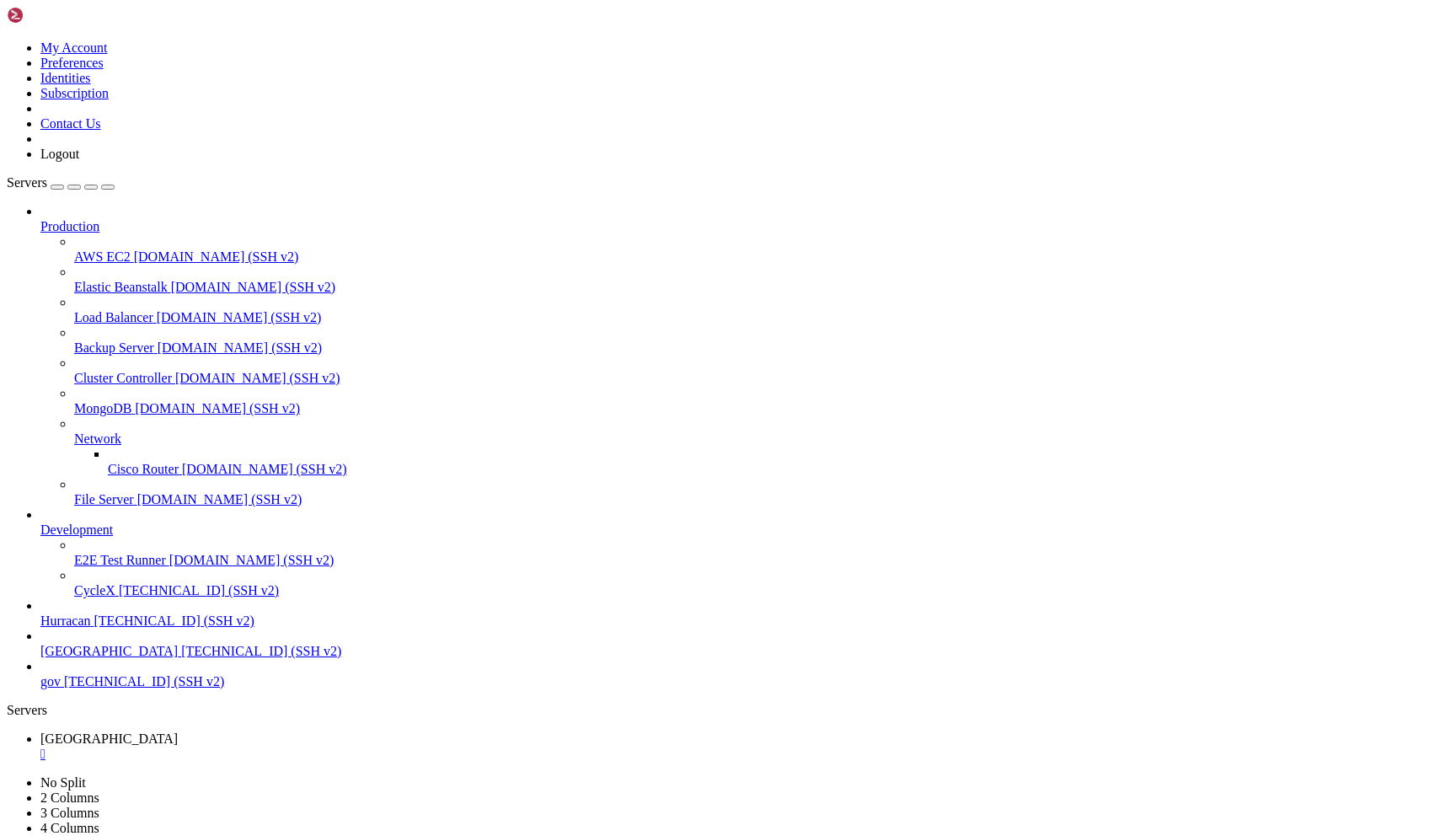
copy div "https://claude.ai/oauth/authorize?code=true&client_id=9d1c250a-e61b-44d9-88ed-5…"
click at [288, 747] on div "" at bounding box center [744, 755] width 1409 height 15
click at [169, 659] on span "bolivia" at bounding box center [109, 651] width 137 height 14
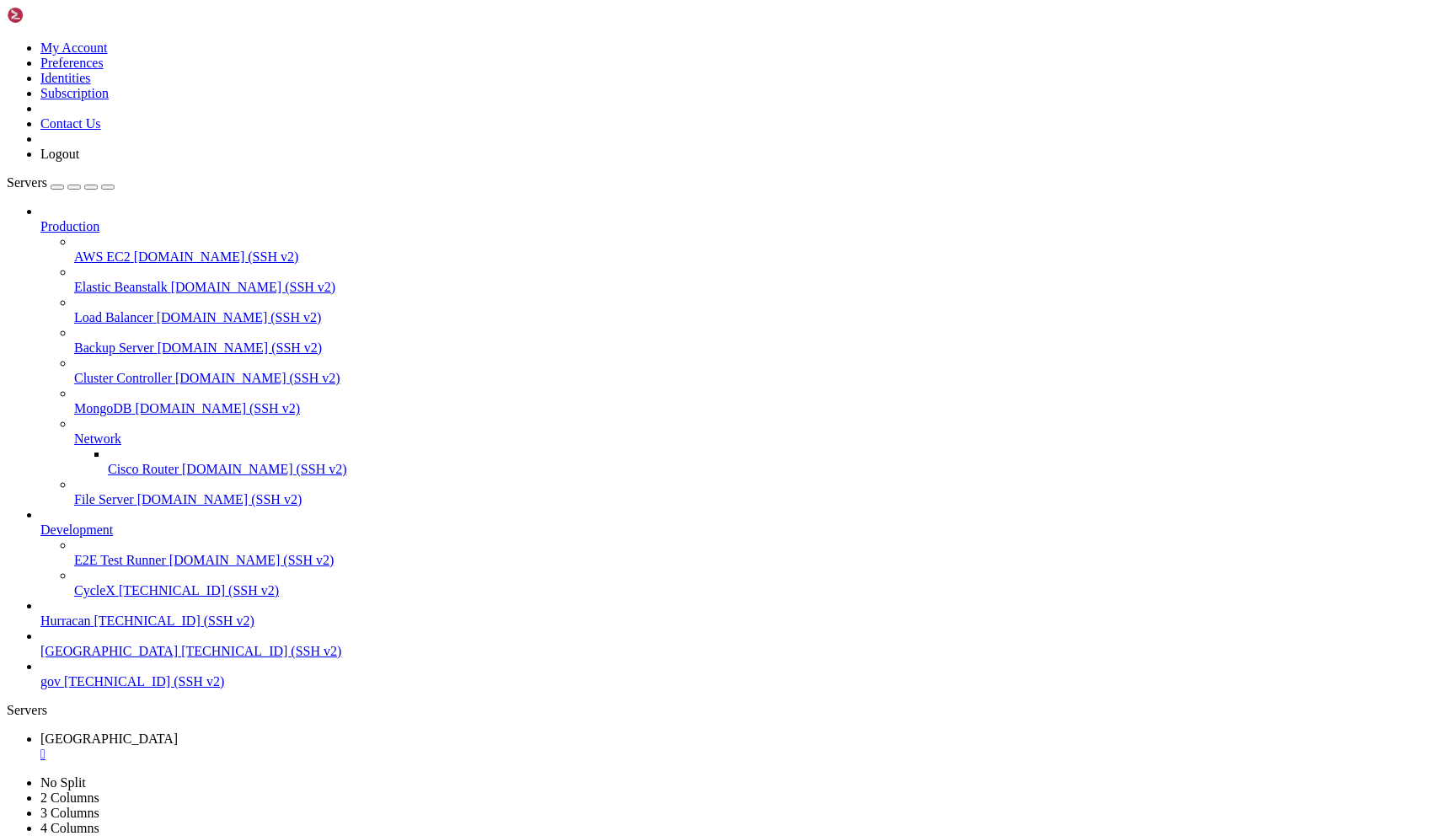
drag, startPoint x: 390, startPoint y: 1383, endPoint x: 13, endPoint y: 1356, distance: 378.0
copy div "https://auth.openai.com/oauth/authorize?response_type=code&client_id=app_EMoamE…"
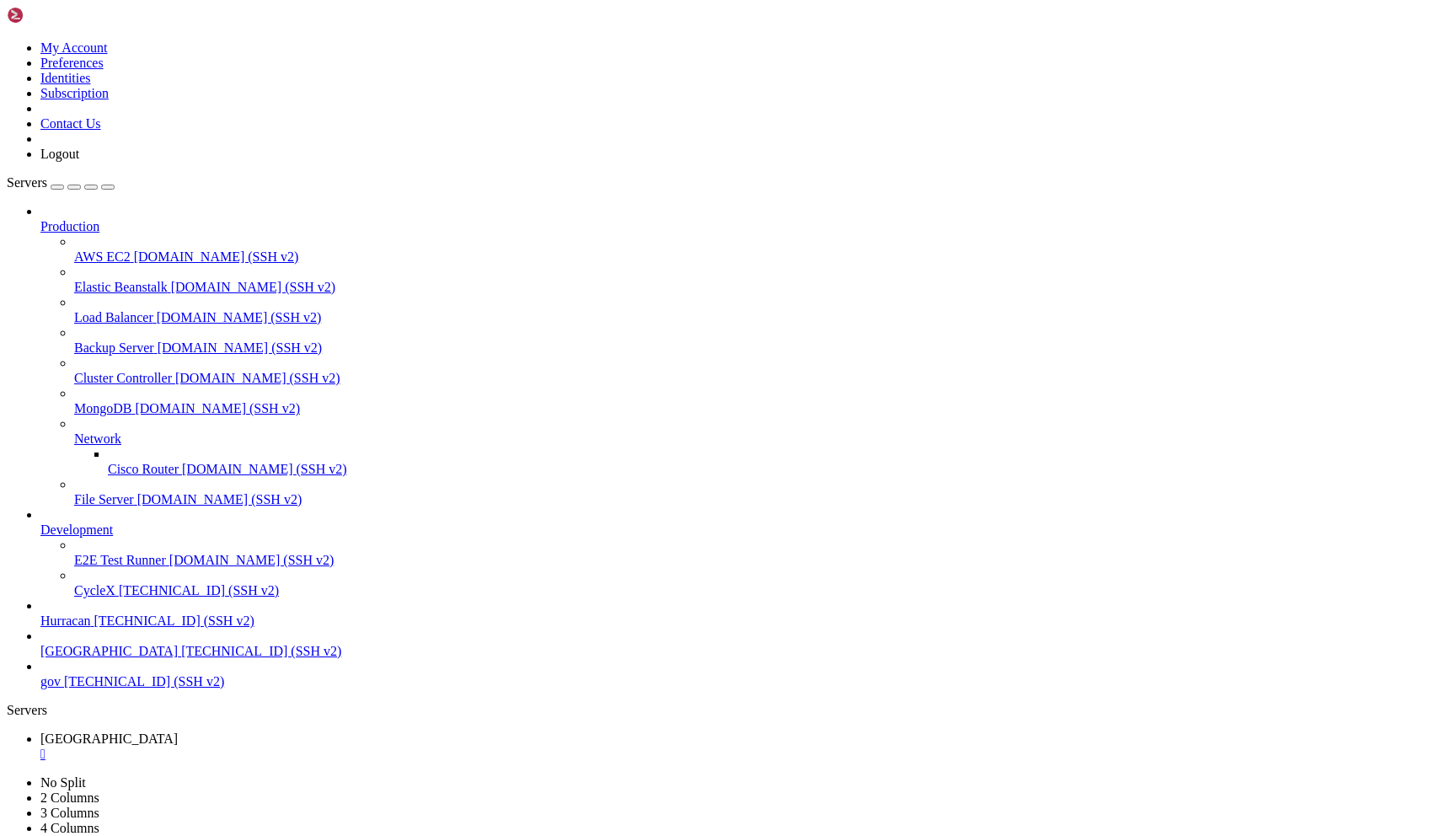
click at [289, 747] on div "" at bounding box center [744, 755] width 1409 height 15
click at [91, 659] on span "[GEOGRAPHIC_DATA]" at bounding box center [109, 651] width 137 height 14
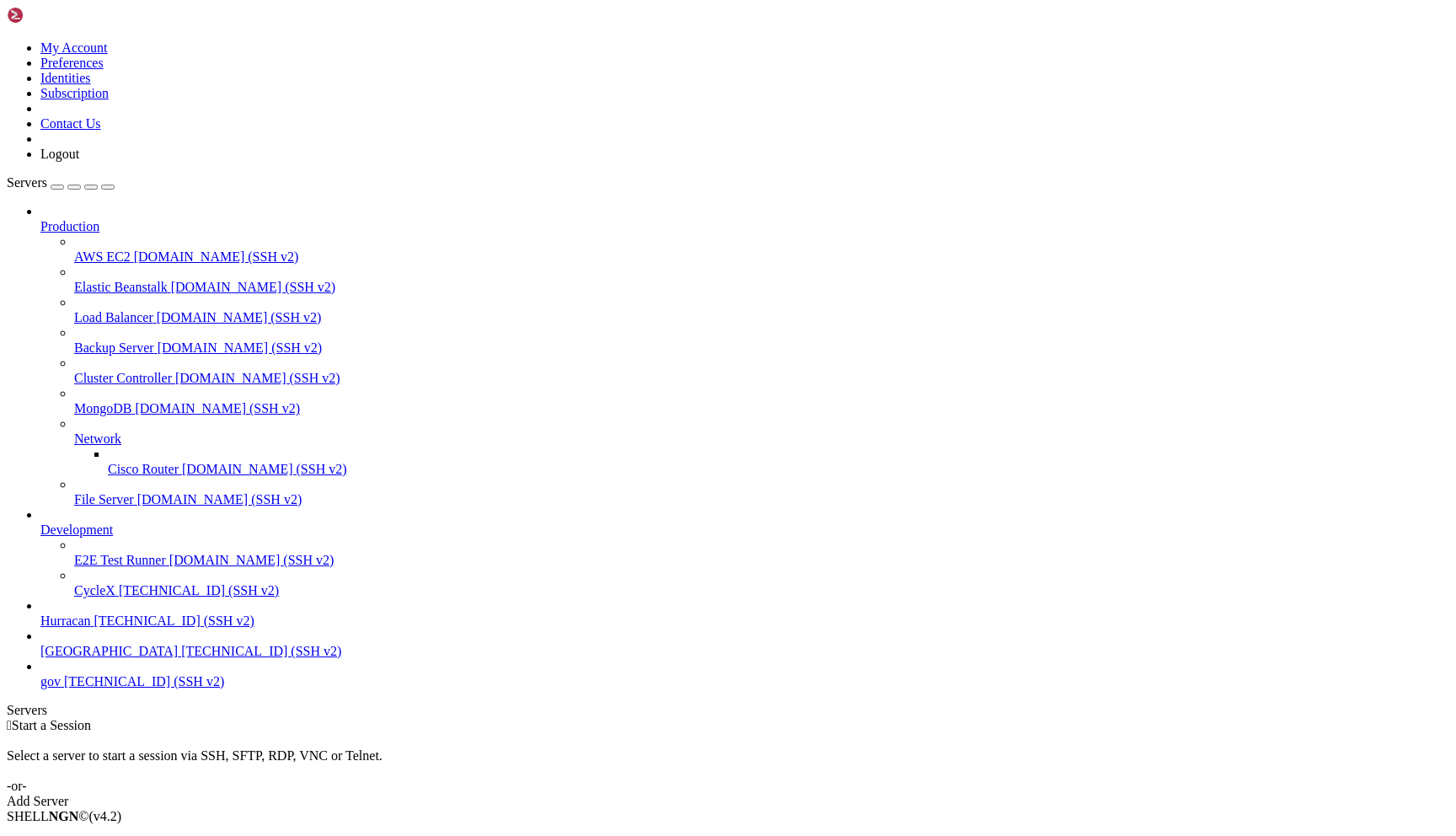
click at [91, 659] on span "[GEOGRAPHIC_DATA]" at bounding box center [109, 651] width 137 height 14
drag, startPoint x: 362, startPoint y: 1445, endPoint x: 305, endPoint y: 1441, distance: 57.1
drag, startPoint x: 305, startPoint y: 1441, endPoint x: 363, endPoint y: 1441, distance: 58.0
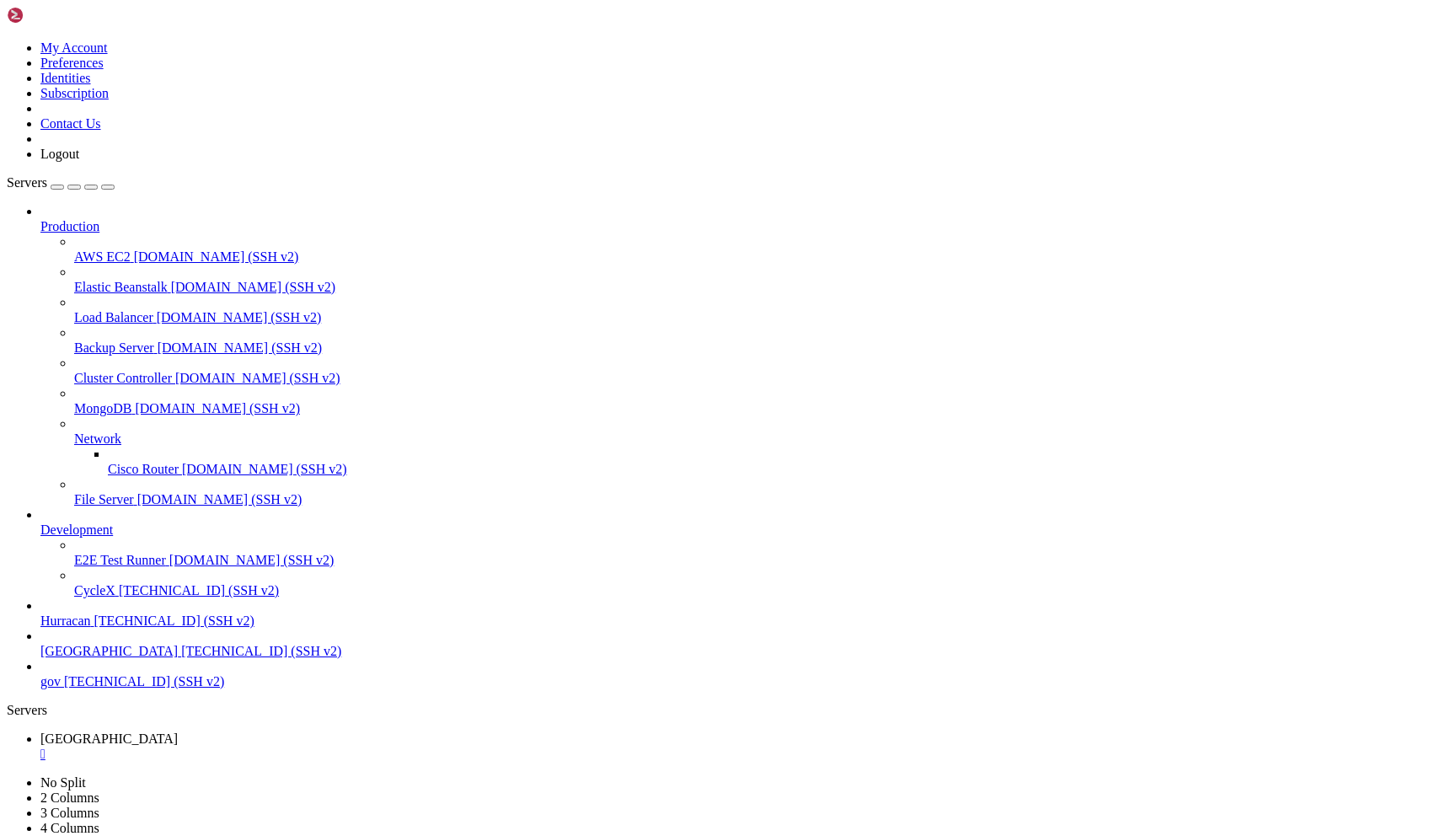
scroll to position [1211, 0]
drag, startPoint x: 339, startPoint y: 1728, endPoint x: 143, endPoint y: 1495, distance: 304.5
copy div "admin@te : ~ $ sudo gemini /usr/lib/node_modules/@google/gemini-cli/node_module…"
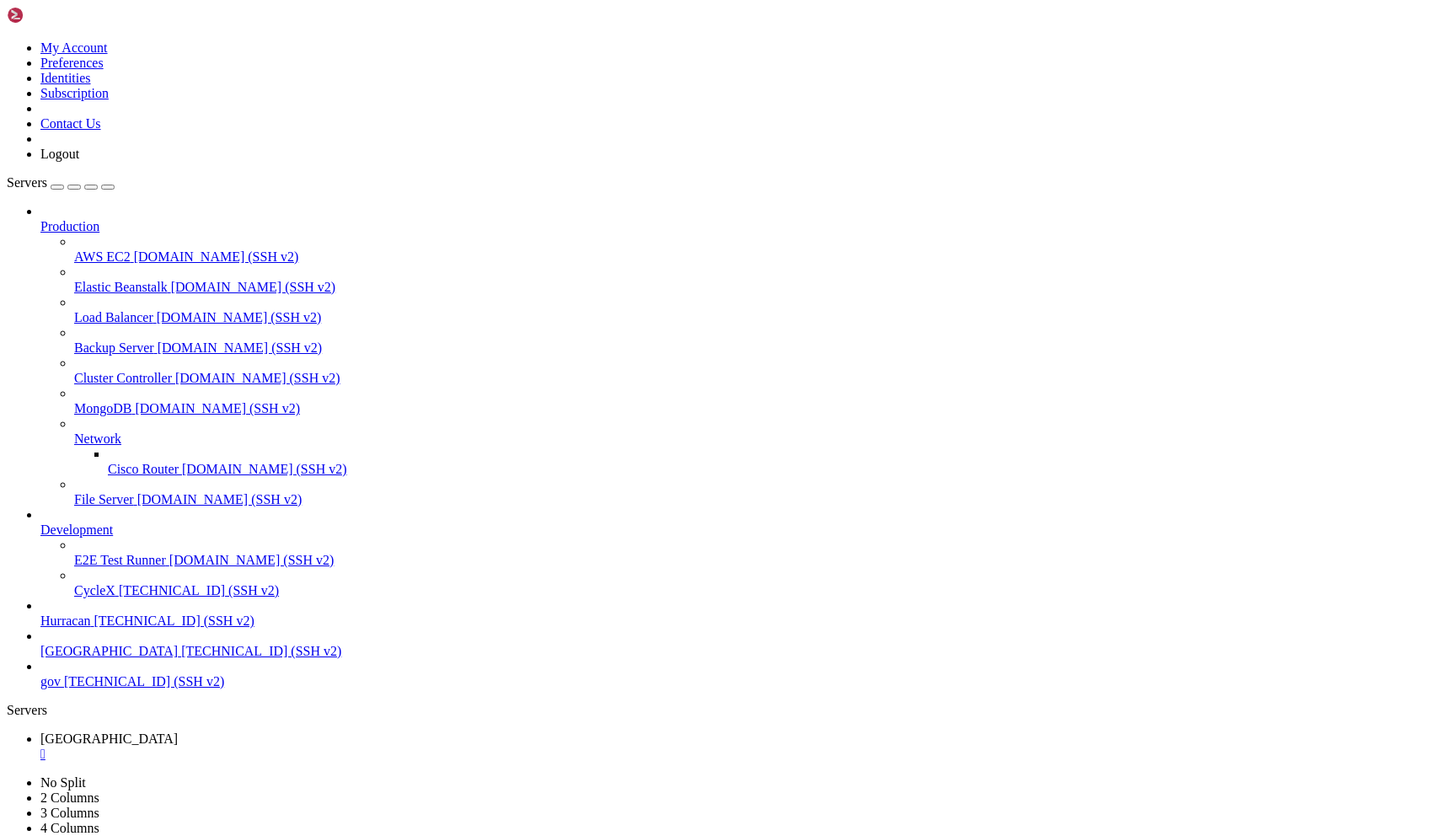
copy span "https://cursor.com/loginDeepControl?challenge=8MpqQ_imXCzVjk3TKRuU1Sbux_vGjrLEb…"
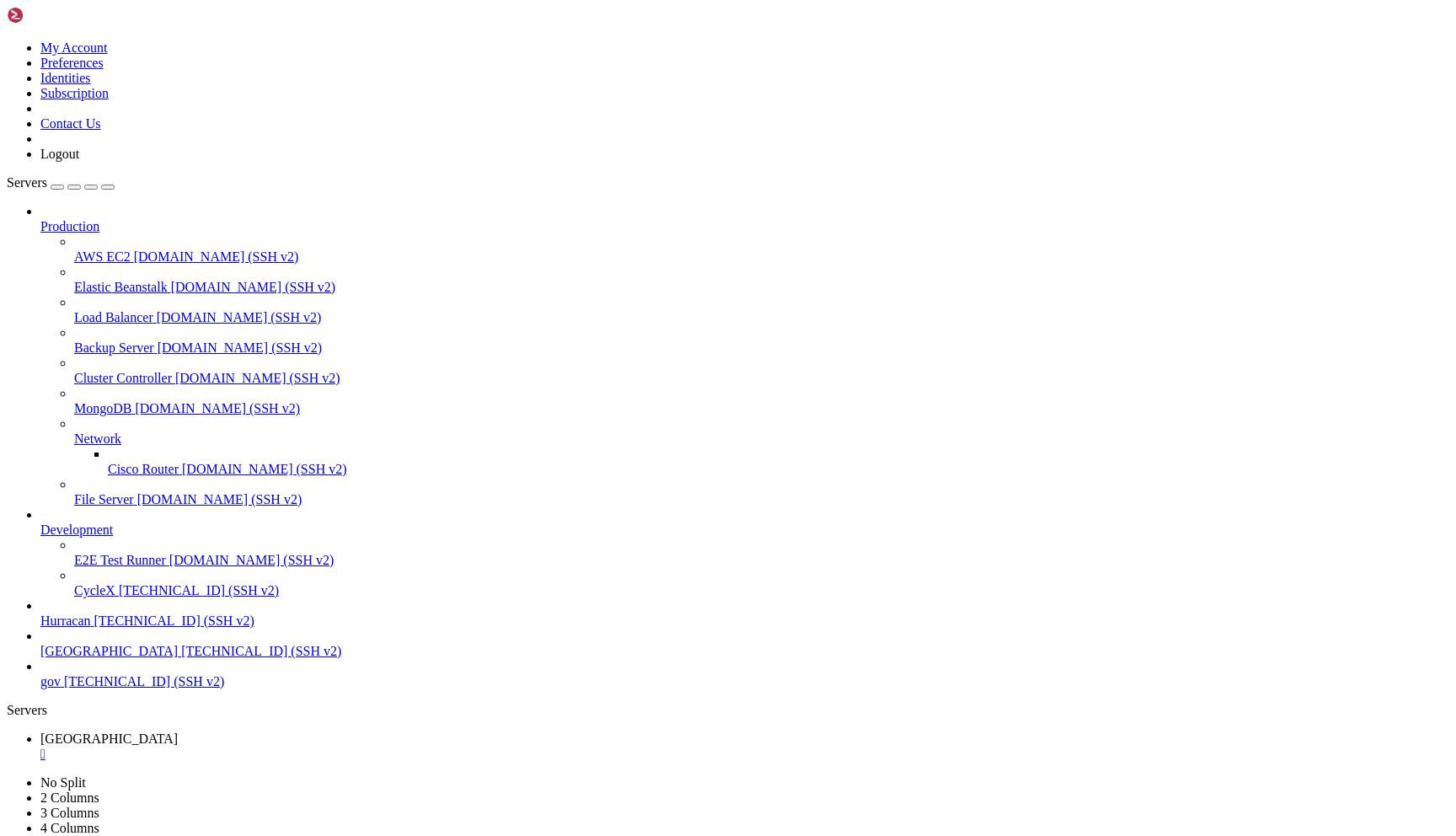
scroll to position [3098, 0]
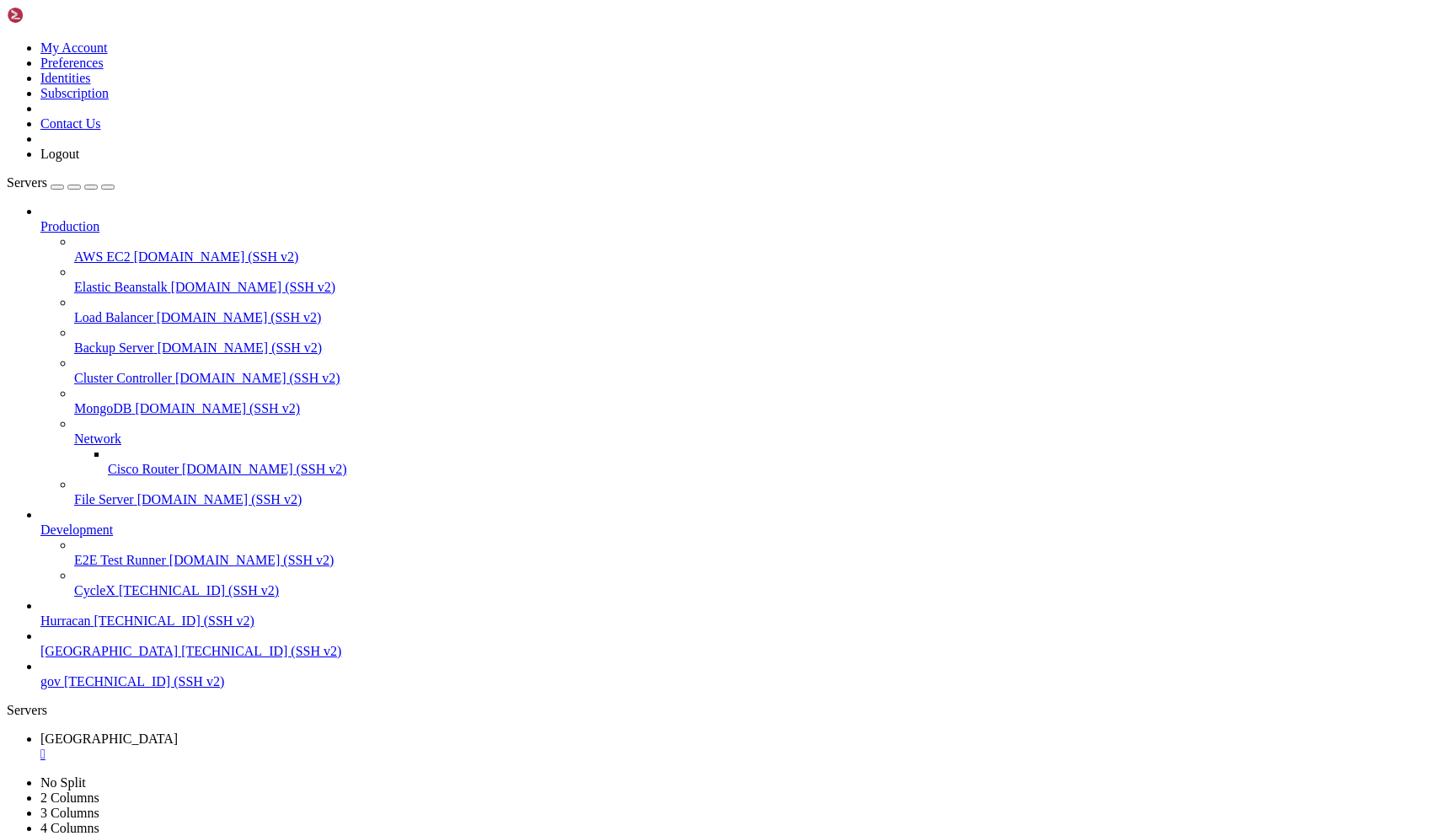
click at [178, 732] on span "[GEOGRAPHIC_DATA]" at bounding box center [109, 739] width 137 height 14
click at [178, 762] on span "[GEOGRAPHIC_DATA]" at bounding box center [109, 768] width 137 height 14
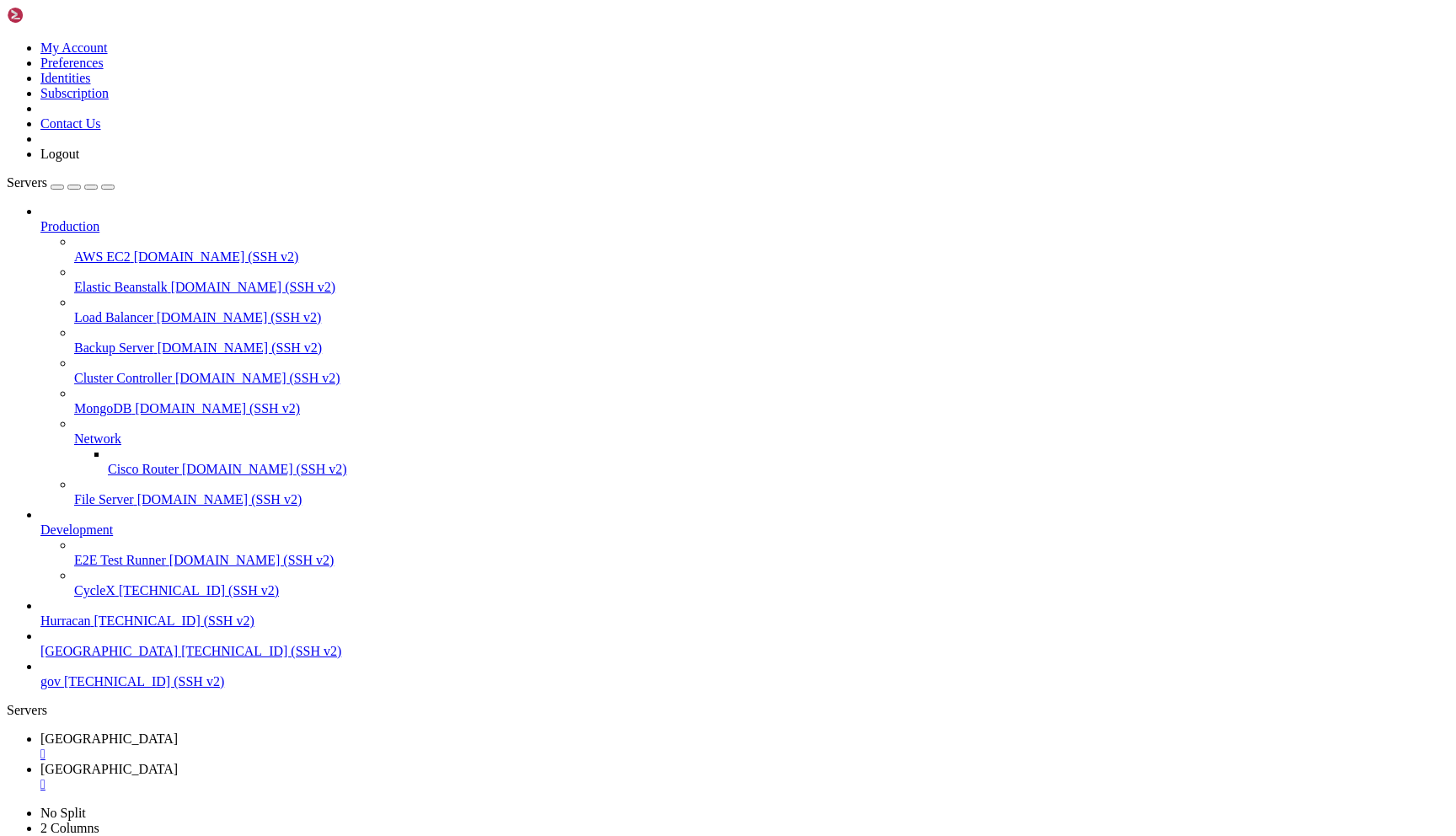
type input "/home/admin/SuperCacho"
click at [178, 732] on span "[GEOGRAPHIC_DATA]" at bounding box center [109, 739] width 137 height 14
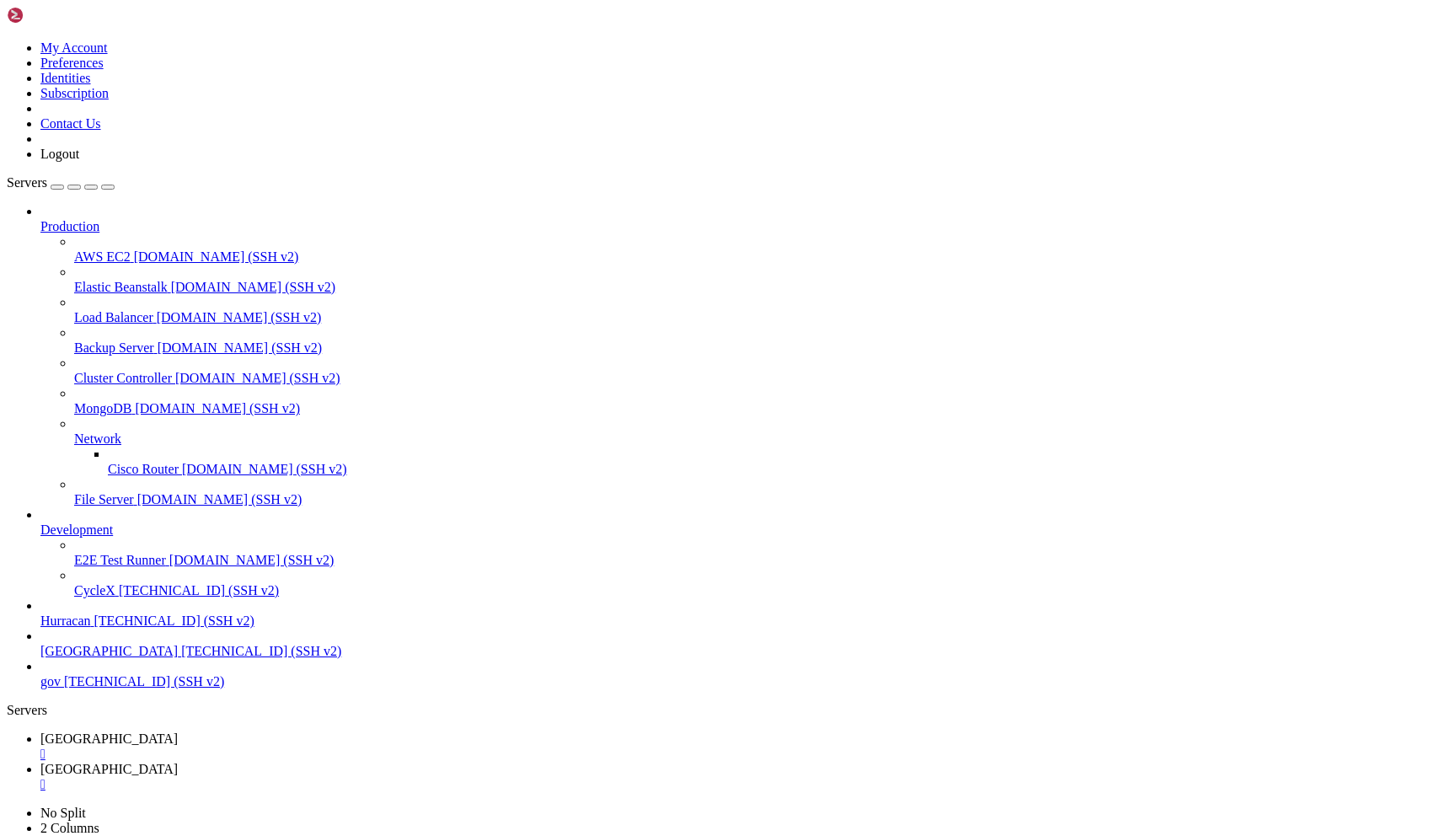
click at [178, 762] on span "[GEOGRAPHIC_DATA]" at bounding box center [109, 768] width 137 height 14
click at [254, 732] on link "bolivia " at bounding box center [744, 747] width 1409 height 31
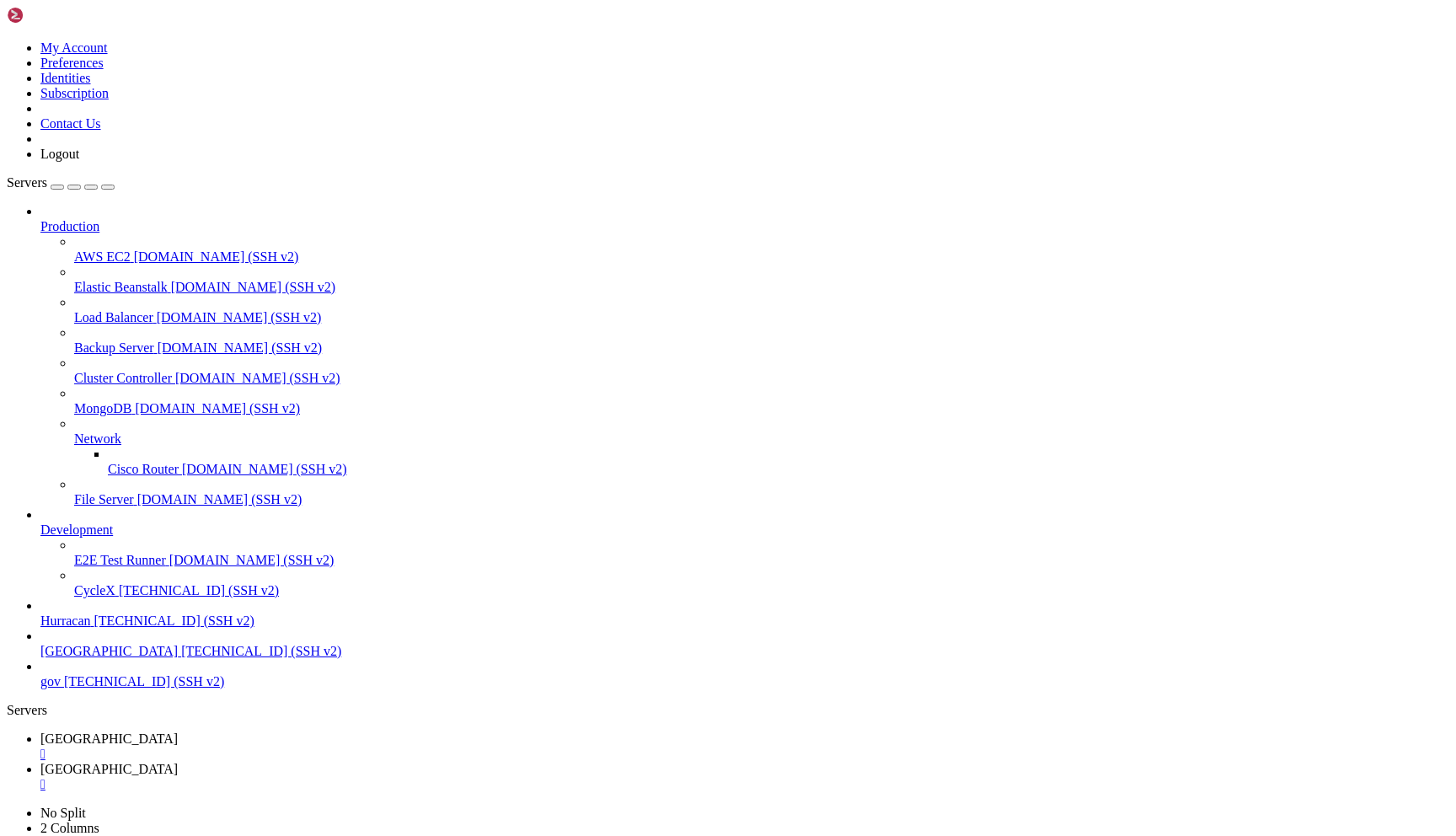
click at [354, 762] on link "bolivia " at bounding box center [744, 777] width 1409 height 31
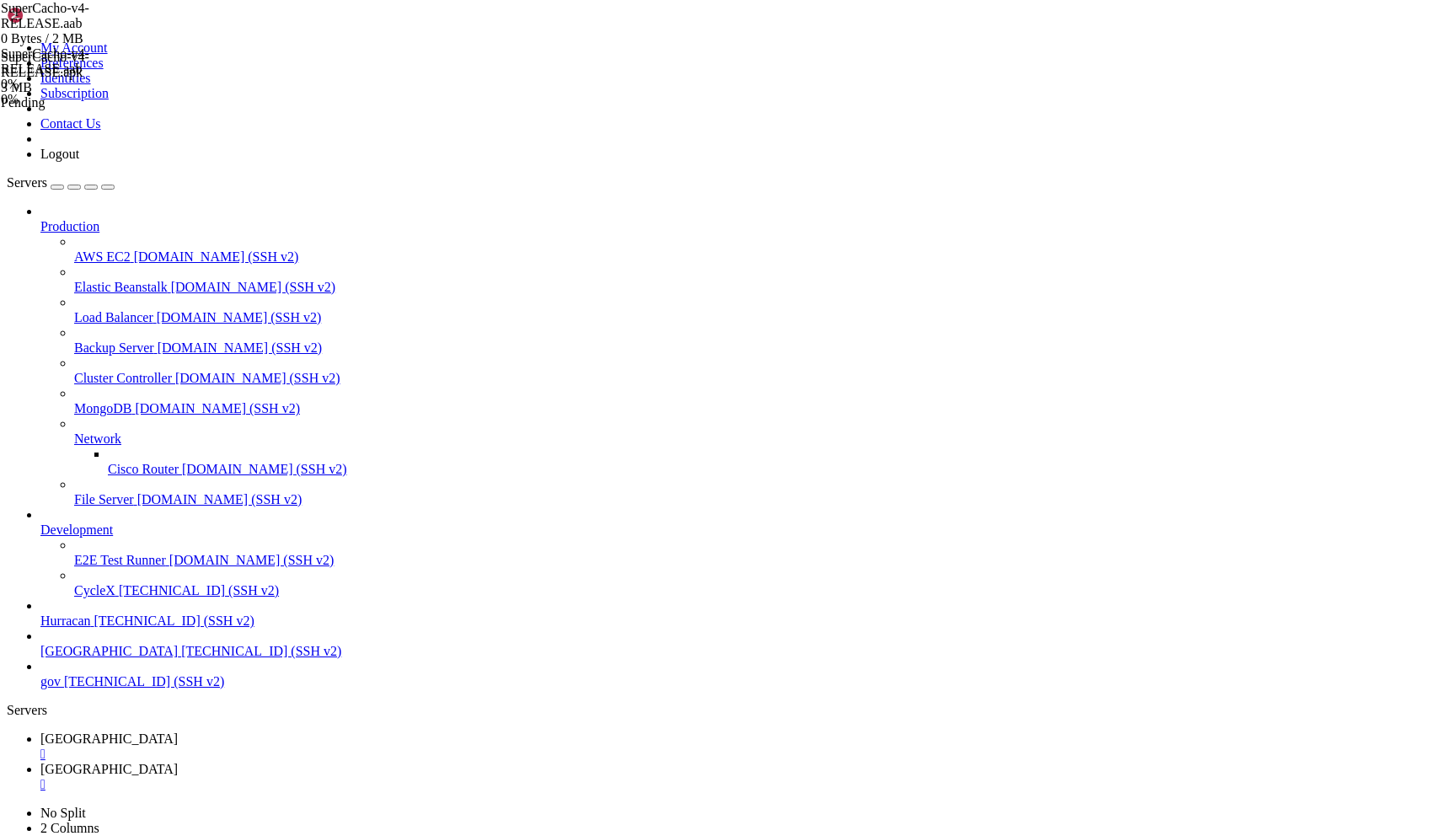
click at [178, 732] on span "[GEOGRAPHIC_DATA]" at bounding box center [109, 739] width 137 height 14
click at [343, 762] on link "bolivia " at bounding box center [744, 777] width 1409 height 31
click at [239, 732] on link "bolivia " at bounding box center [744, 747] width 1409 height 31
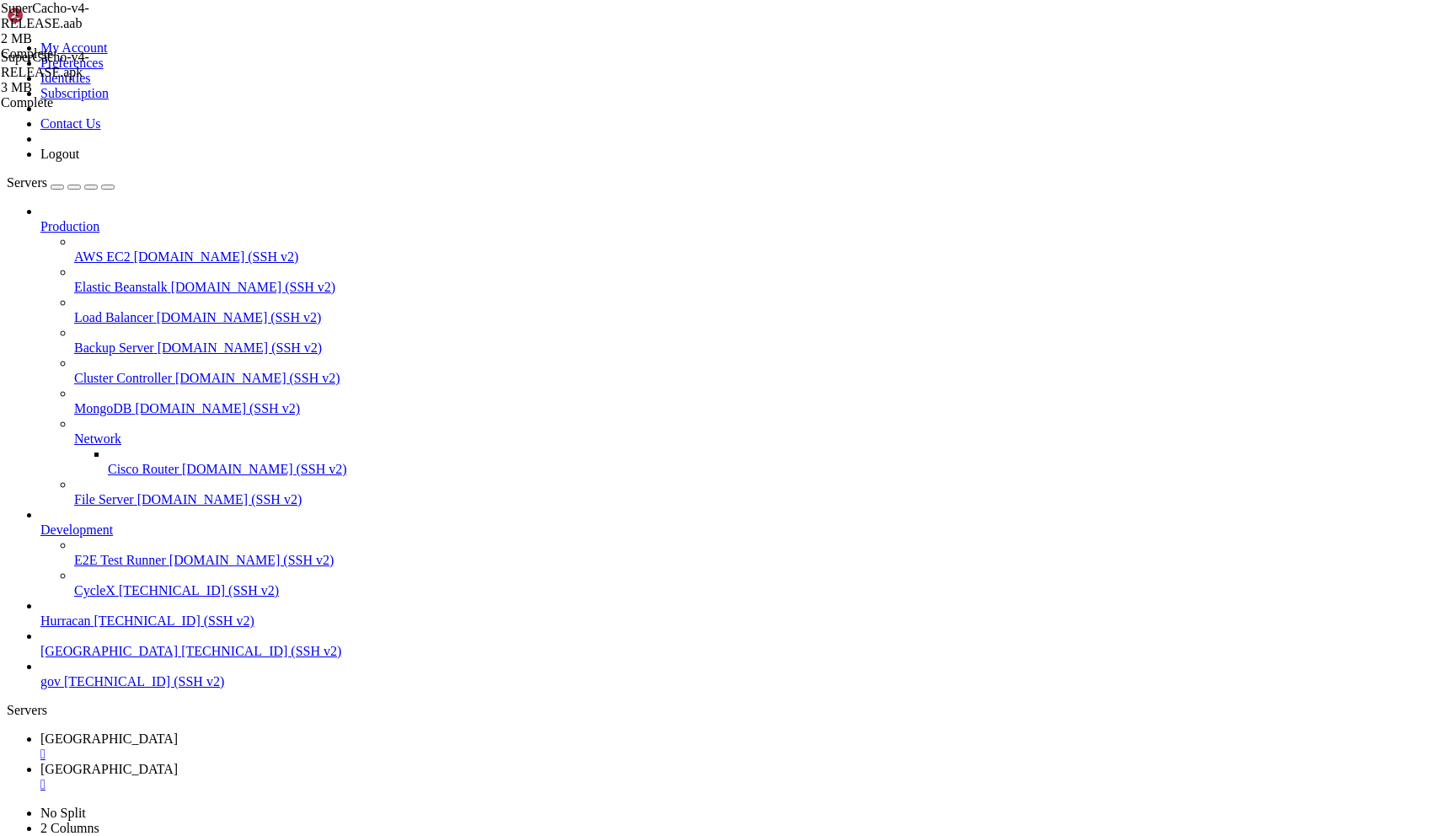
click at [178, 762] on span "[GEOGRAPHIC_DATA]" at bounding box center [109, 768] width 137 height 14
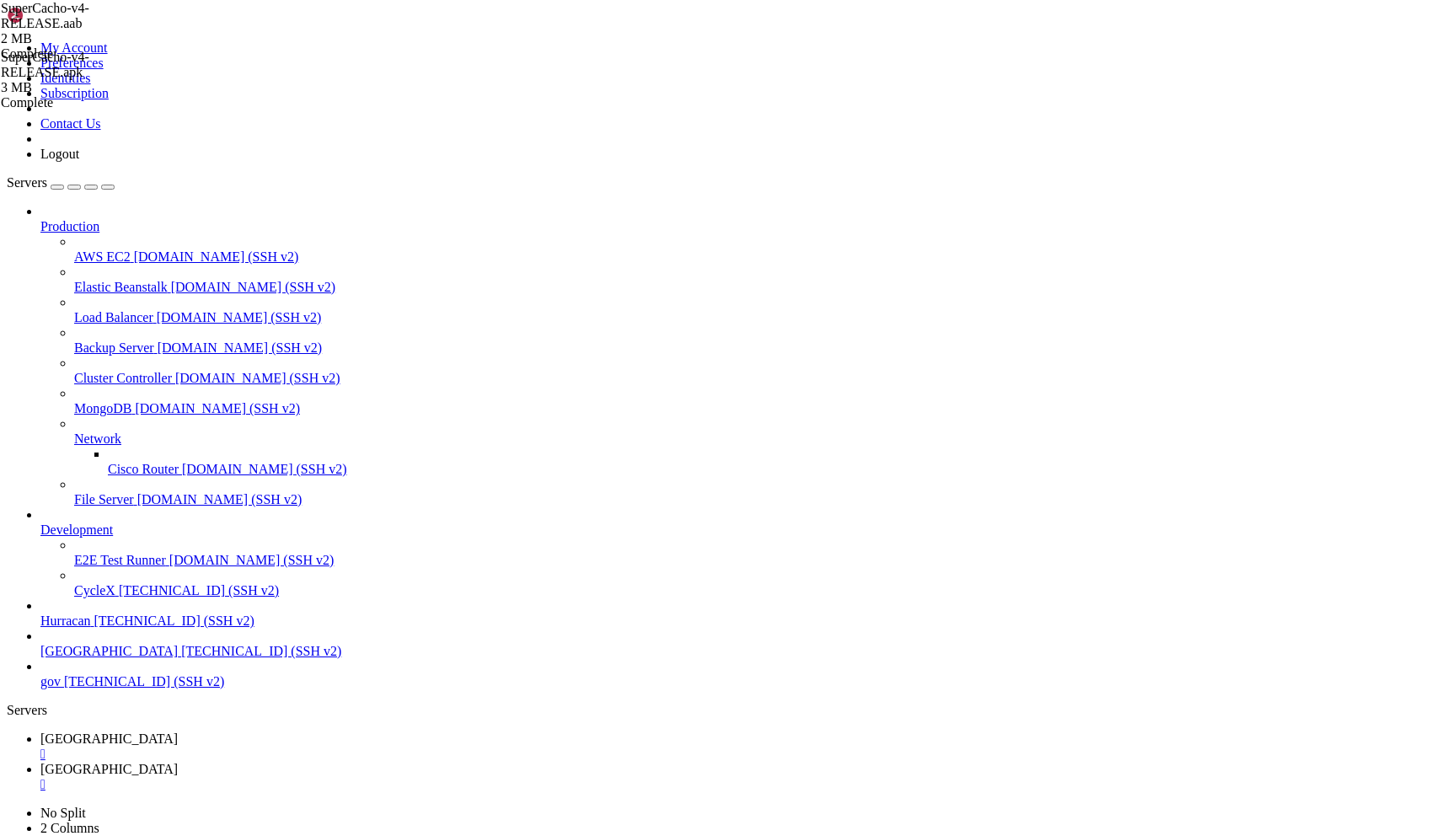
scroll to position [10545, 0]
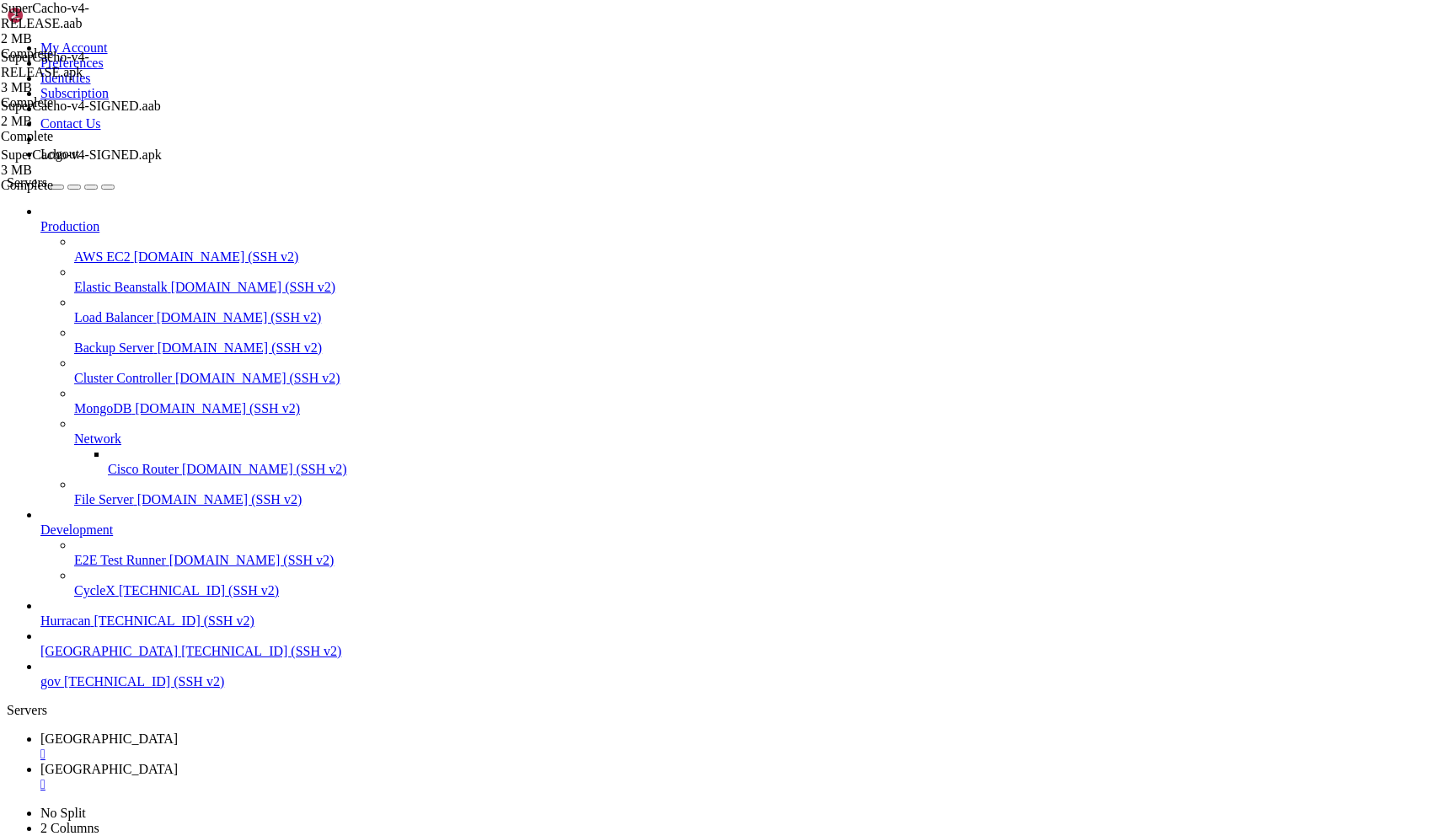
click at [1417, 441] on div "SuperCacho-v4-RELEASE.aab 2 MB Complete SuperCacho-v4-RELEASE.apk 3 MB Complete…" at bounding box center [728, 418] width 1456 height 836
